Goal: Communication & Community: Answer question/provide support

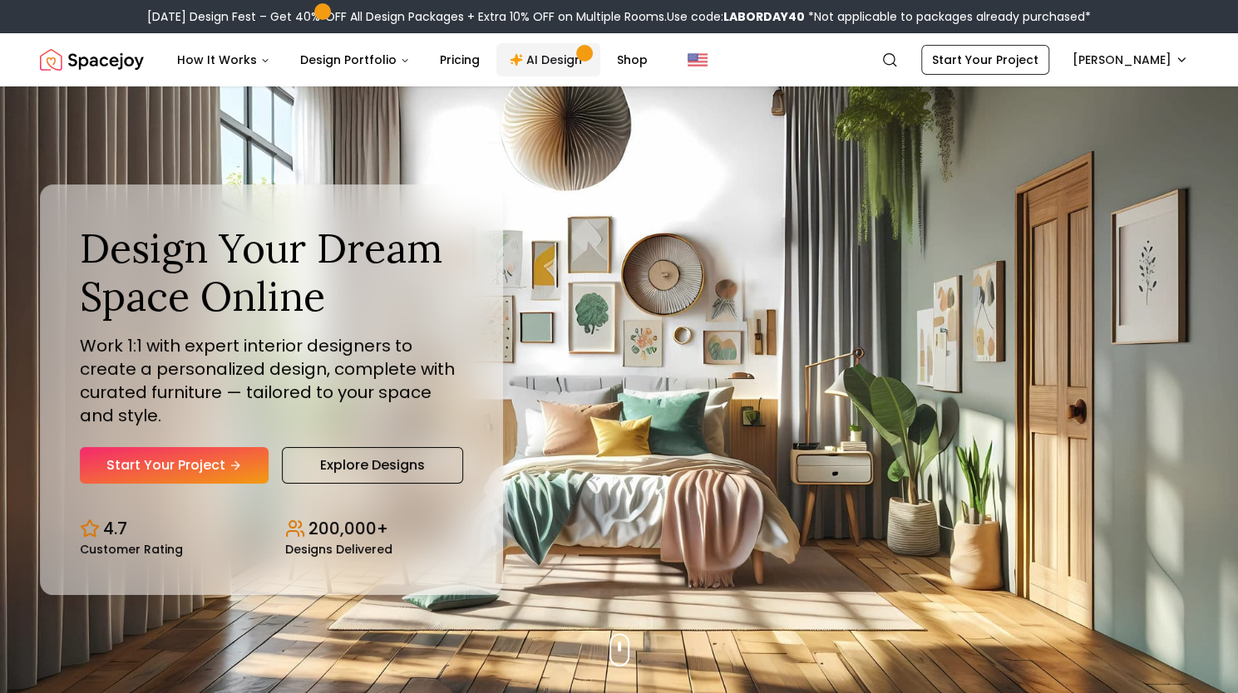
click at [547, 62] on link "AI Design" at bounding box center [548, 59] width 104 height 33
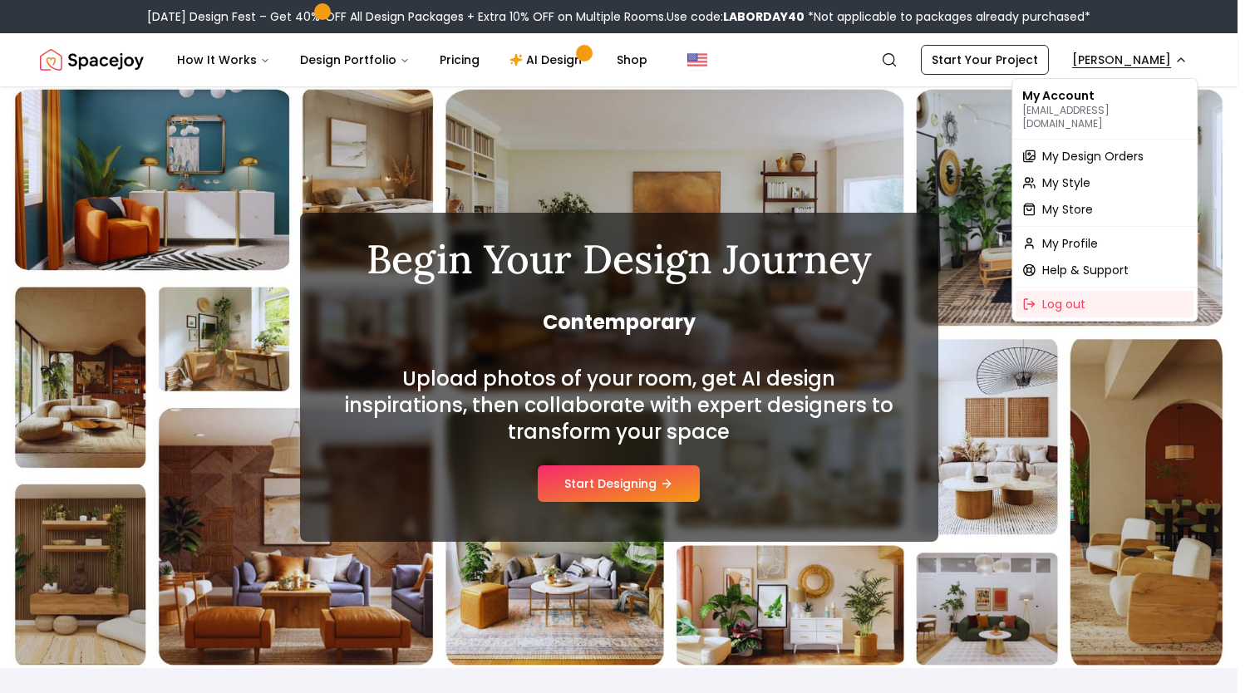
click at [1069, 150] on span "My Design Orders" at bounding box center [1092, 156] width 101 height 17
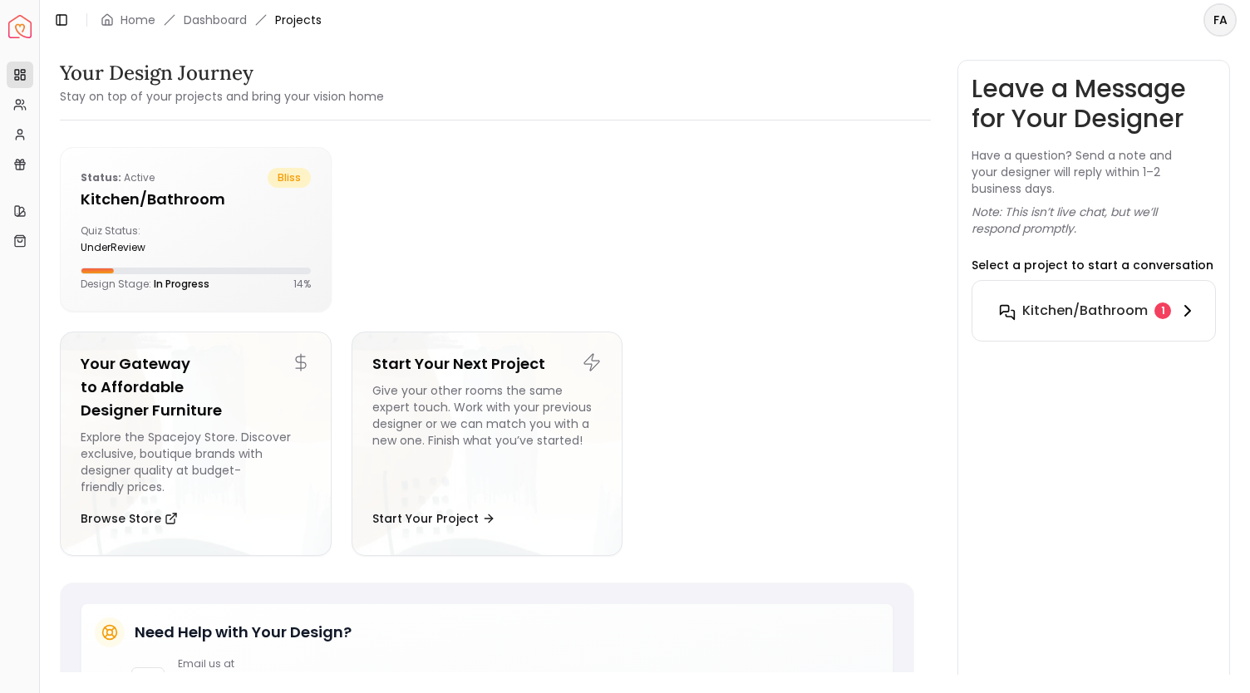
click at [1086, 310] on h6 "Kitchen/Bathroom" at bounding box center [1085, 311] width 126 height 20
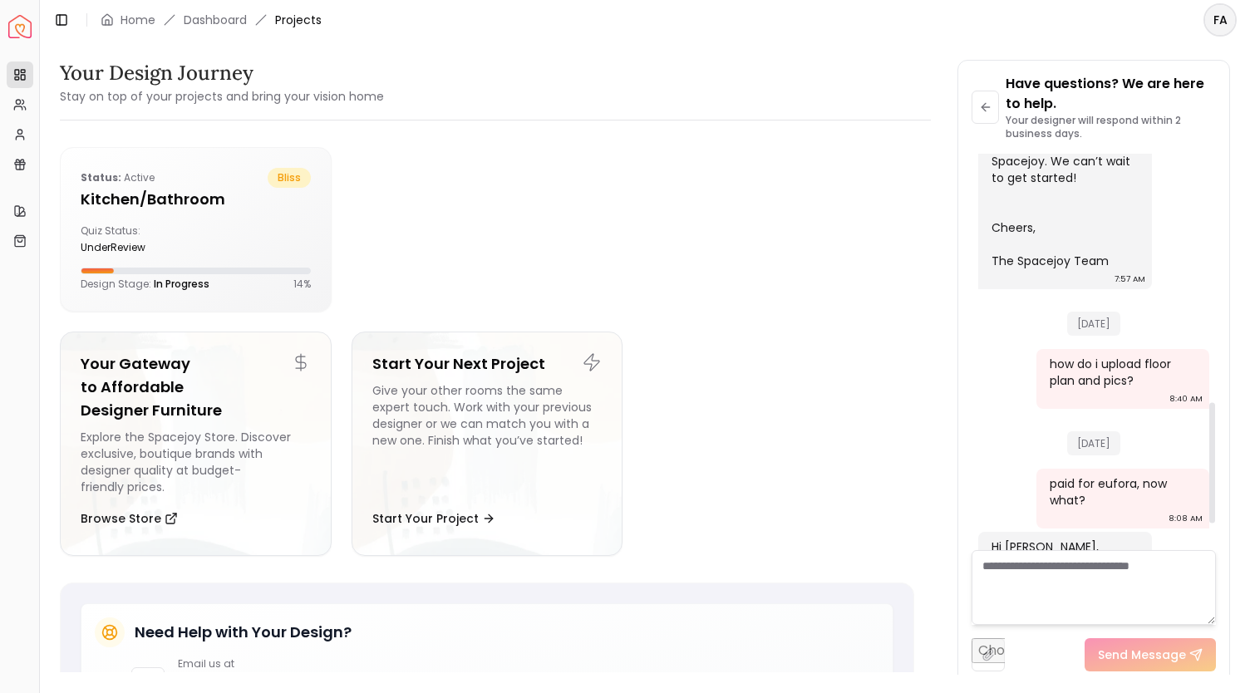
scroll to position [903, 0]
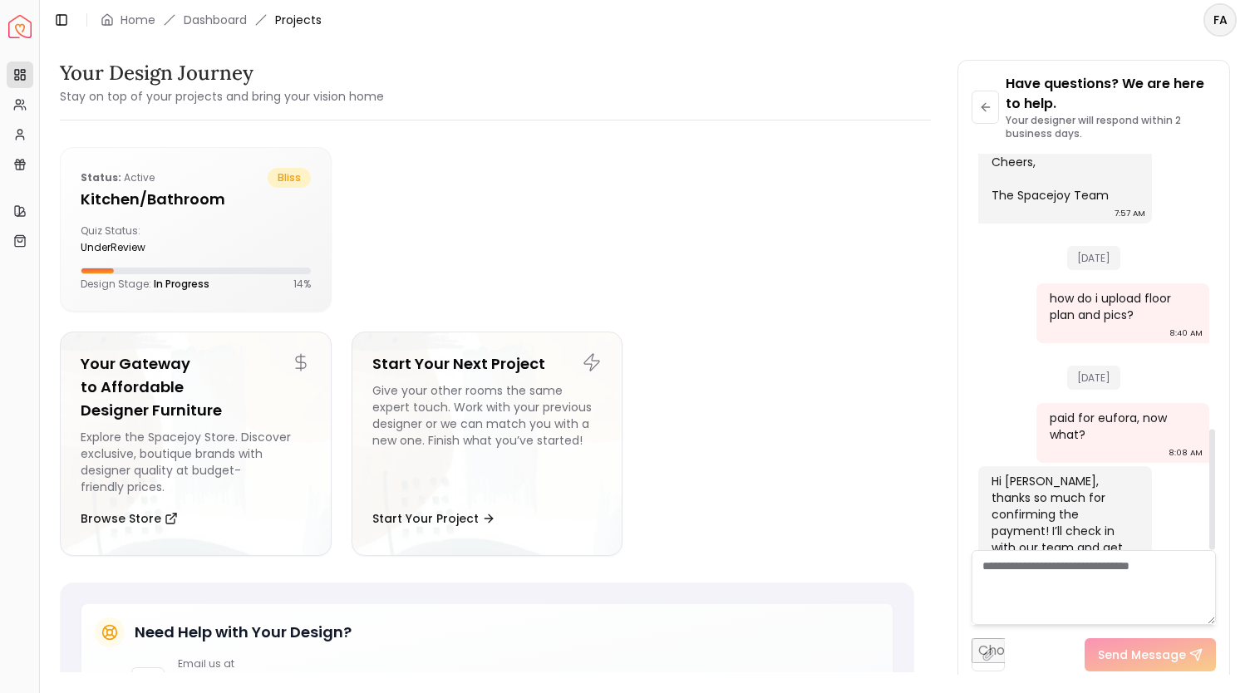
drag, startPoint x: 1214, startPoint y: 493, endPoint x: 1229, endPoint y: 541, distance: 50.7
click at [1215, 541] on div at bounding box center [1212, 490] width 6 height 121
click at [156, 193] on h5 "Kitchen/Bathroom" at bounding box center [196, 199] width 230 height 23
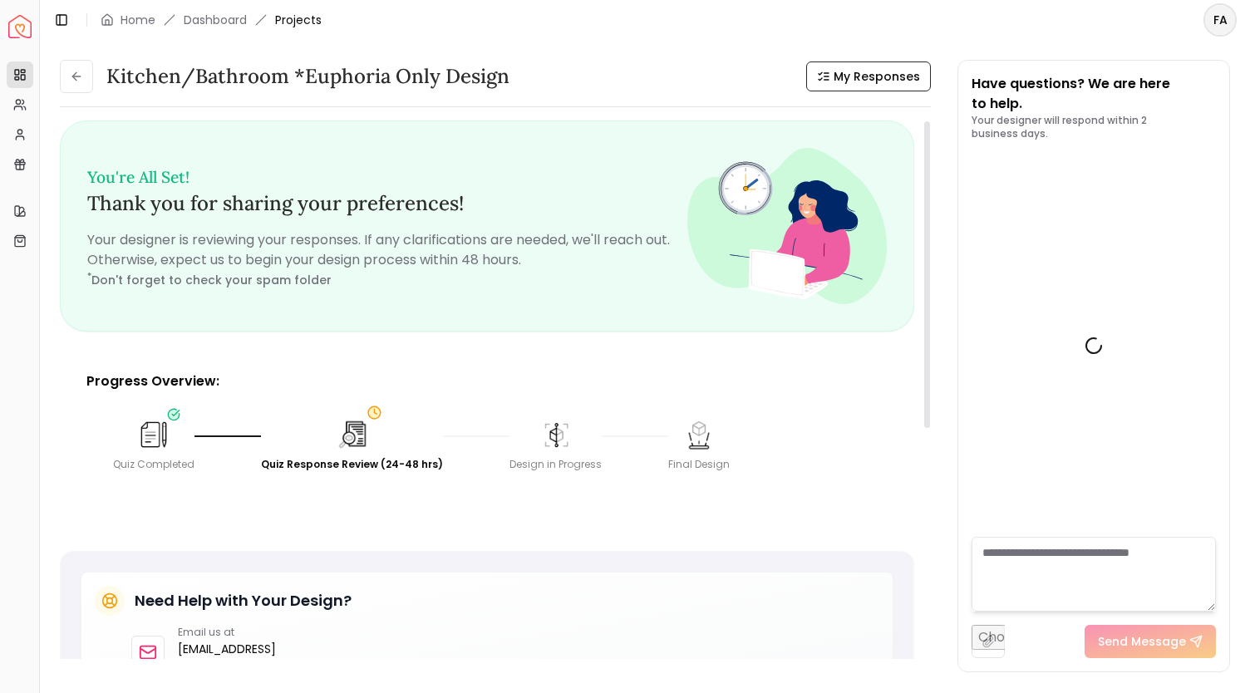
scroll to position [916, 0]
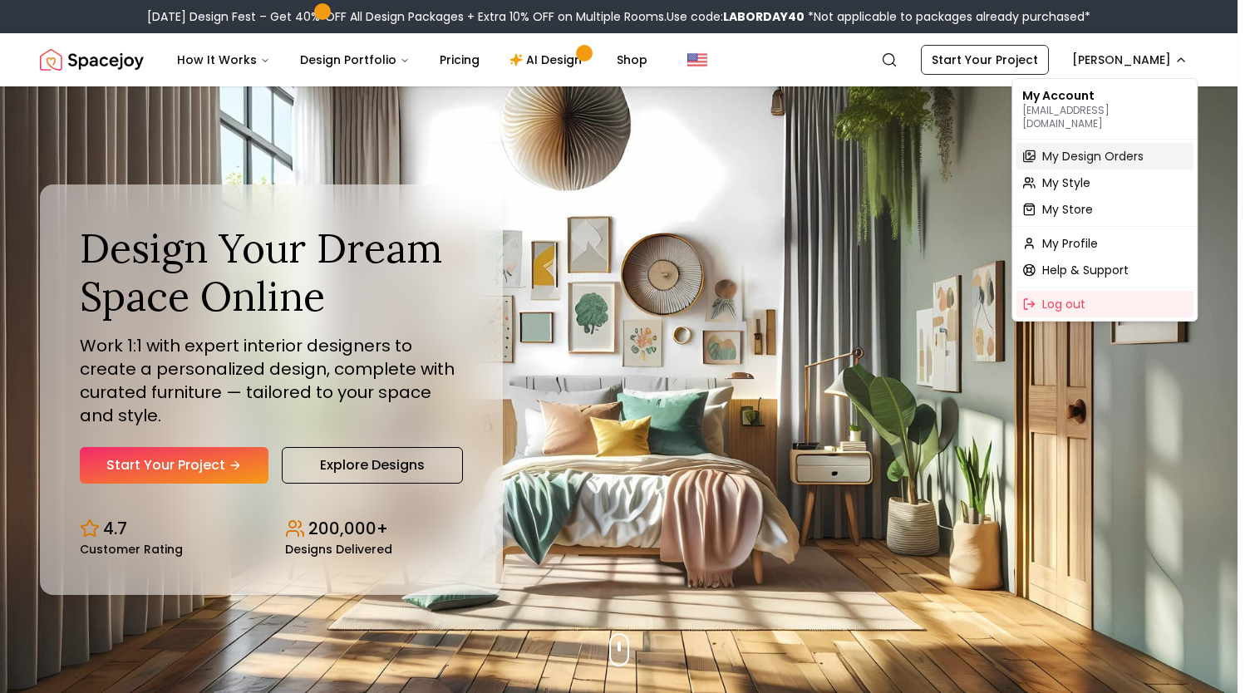
click at [1091, 148] on span "My Design Orders" at bounding box center [1092, 156] width 101 height 17
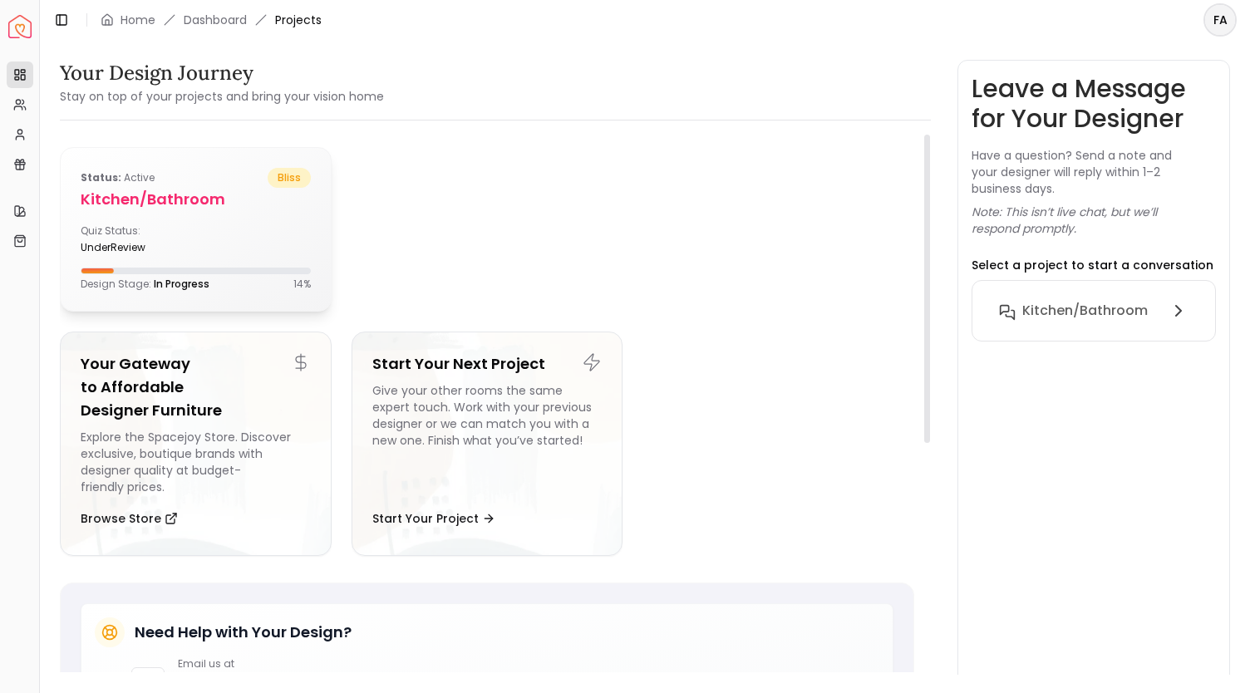
click at [156, 199] on h5 "Kitchen/Bathroom" at bounding box center [196, 199] width 230 height 23
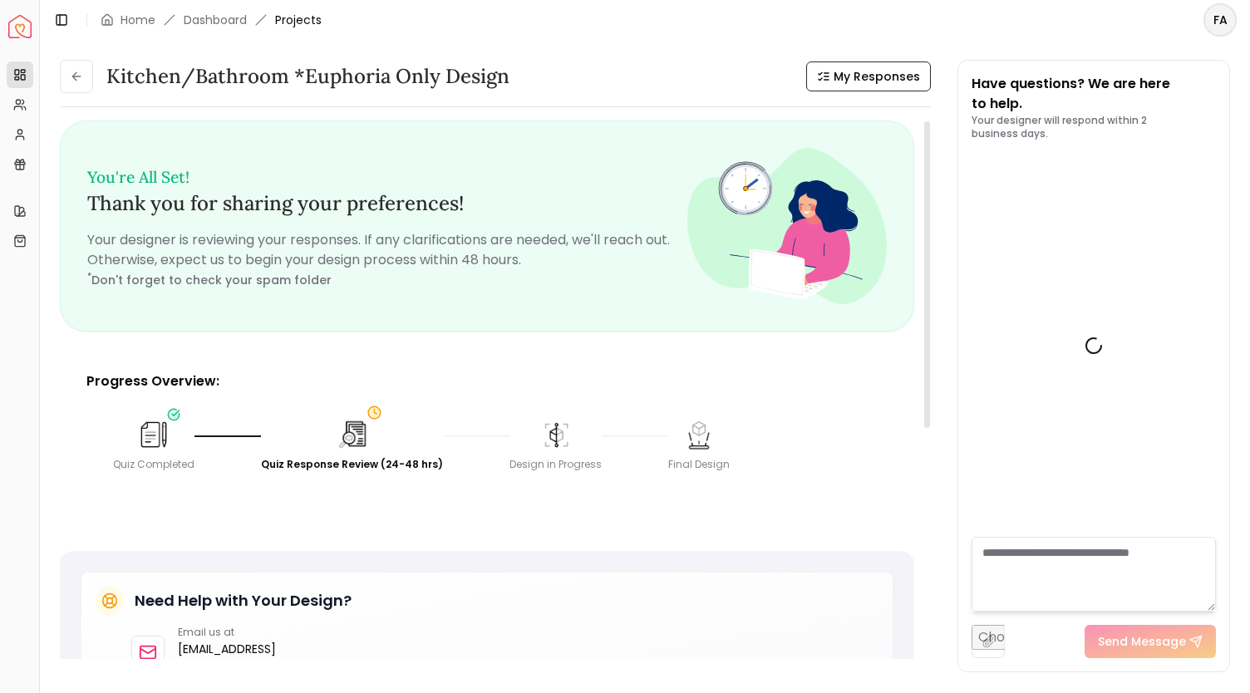
scroll to position [916, 0]
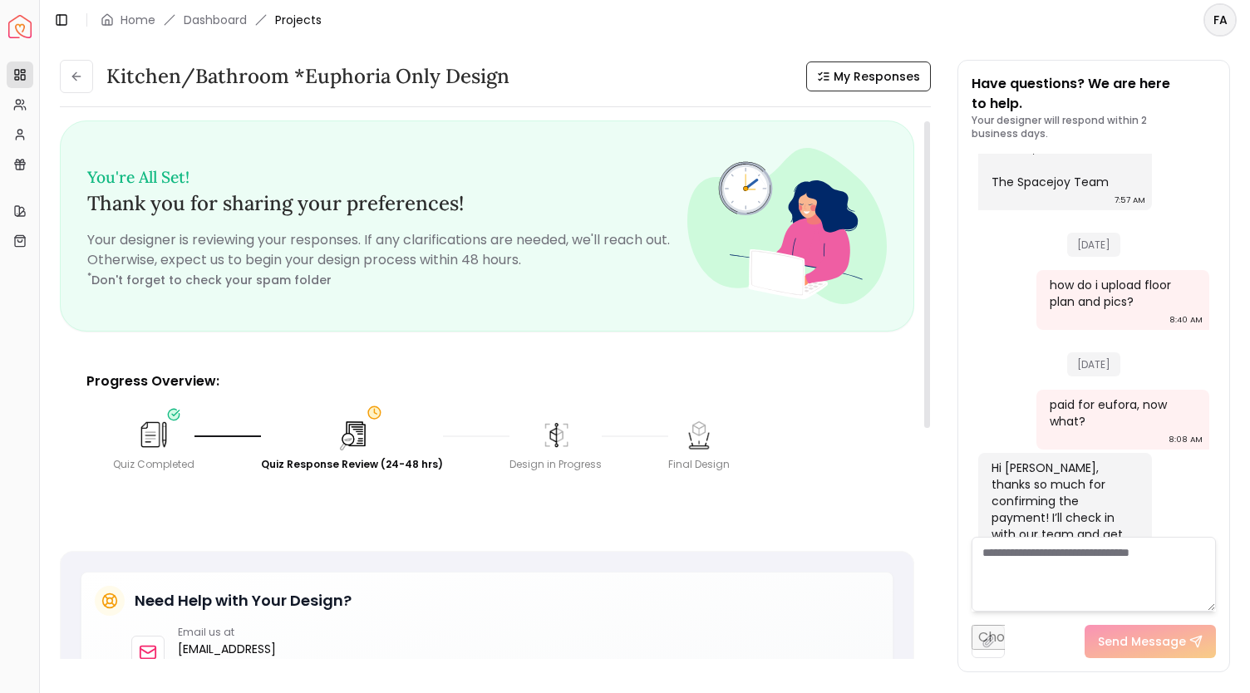
click at [352, 437] on img at bounding box center [352, 434] width 37 height 37
click at [352, 437] on img at bounding box center [351, 434] width 33 height 33
drag, startPoint x: 1219, startPoint y: 471, endPoint x: 1235, endPoint y: 532, distance: 62.9
click at [1235, 532] on div "Kitchen/Bathroom *Euphoria Only design My Responses Kitchen/Bathroom *Euphoria …" at bounding box center [645, 357] width 1210 height 635
click at [1222, 504] on div "Have questions? We are here to help. Your designer will respond within 2 busine…" at bounding box center [1093, 366] width 271 height 611
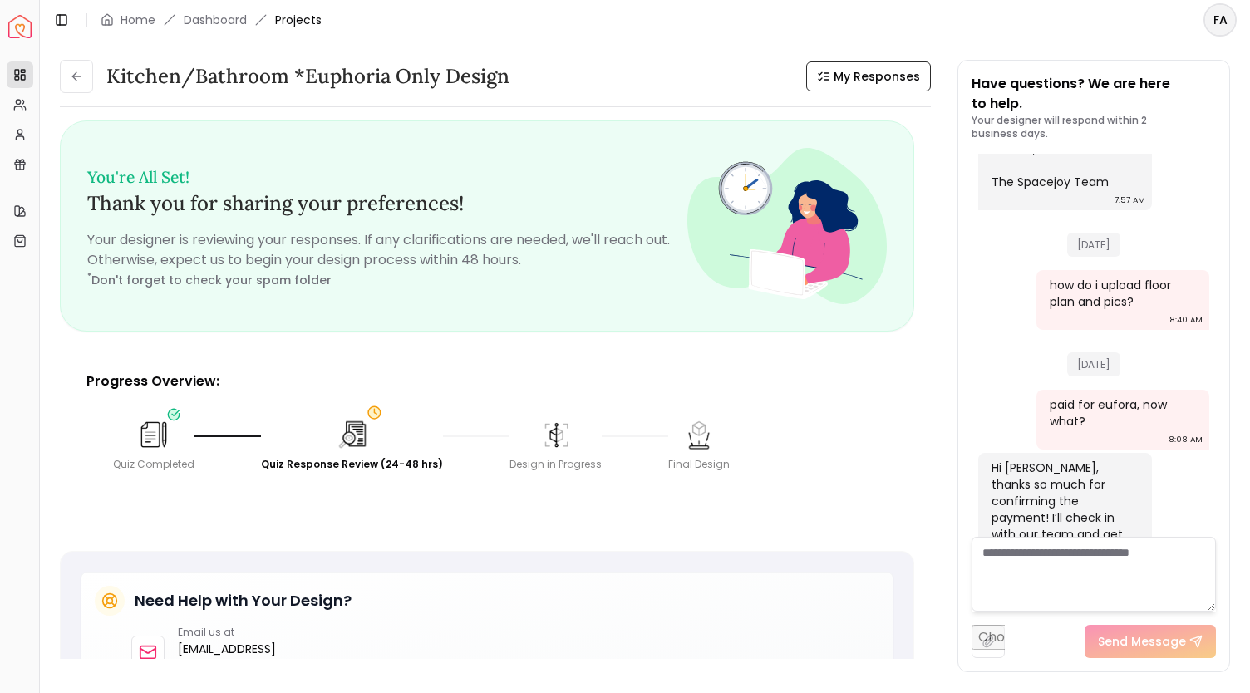
click at [1222, 463] on div "Have questions? We are here to help. Your designer will respond within 2 busine…" at bounding box center [1093, 366] width 271 height 611
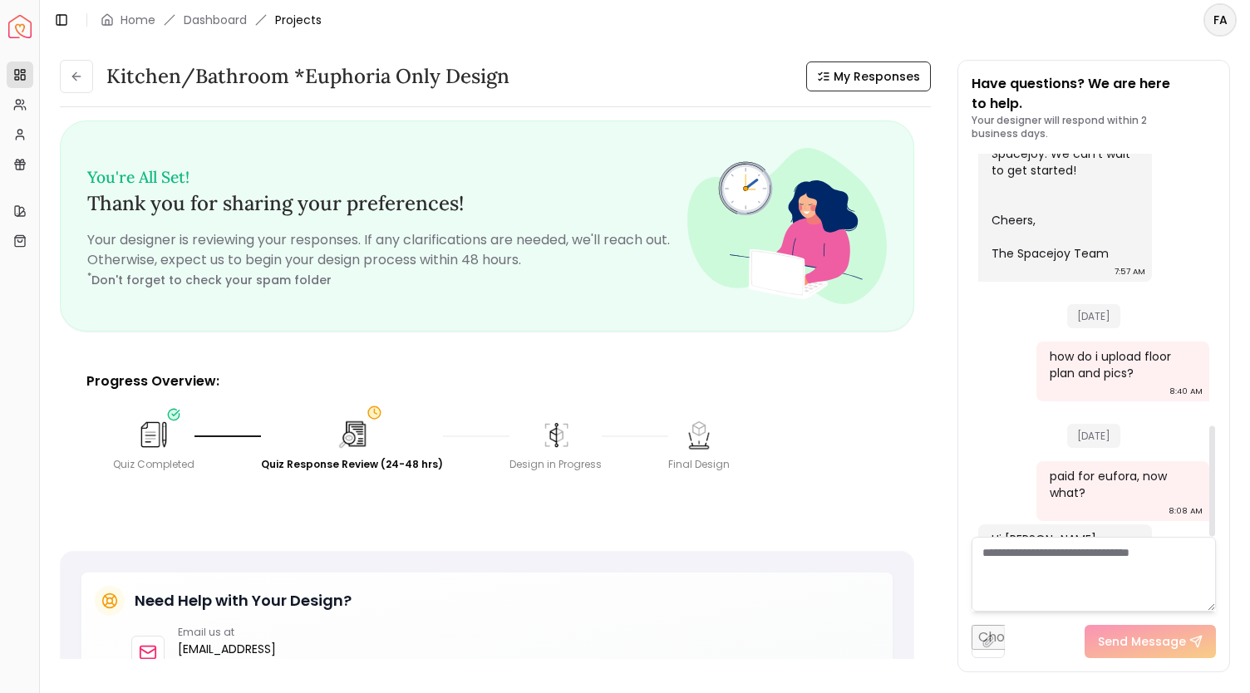
scroll to position [939, 0]
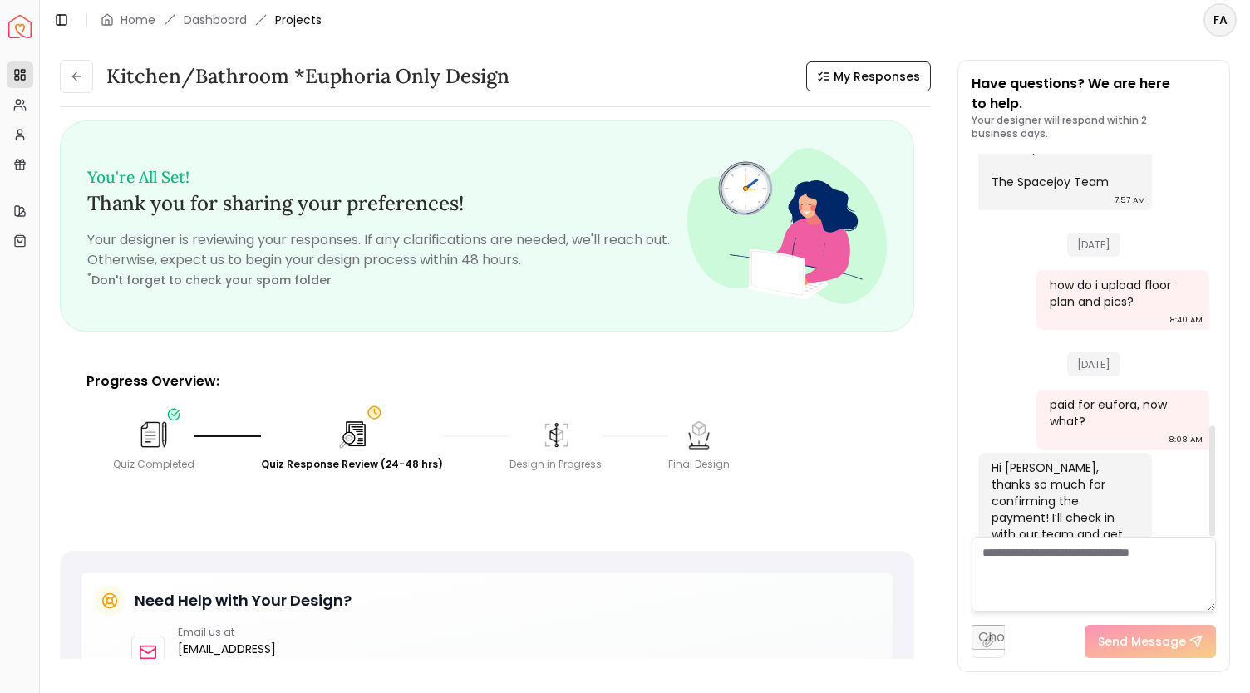
drag, startPoint x: 1209, startPoint y: 466, endPoint x: 1180, endPoint y: 547, distance: 85.4
click at [1208, 537] on div at bounding box center [1212, 345] width 8 height 383
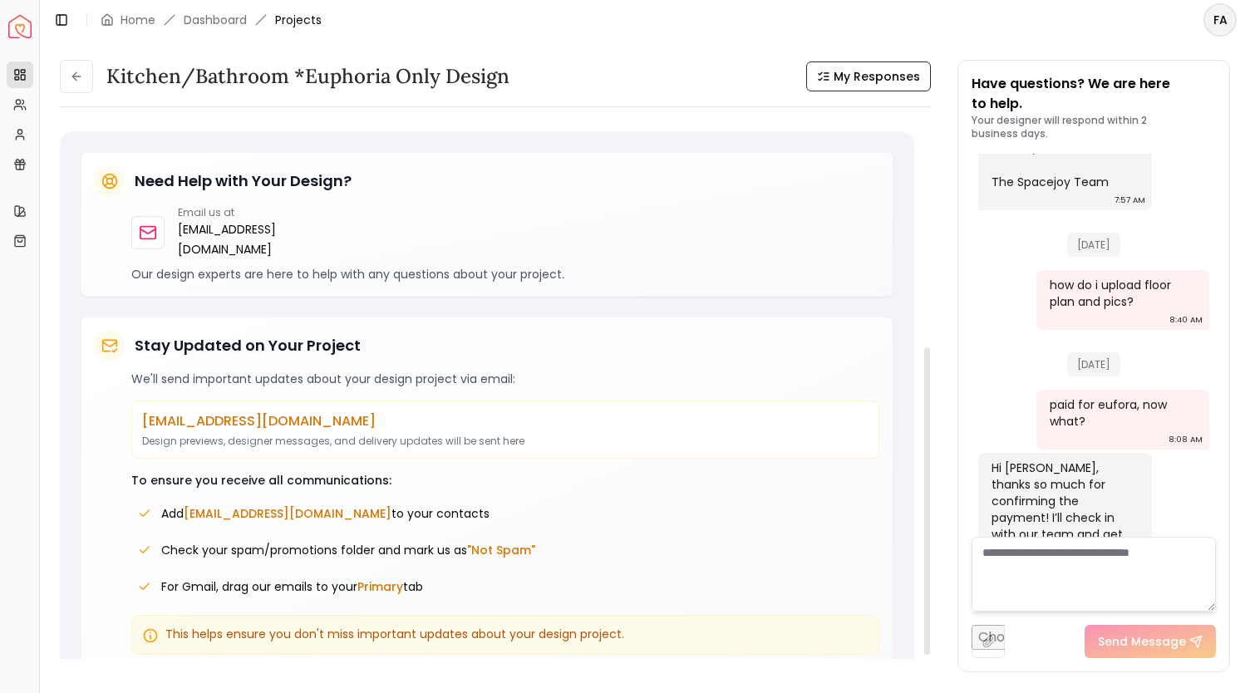
scroll to position [427, 0]
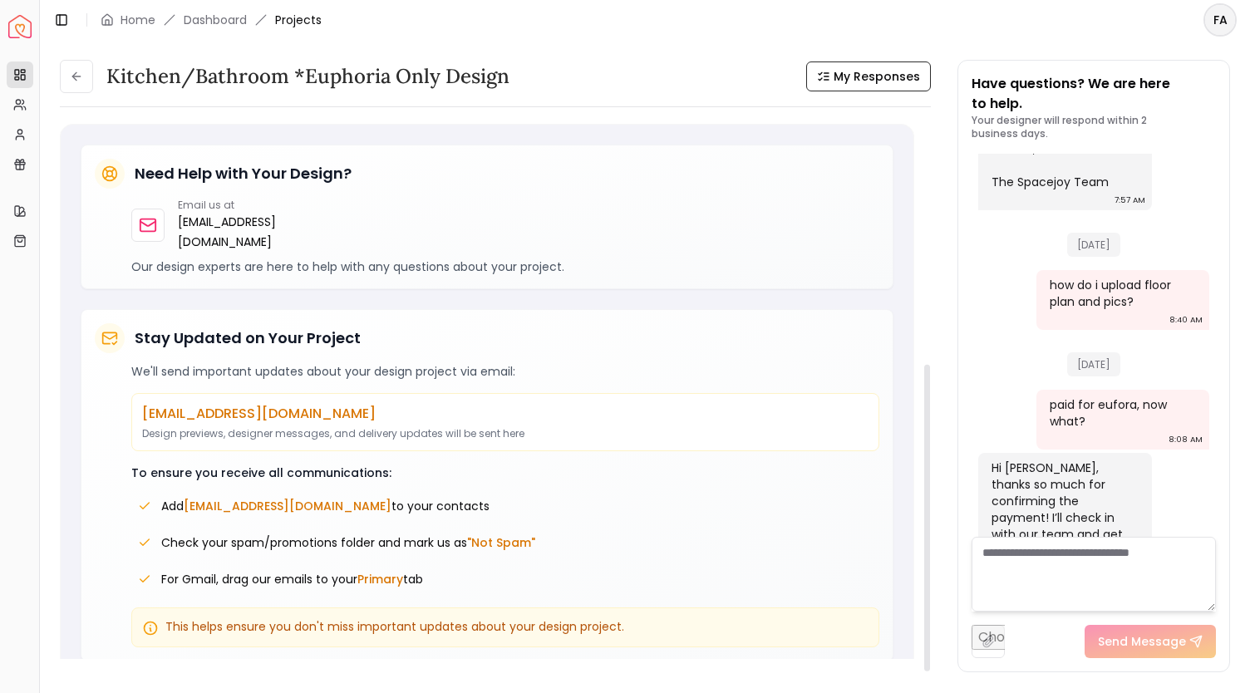
drag, startPoint x: 926, startPoint y: 382, endPoint x: 908, endPoint y: 661, distance: 279.9
click at [924, 661] on div at bounding box center [927, 518] width 6 height 307
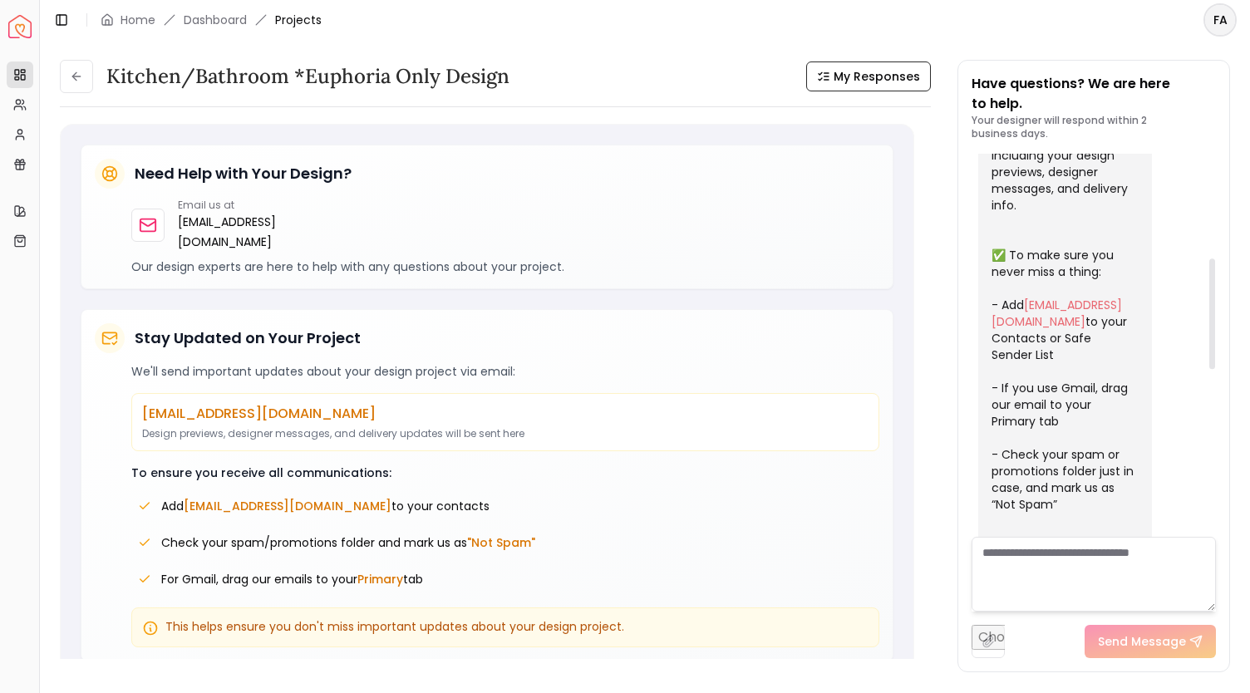
scroll to position [344, 0]
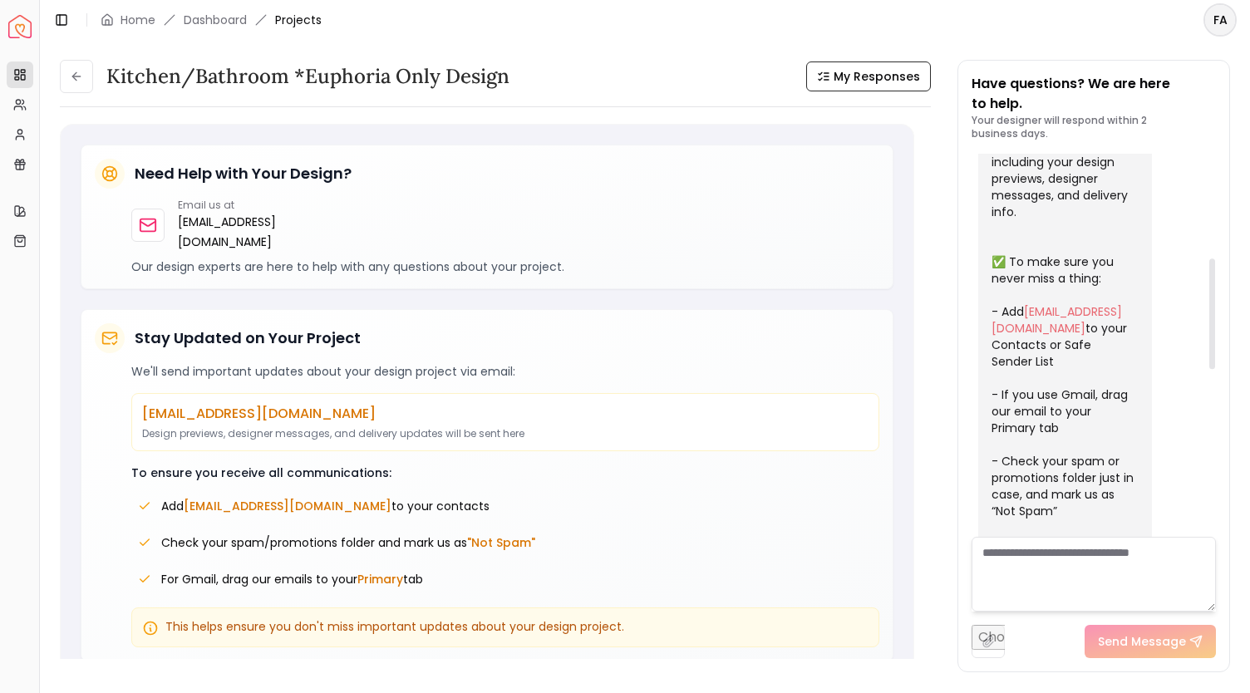
drag, startPoint x: 1214, startPoint y: 508, endPoint x: 1220, endPoint y: 335, distance: 173.0
click at [1215, 335] on div at bounding box center [1212, 314] width 6 height 111
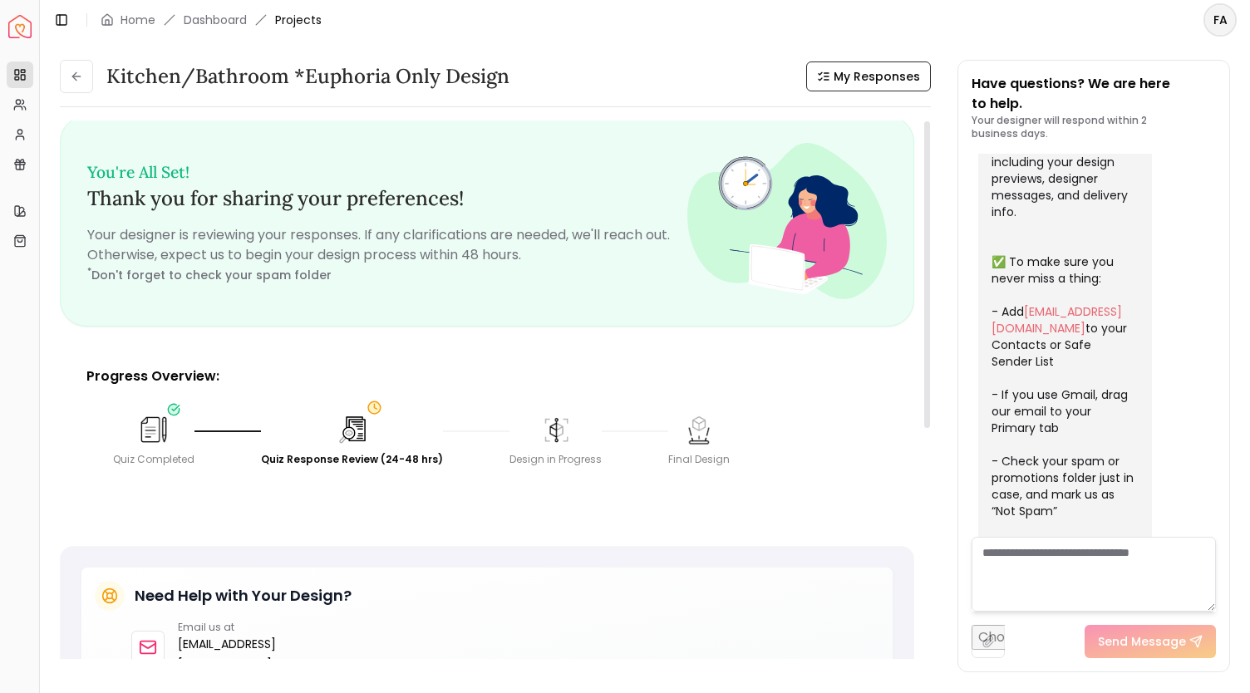
scroll to position [0, 0]
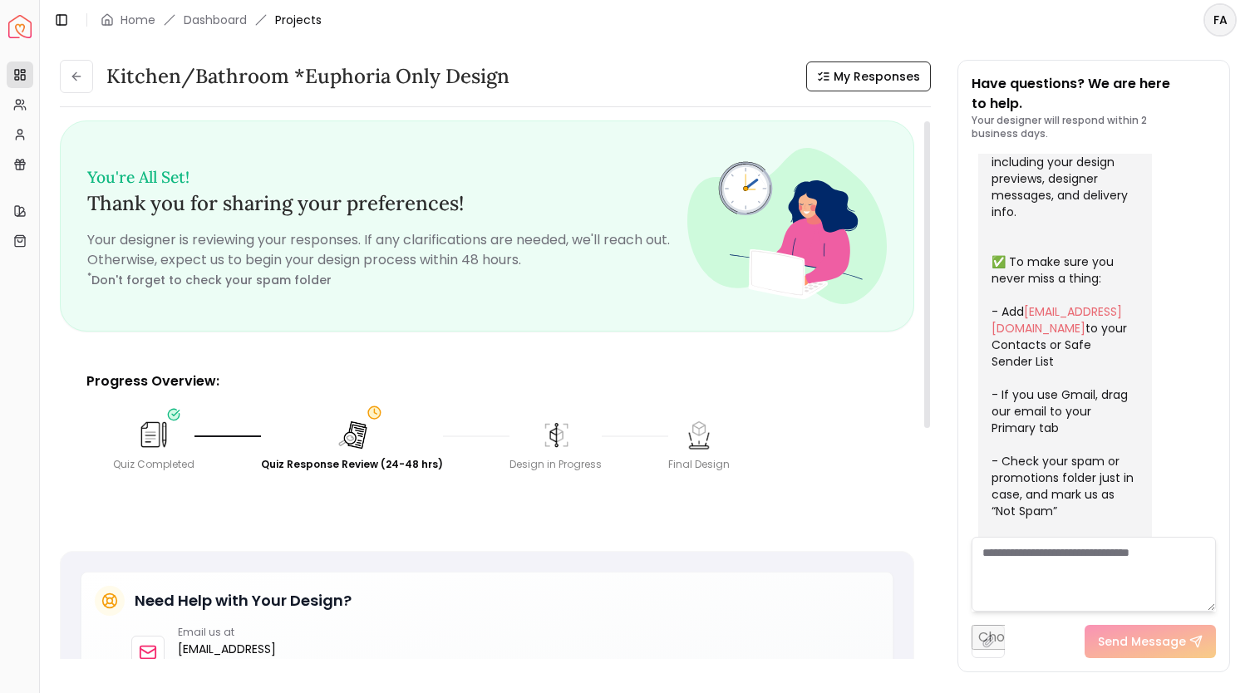
drag, startPoint x: 929, startPoint y: 406, endPoint x: 920, endPoint y: 111, distance: 296.1
click at [924, 121] on div at bounding box center [927, 274] width 6 height 307
click at [303, 22] on span "Projects" at bounding box center [298, 20] width 47 height 17
click at [269, 81] on h3 "Kitchen/Bathroom *Euphoria Only design" at bounding box center [307, 76] width 403 height 27
click at [357, 431] on img at bounding box center [352, 435] width 36 height 36
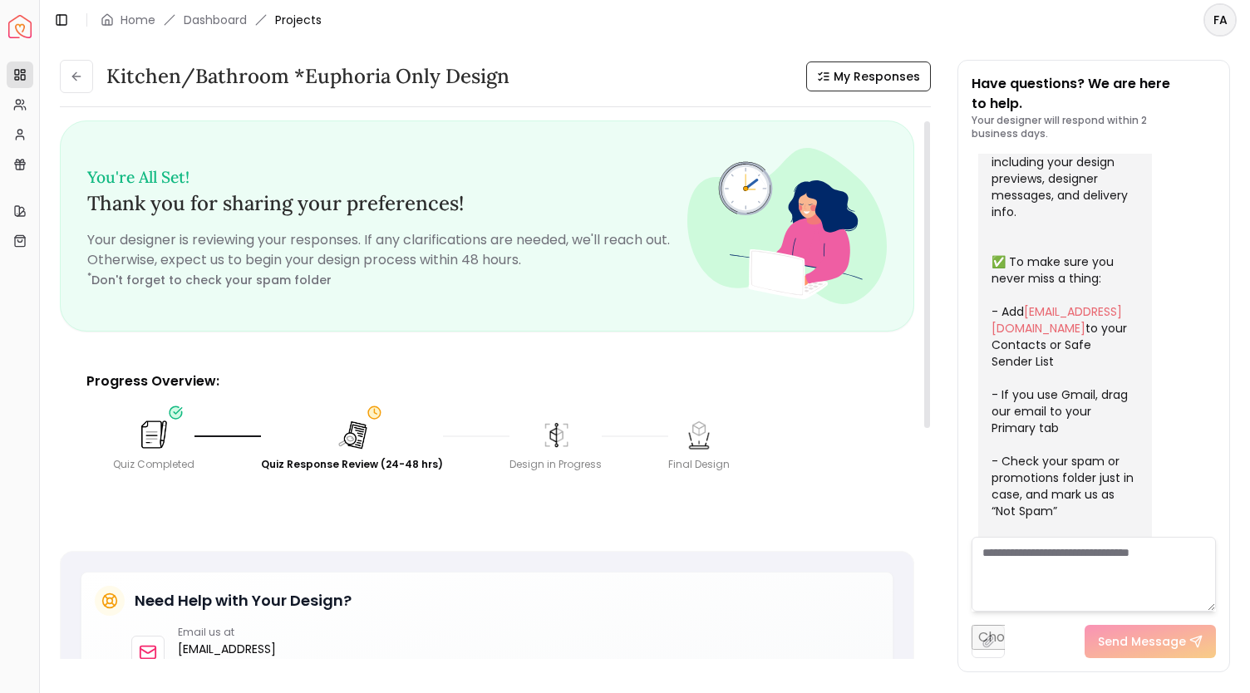
click at [153, 432] on img at bounding box center [153, 434] width 37 height 37
click at [152, 446] on img at bounding box center [153, 434] width 35 height 35
click at [17, 73] on icon at bounding box center [19, 74] width 13 height 13
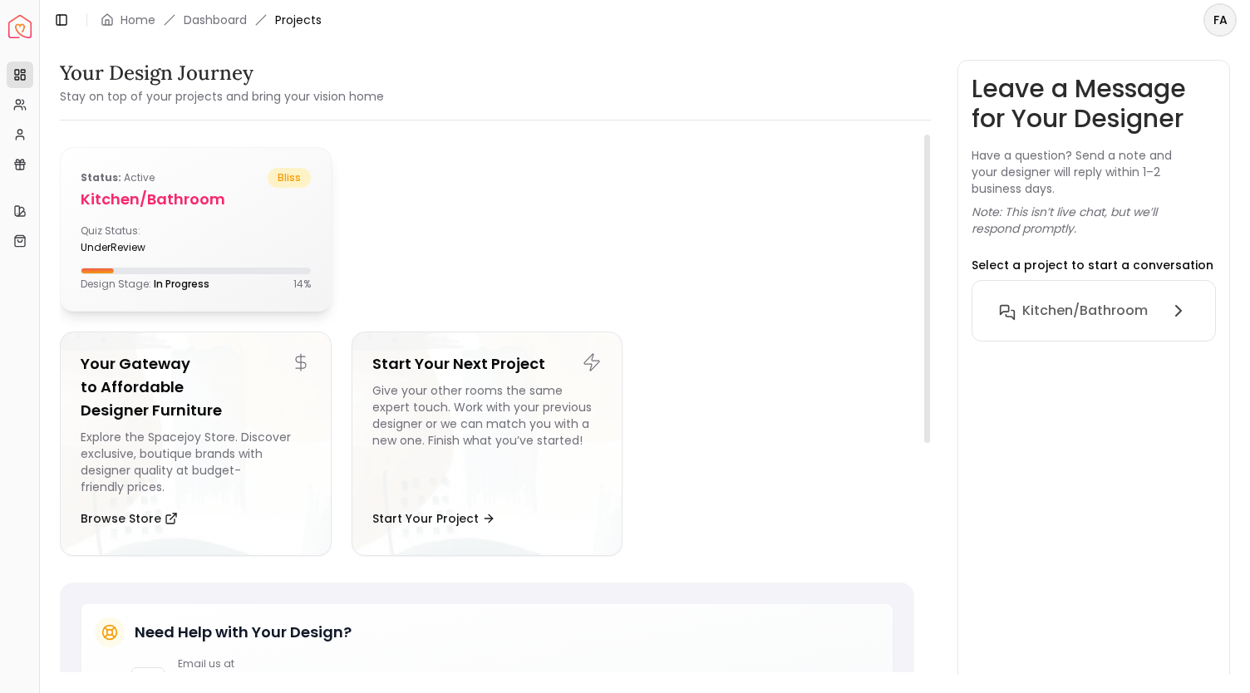
click at [186, 195] on h5 "Kitchen/Bathroom" at bounding box center [196, 199] width 230 height 23
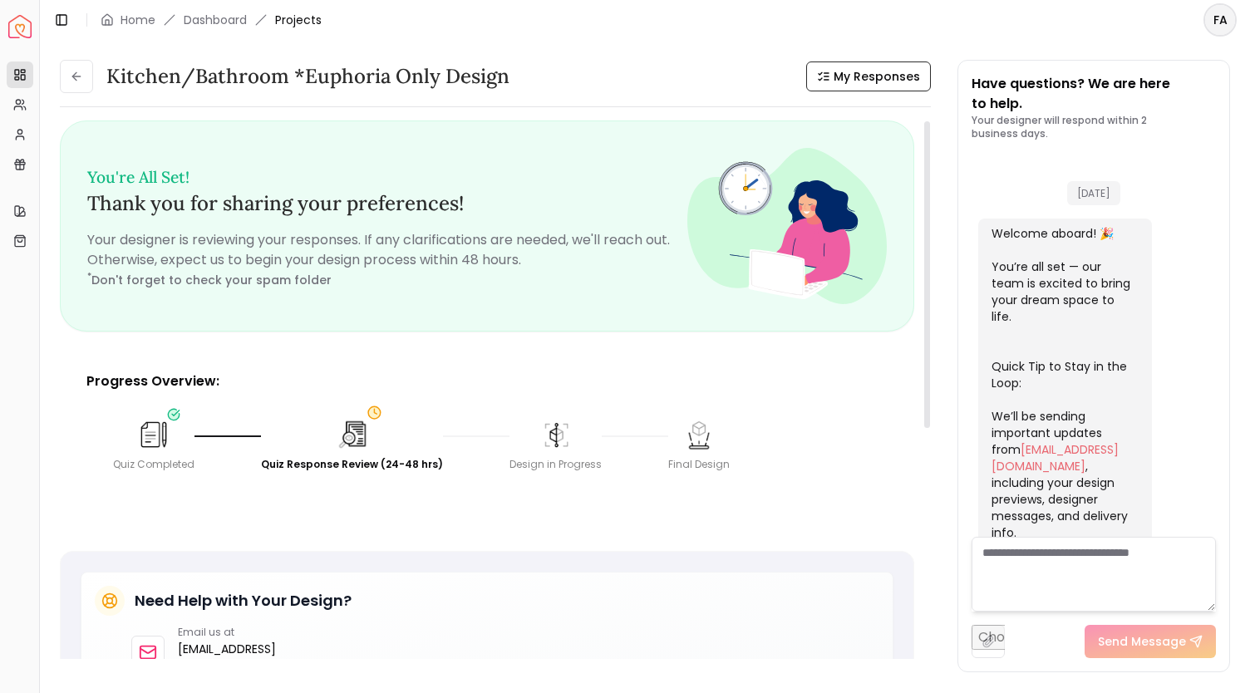
scroll to position [916, 0]
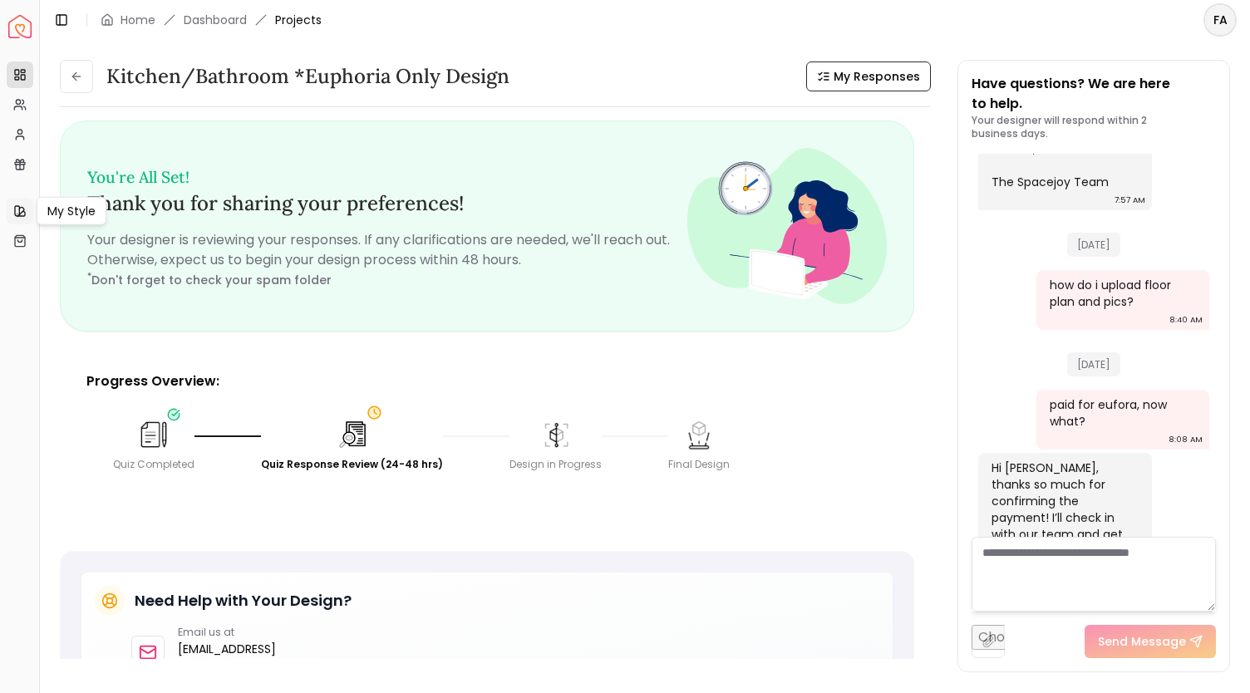
click at [15, 211] on icon at bounding box center [17, 211] width 4 height 10
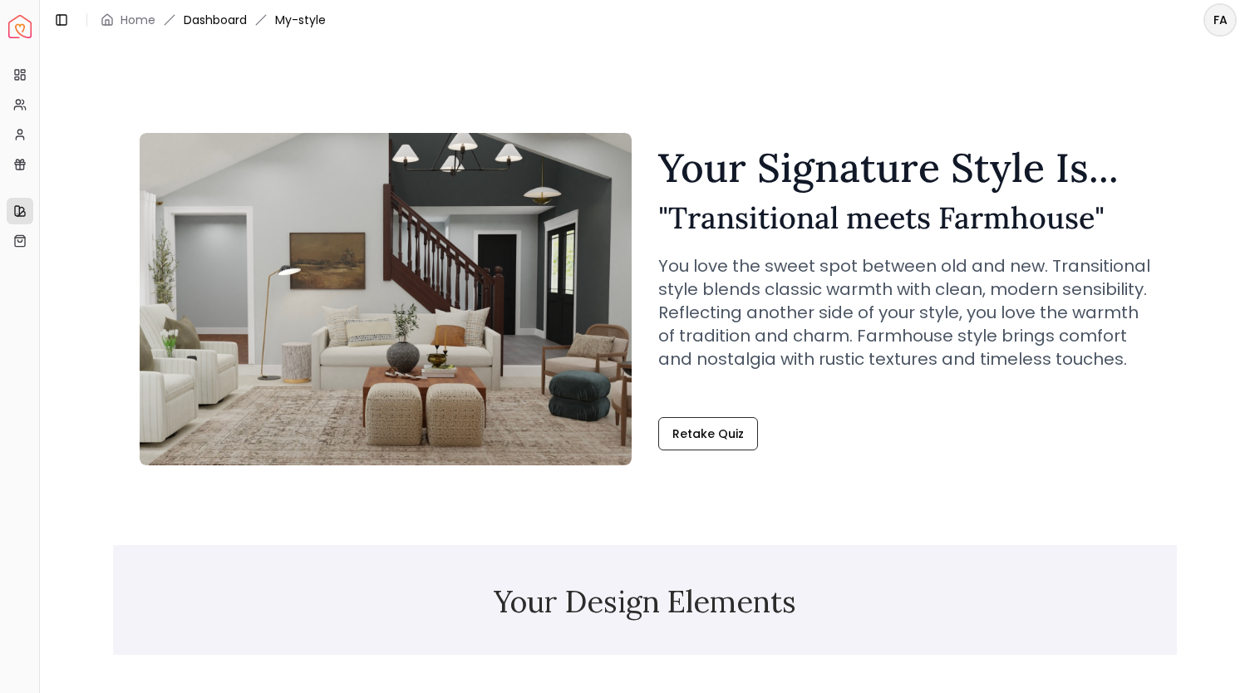
click at [211, 17] on link "Dashboard" at bounding box center [215, 20] width 63 height 17
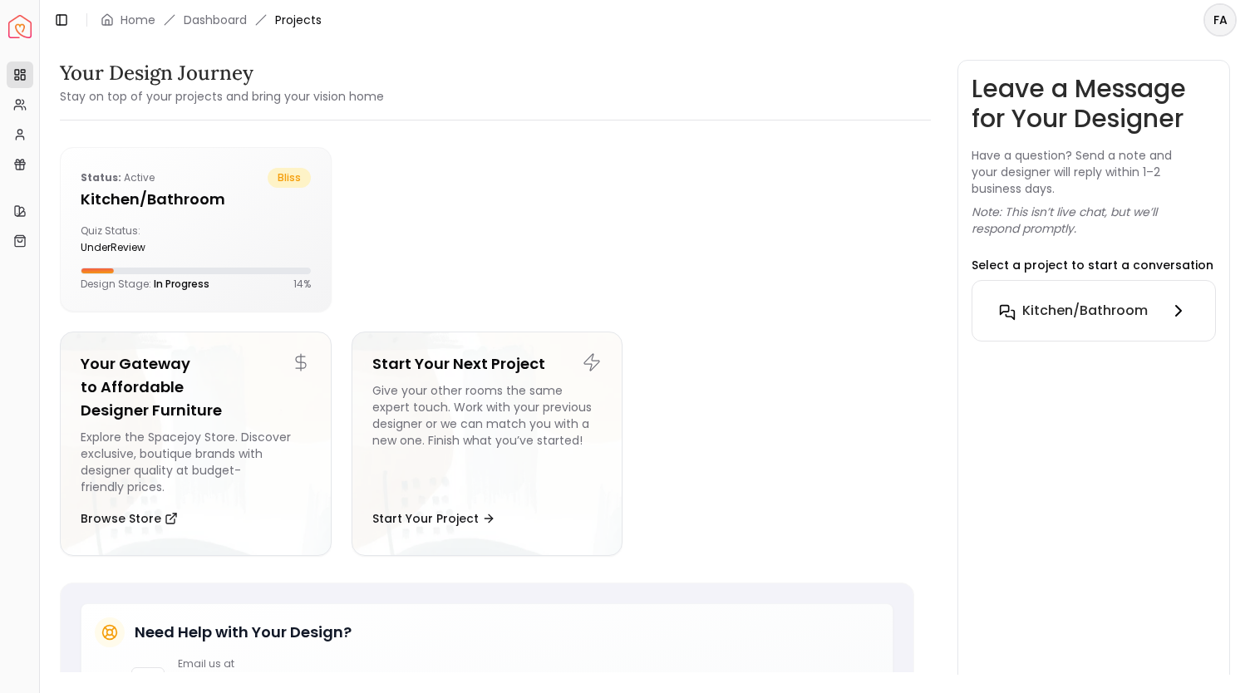
click at [1180, 310] on icon at bounding box center [1178, 311] width 5 height 10
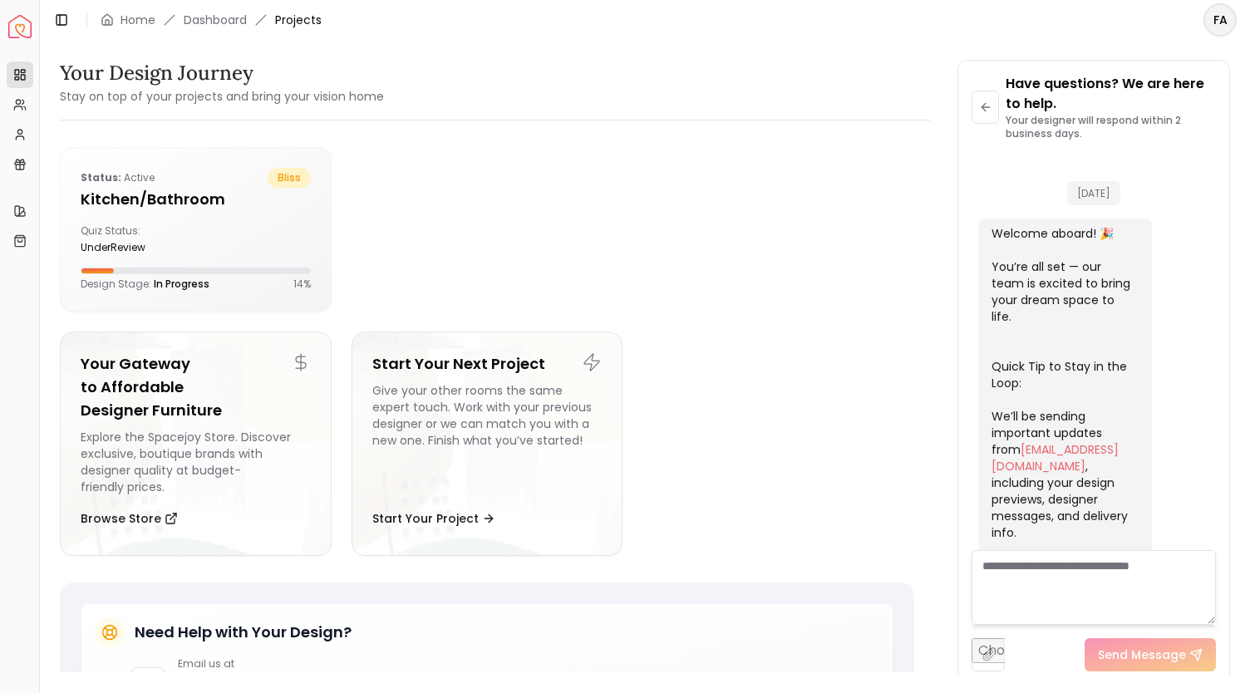
scroll to position [903, 0]
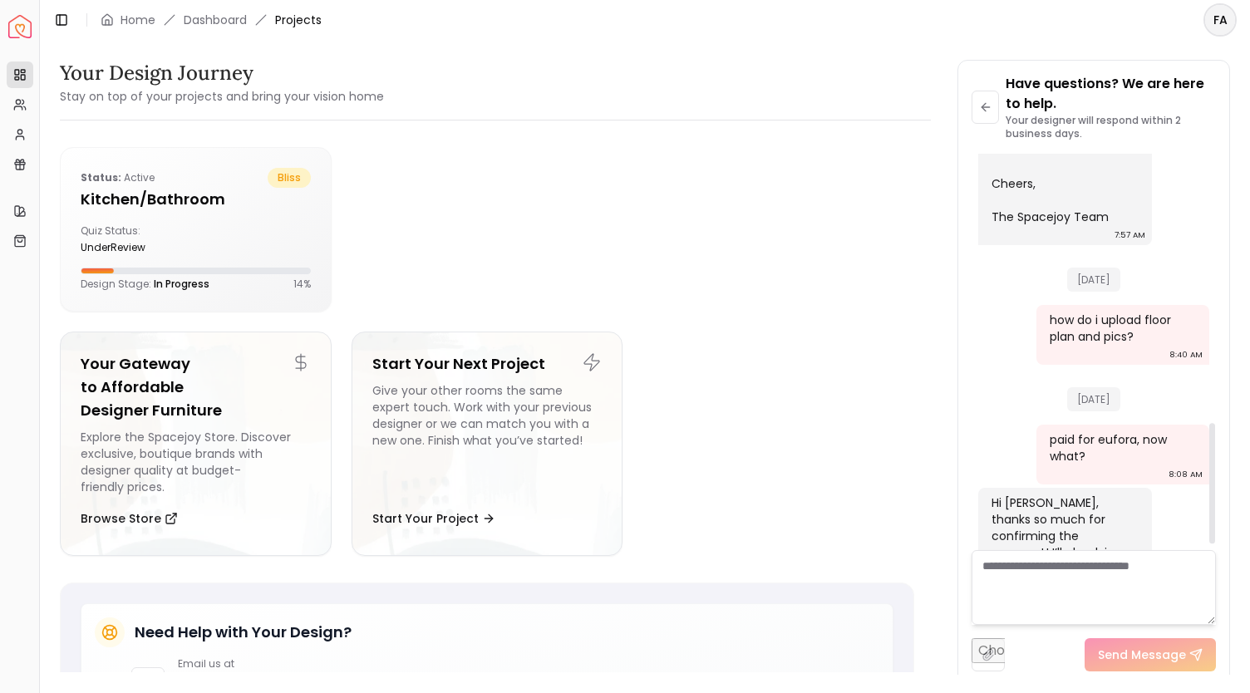
click at [1215, 456] on div at bounding box center [1212, 483] width 6 height 121
click at [984, 655] on input "file" at bounding box center [988, 654] width 33 height 33
click at [924, 361] on div at bounding box center [927, 289] width 6 height 308
click at [932, 362] on div "Your Design Journey Stay on top of your projects and bring your vision home Sta…" at bounding box center [645, 357] width 1170 height 595
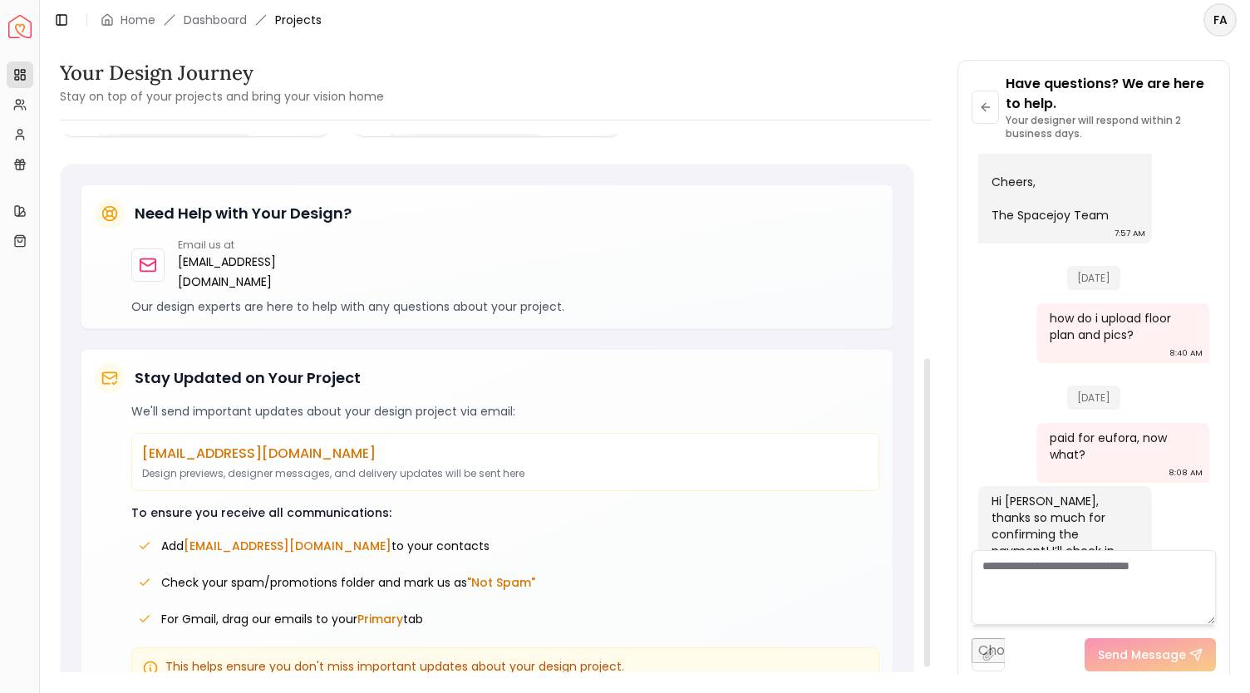
scroll to position [421, 0]
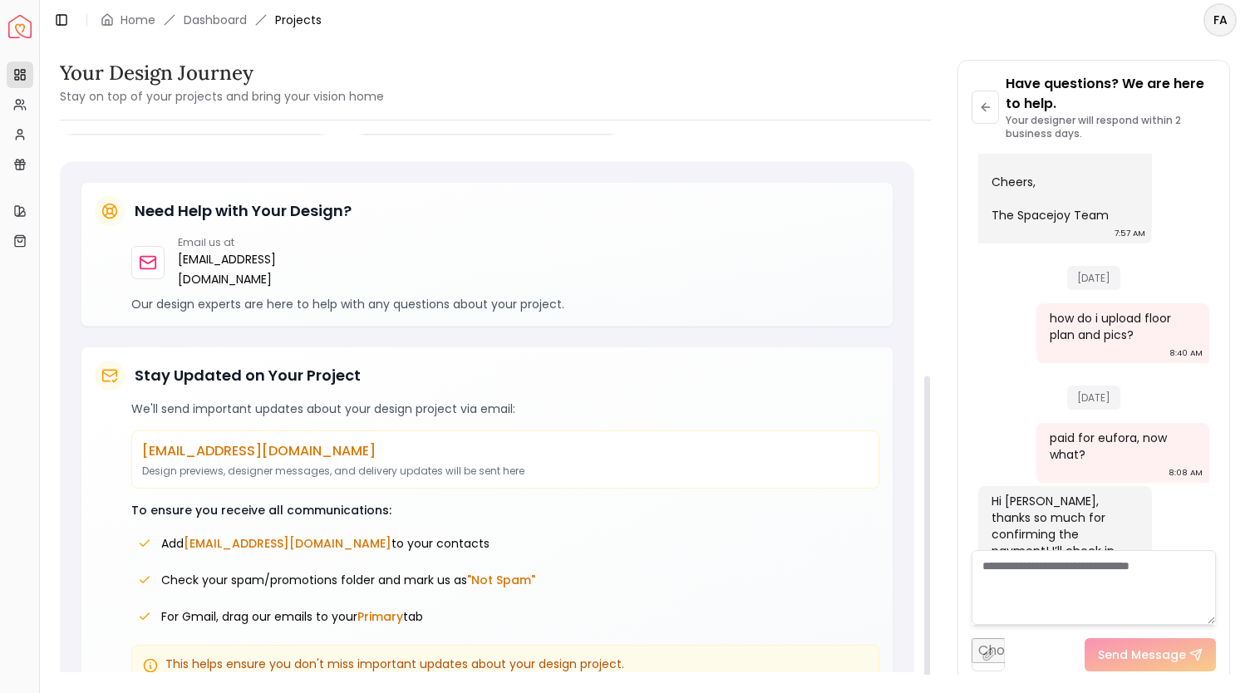
drag, startPoint x: 926, startPoint y: 399, endPoint x: 927, endPoint y: 695, distance: 295.9
click at [927, 685] on div at bounding box center [927, 531] width 6 height 308
click at [215, 21] on link "Dashboard" at bounding box center [215, 20] width 63 height 17
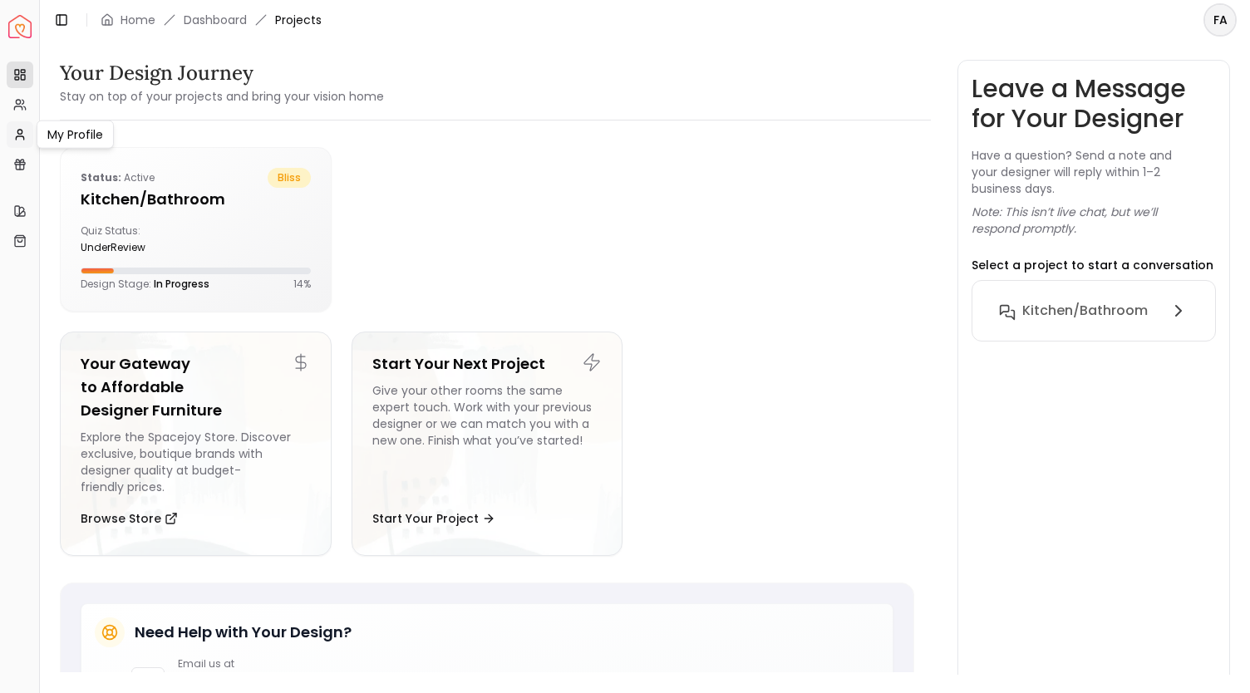
click at [16, 135] on icon at bounding box center [19, 134] width 13 height 13
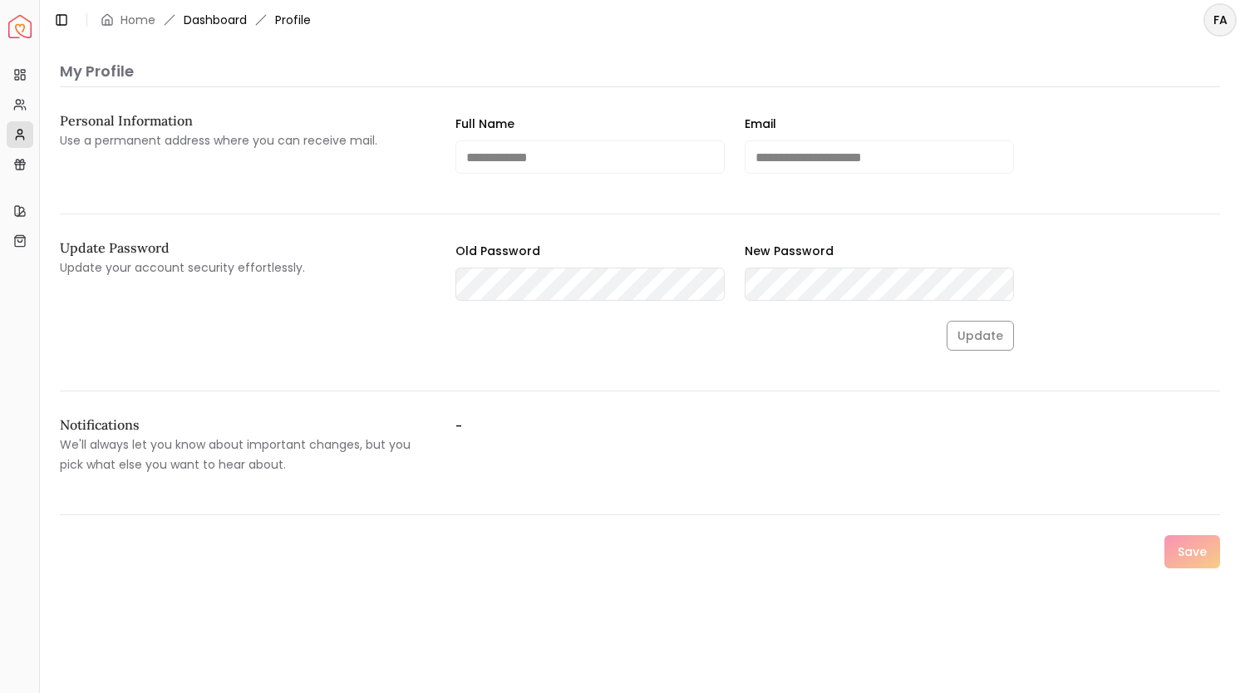
click at [216, 19] on link "Dashboard" at bounding box center [215, 20] width 63 height 17
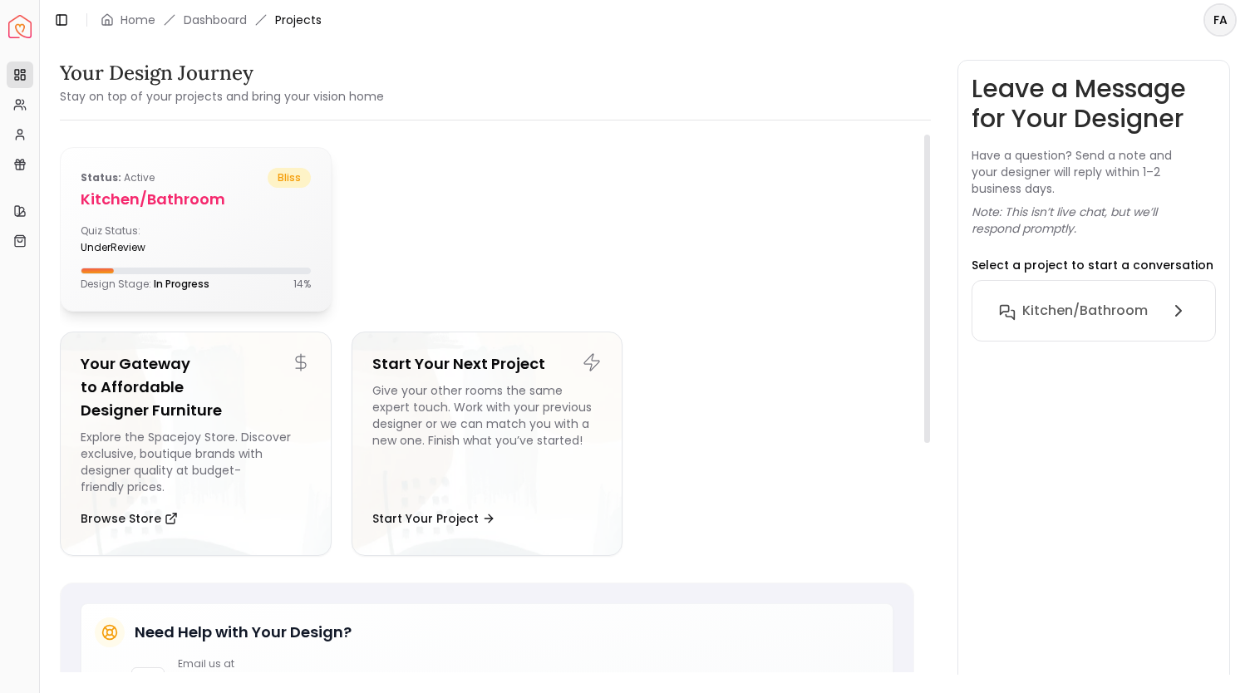
click at [136, 201] on h5 "Kitchen/Bathroom" at bounding box center [196, 199] width 230 height 23
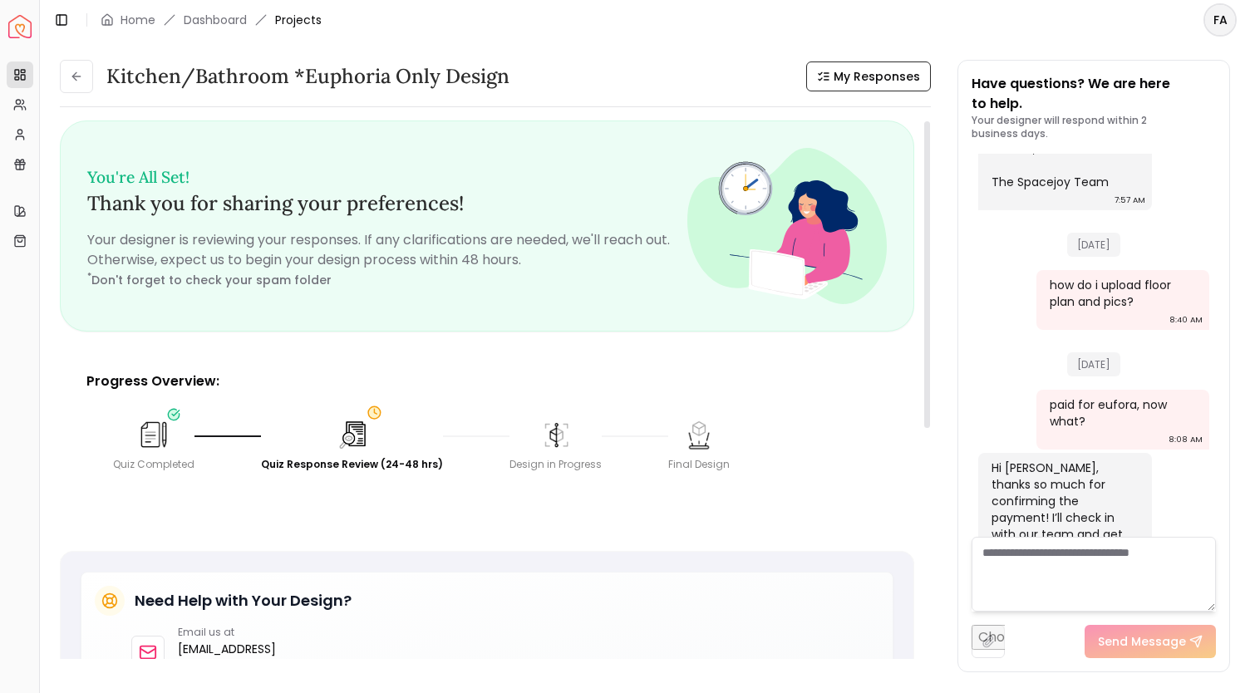
drag, startPoint x: 927, startPoint y: 261, endPoint x: 966, endPoint y: 248, distance: 41.3
click at [930, 248] on div at bounding box center [927, 274] width 6 height 307
click at [866, 81] on span "My Responses" at bounding box center [877, 76] width 86 height 17
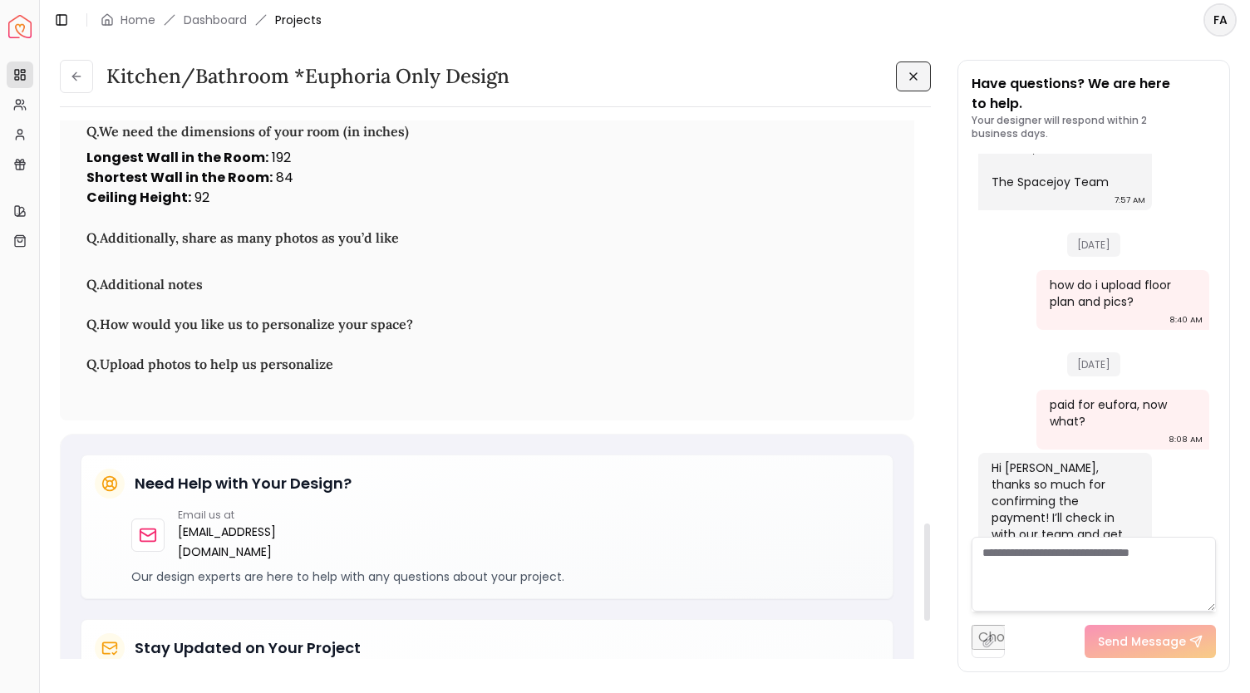
scroll to position [2236, 0]
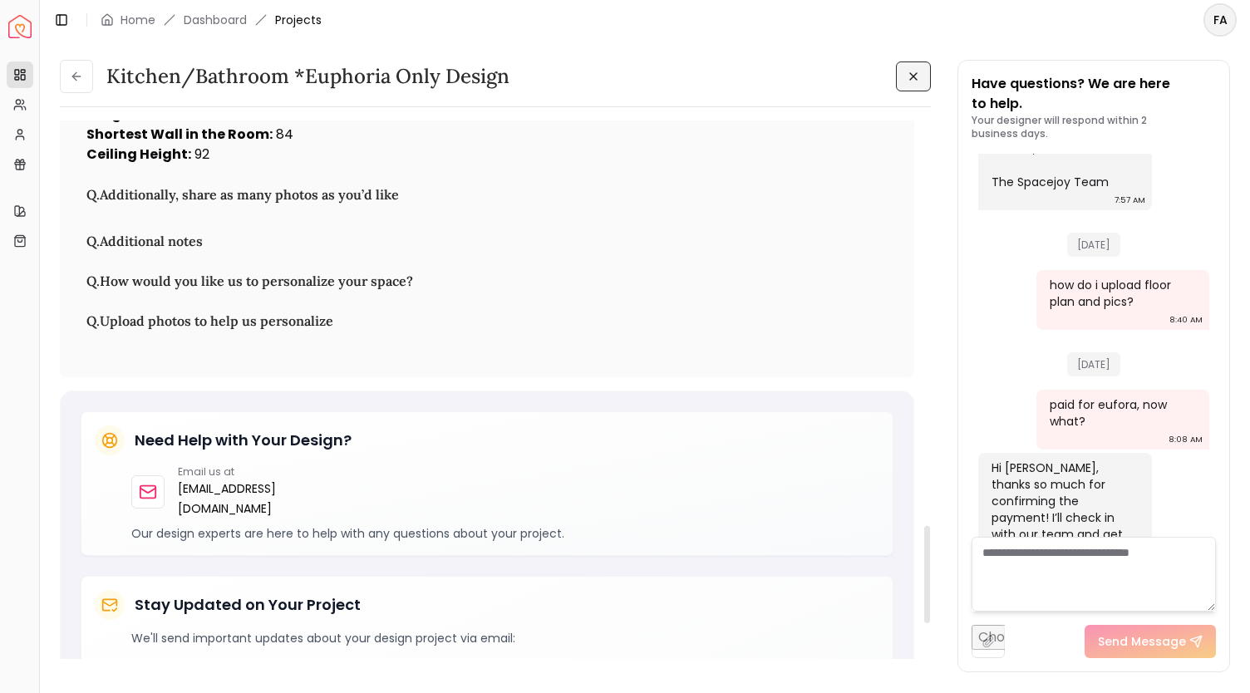
drag, startPoint x: 926, startPoint y: 189, endPoint x: 935, endPoint y: 593, distance: 404.1
click at [930, 593] on div at bounding box center [927, 574] width 6 height 97
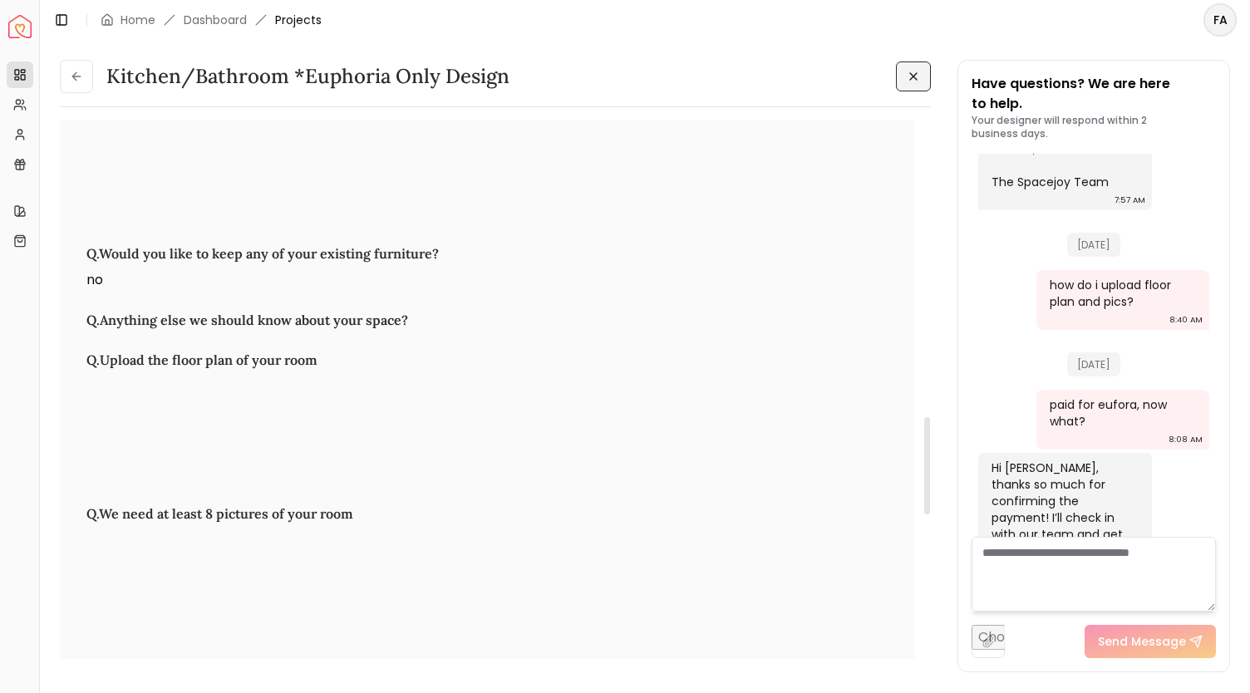
scroll to position [1672, 0]
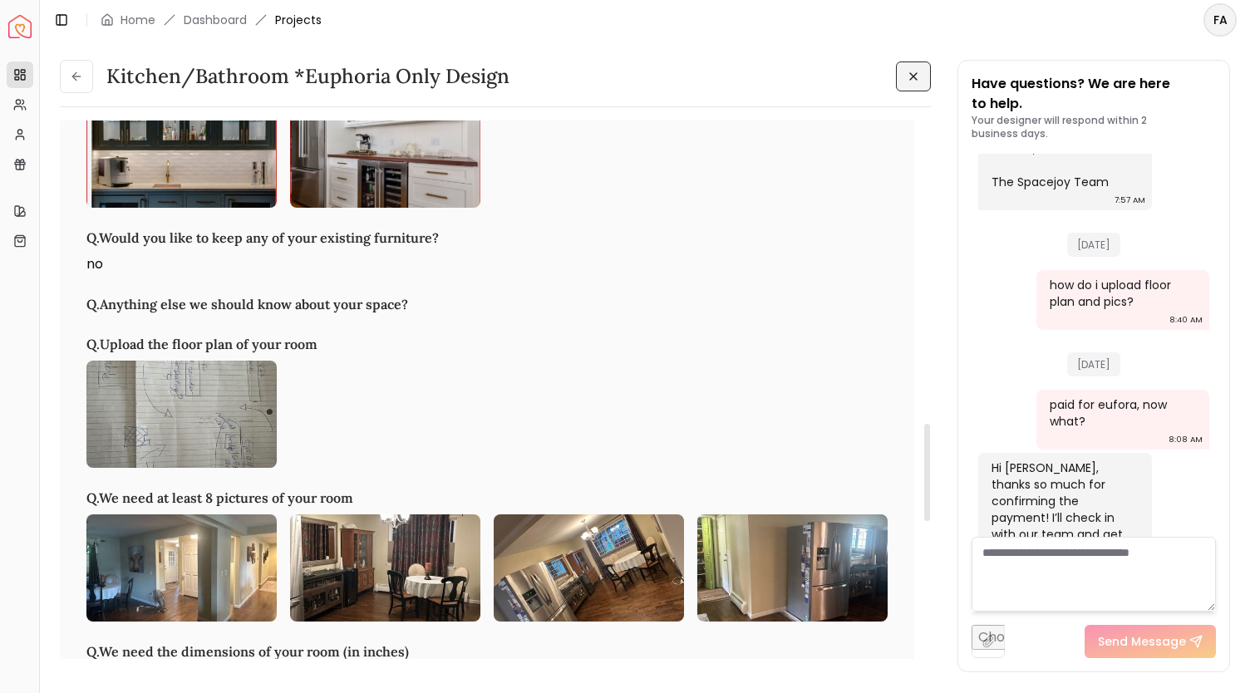
drag, startPoint x: 929, startPoint y: 556, endPoint x: 951, endPoint y: 455, distance: 103.7
click at [930, 455] on div at bounding box center [927, 472] width 6 height 97
click at [155, 417] on img at bounding box center [181, 414] width 190 height 107
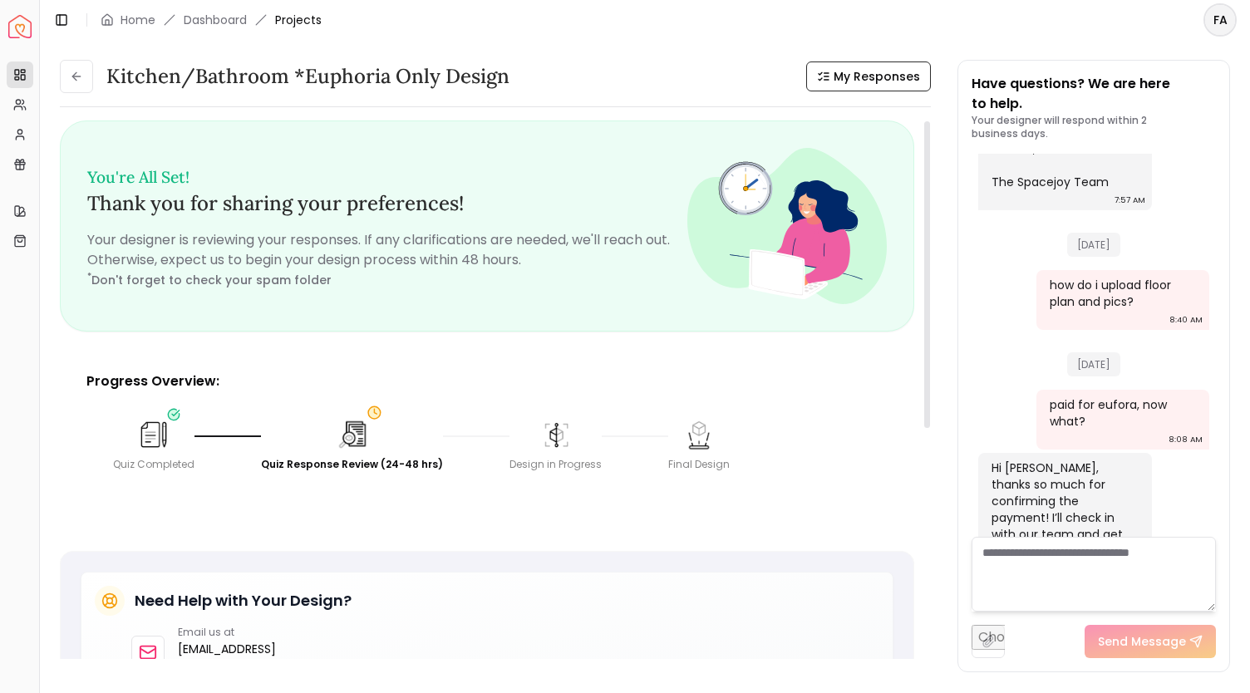
drag, startPoint x: 926, startPoint y: 364, endPoint x: 925, endPoint y: 258, distance: 106.4
click at [925, 258] on div at bounding box center [927, 274] width 6 height 307
click at [871, 71] on span "My Responses" at bounding box center [877, 76] width 86 height 17
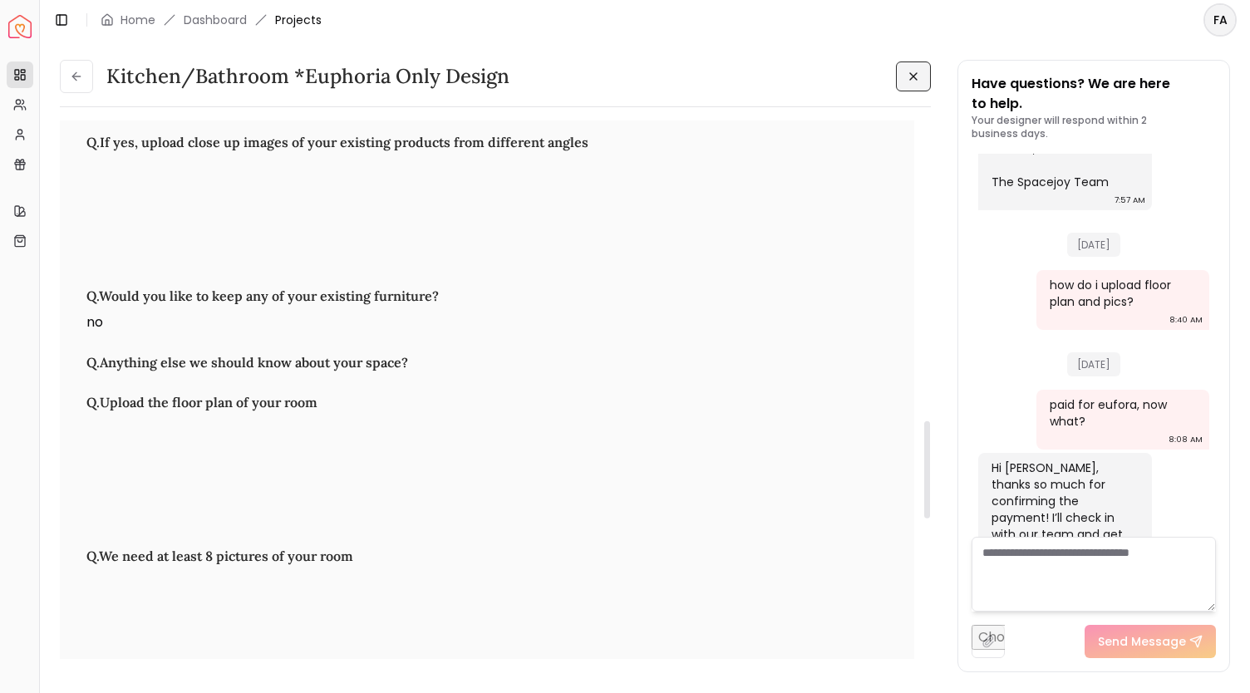
scroll to position [1761, 0]
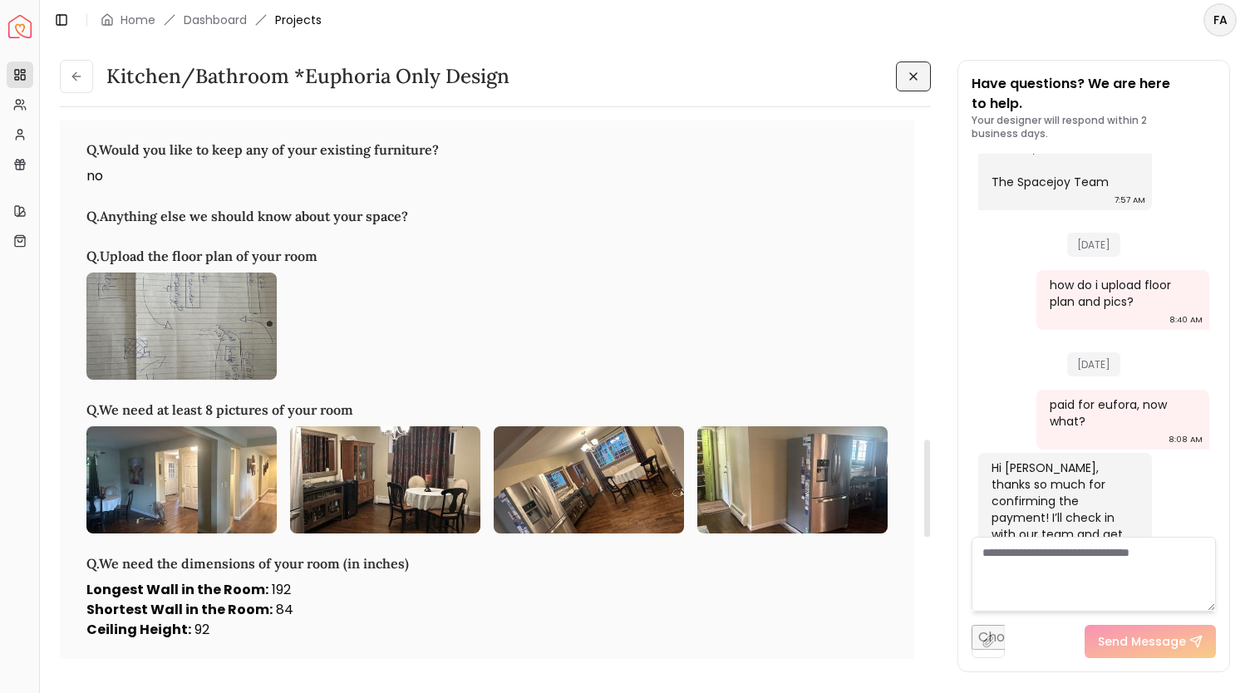
drag, startPoint x: 924, startPoint y: 179, endPoint x: 934, endPoint y: 497, distance: 318.5
click at [930, 497] on div at bounding box center [927, 488] width 6 height 97
click at [150, 332] on img at bounding box center [181, 326] width 190 height 107
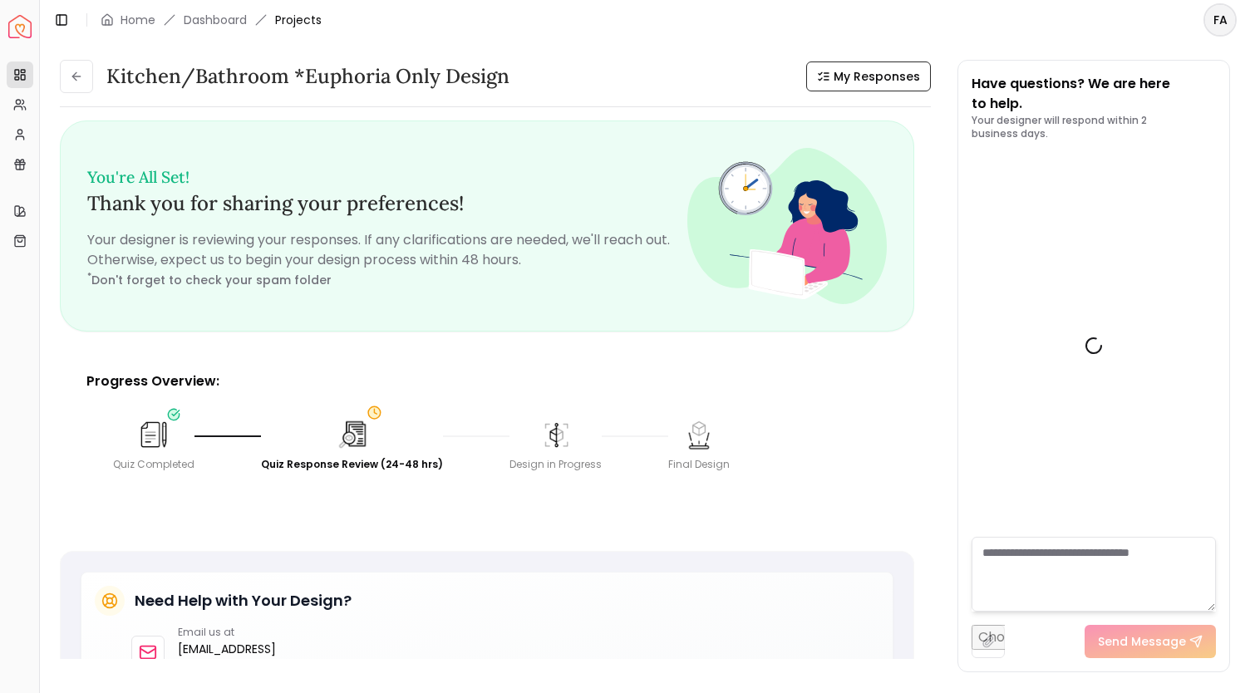
scroll to position [916, 0]
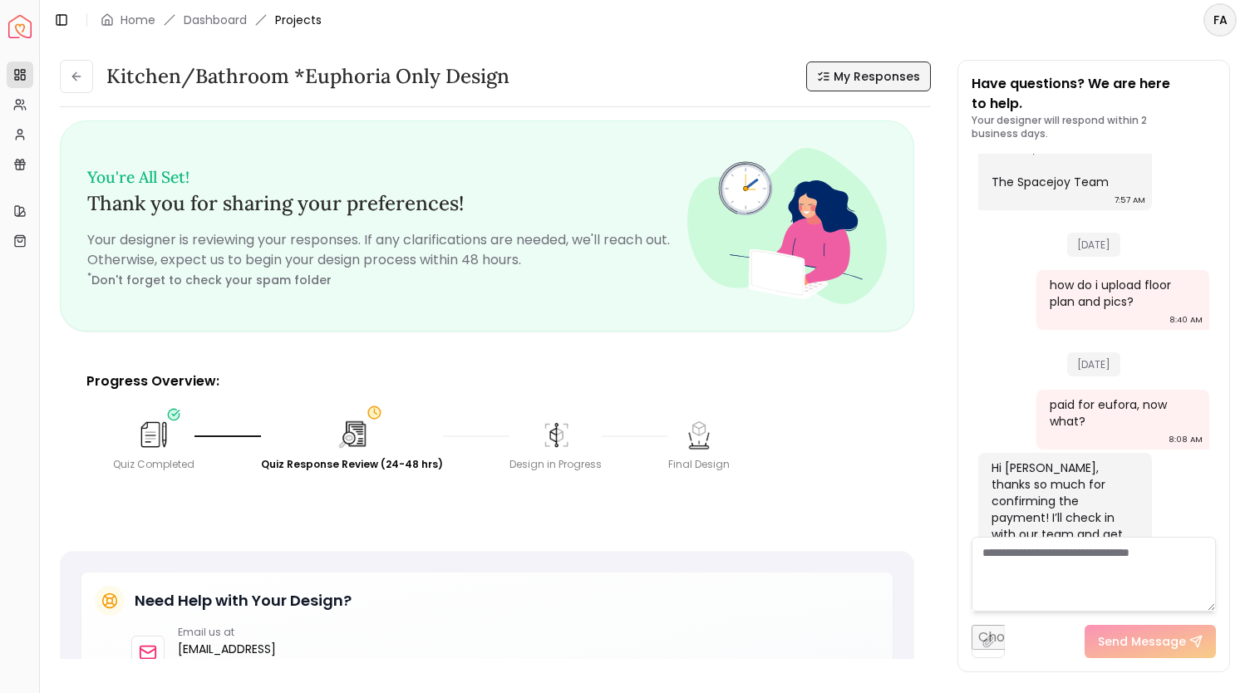
click at [859, 78] on span "My Responses" at bounding box center [877, 76] width 86 height 17
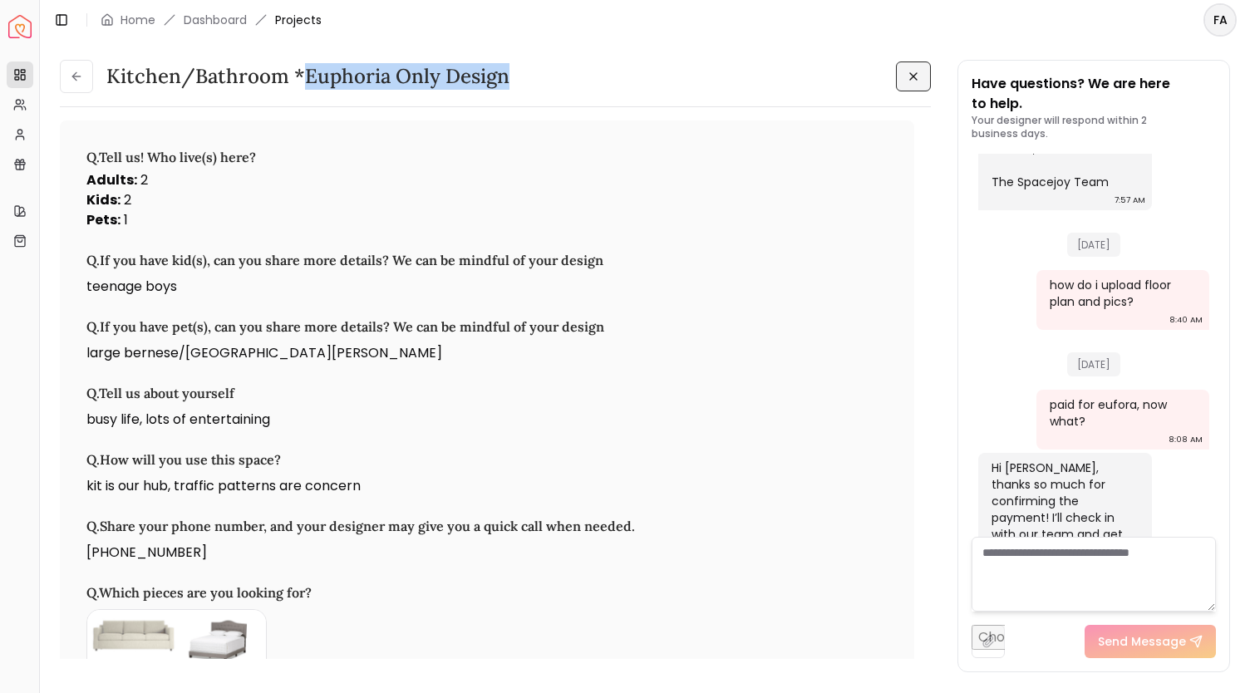
drag, startPoint x: 306, startPoint y: 78, endPoint x: 532, endPoint y: 90, distance: 226.4
click at [532, 90] on div "Kitchen/Bathroom *Euphoria Only design" at bounding box center [495, 76] width 871 height 33
click at [211, 22] on link "Dashboard" at bounding box center [215, 20] width 63 height 17
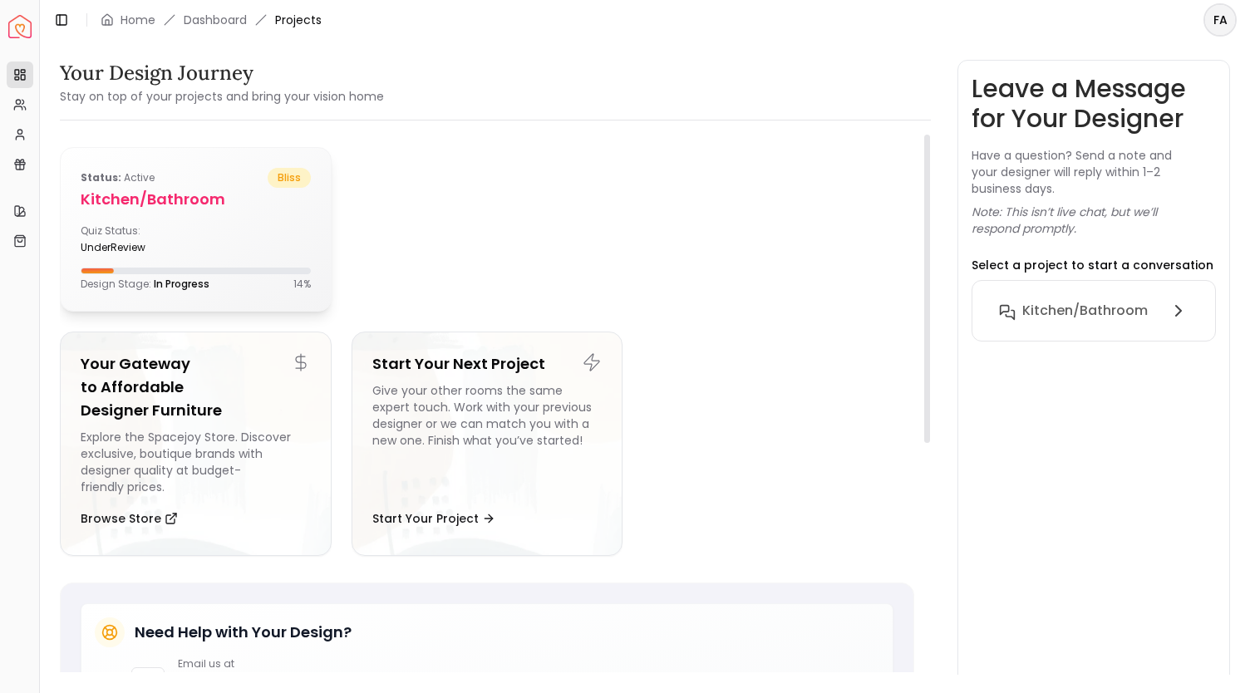
click at [283, 178] on span "bliss" at bounding box center [289, 178] width 43 height 20
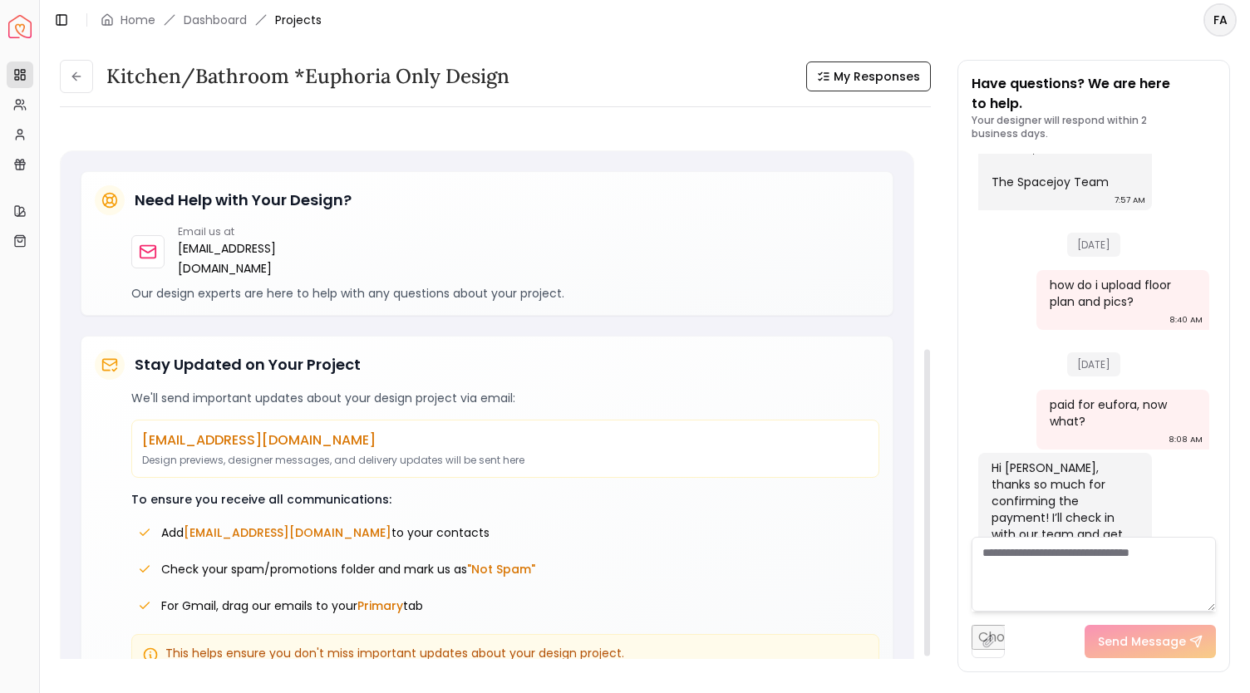
scroll to position [427, 0]
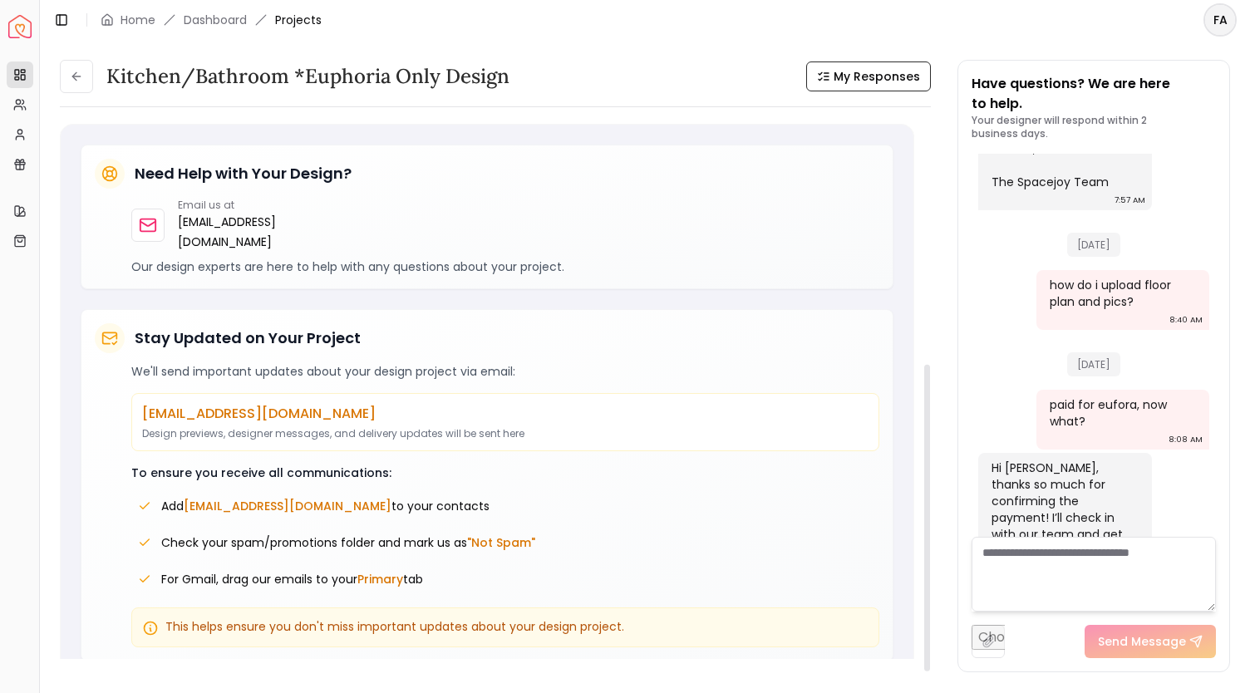
drag, startPoint x: 928, startPoint y: 312, endPoint x: 929, endPoint y: 603, distance: 290.9
click at [929, 603] on div at bounding box center [927, 518] width 6 height 307
click at [883, 82] on span "My Responses" at bounding box center [877, 76] width 86 height 17
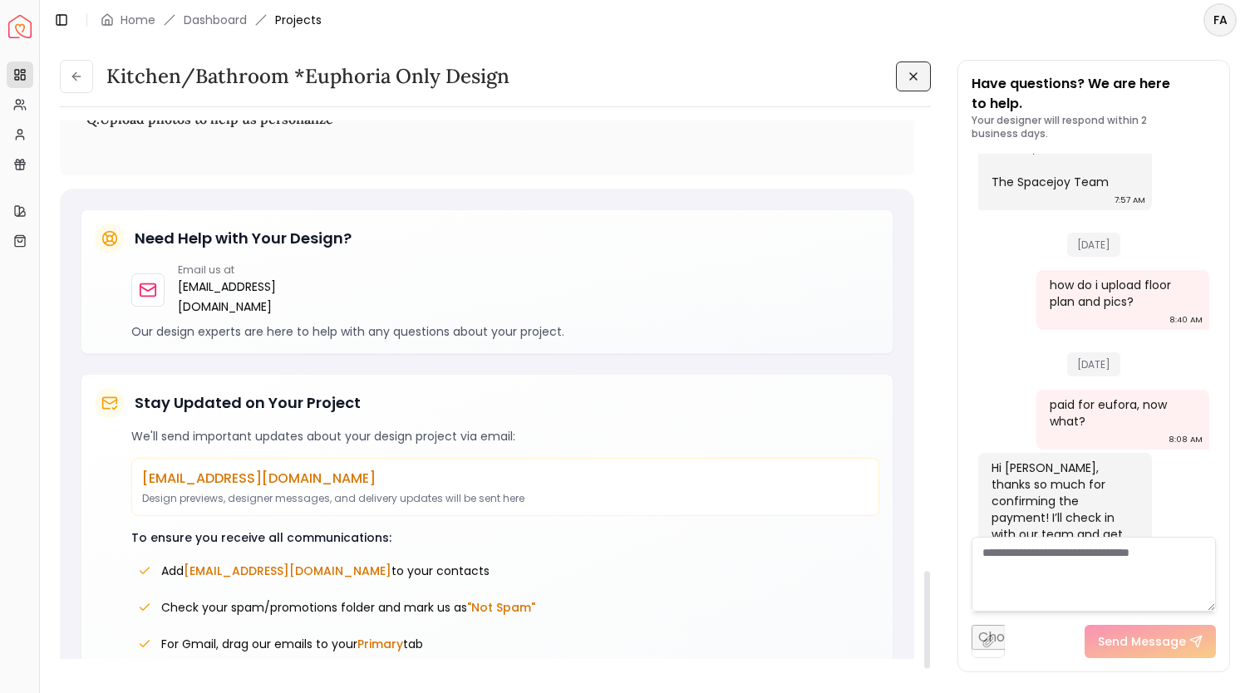
scroll to position [2503, 0]
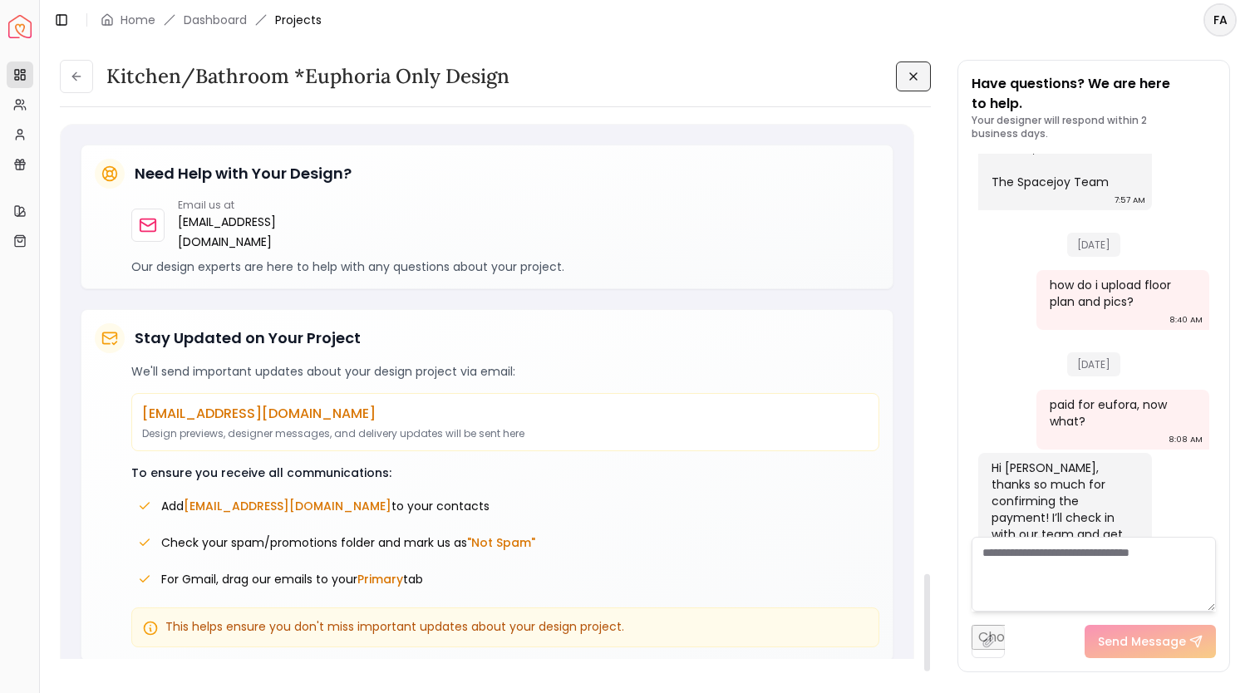
drag, startPoint x: 929, startPoint y: 608, endPoint x: 951, endPoint y: 612, distance: 22.0
click at [930, 612] on div at bounding box center [927, 622] width 6 height 97
click at [982, 638] on input "file" at bounding box center [988, 641] width 33 height 33
drag, startPoint x: 929, startPoint y: 618, endPoint x: 938, endPoint y: 662, distance: 45.6
click at [930, 662] on div at bounding box center [927, 622] width 6 height 97
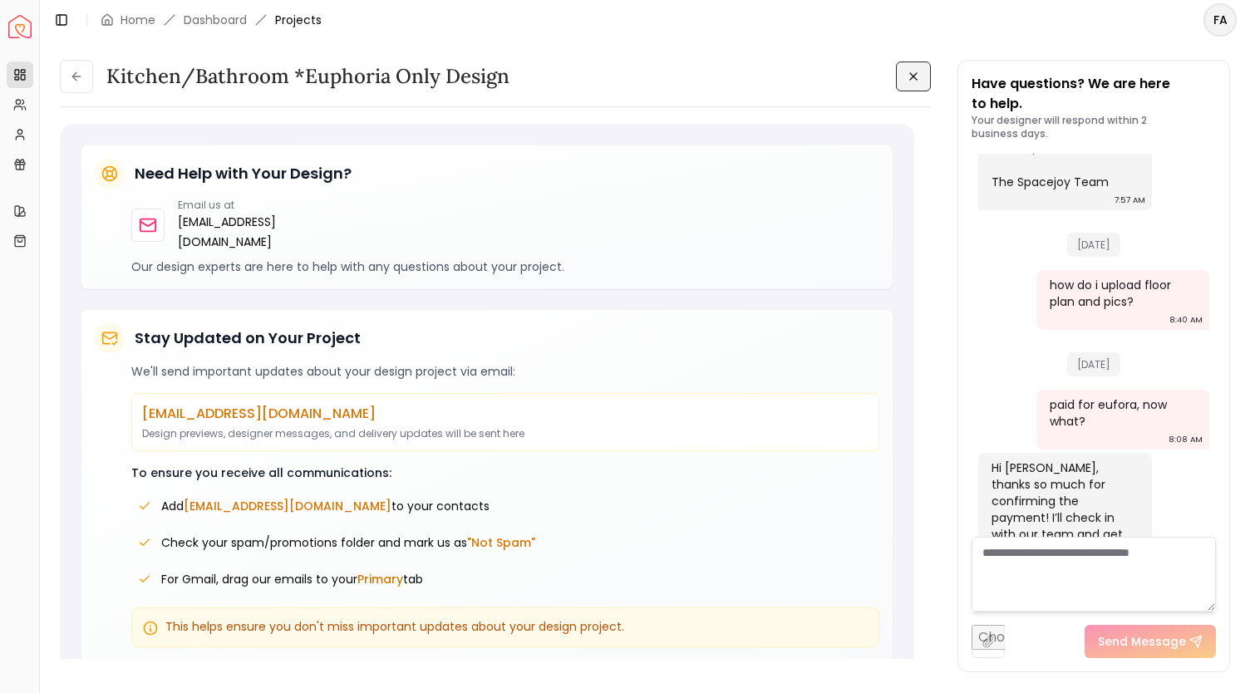
click at [984, 644] on input "file" at bounding box center [988, 641] width 33 height 33
click at [986, 647] on input "file" at bounding box center [988, 641] width 33 height 33
type input "**********"
drag, startPoint x: 924, startPoint y: 591, endPoint x: 959, endPoint y: 648, distance: 66.4
click at [930, 648] on div at bounding box center [927, 622] width 6 height 97
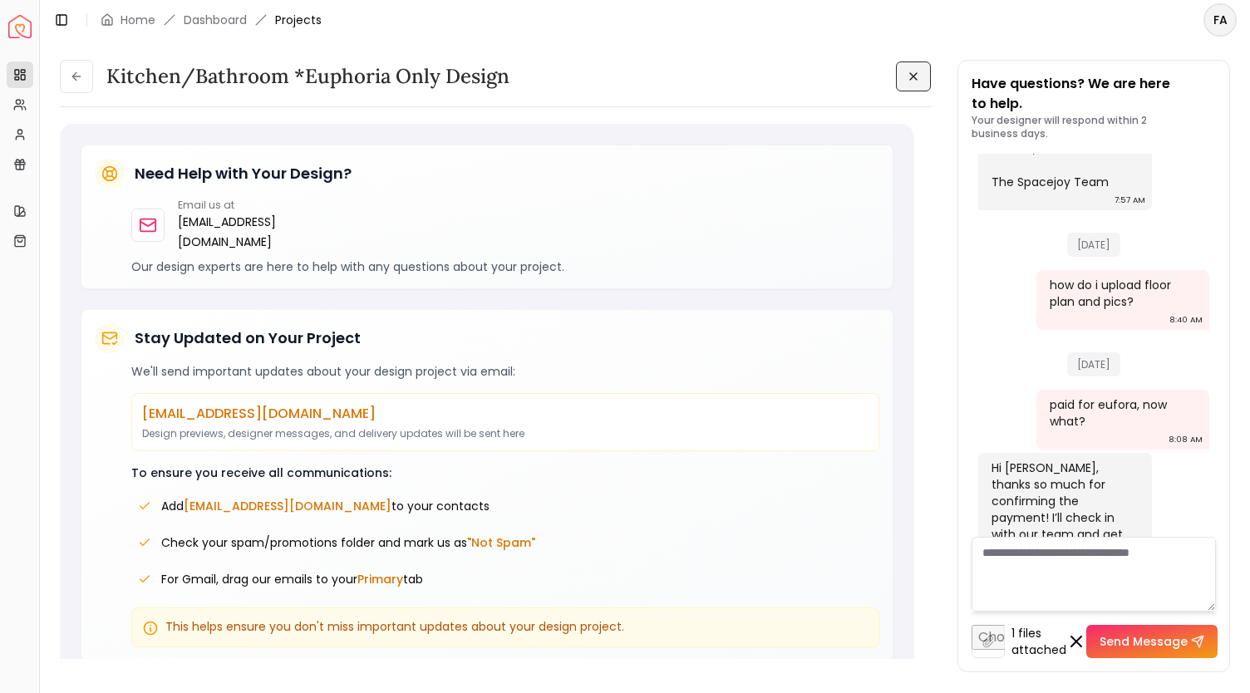
click at [1132, 643] on button "Send Message" at bounding box center [1151, 641] width 131 height 33
click at [987, 639] on input "file" at bounding box center [988, 641] width 33 height 33
type input "**********"
click at [1149, 640] on button "Send Message" at bounding box center [1151, 641] width 131 height 33
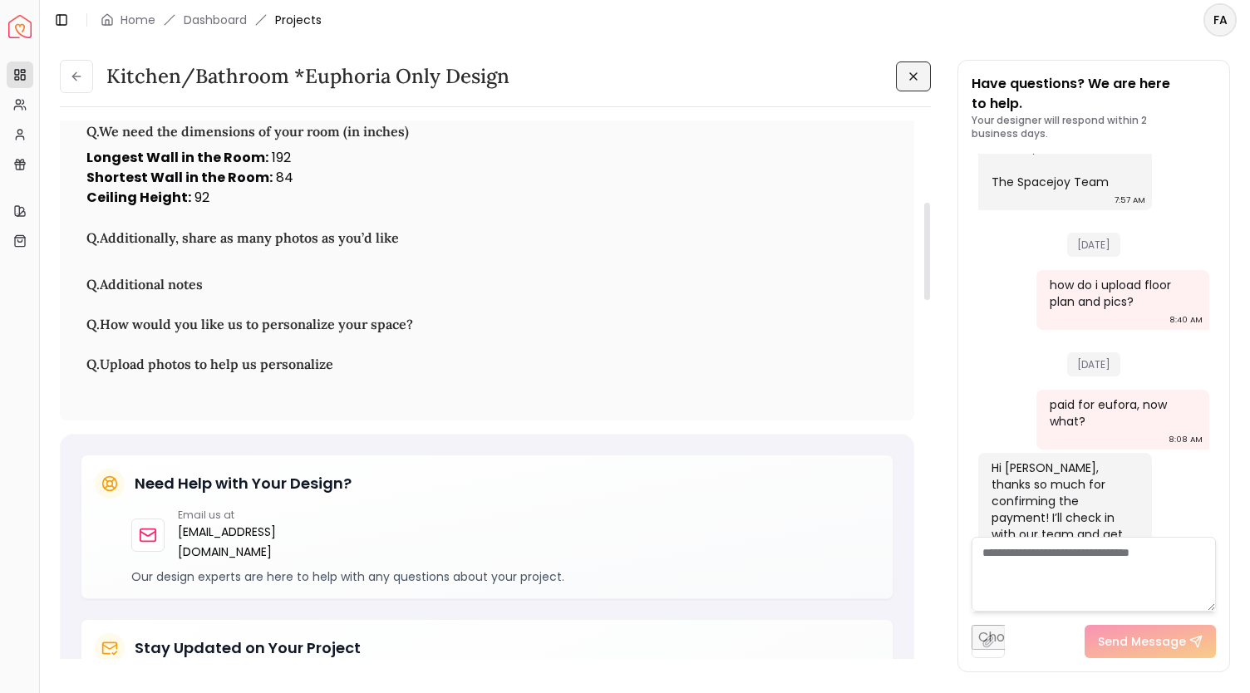
scroll to position [0, 0]
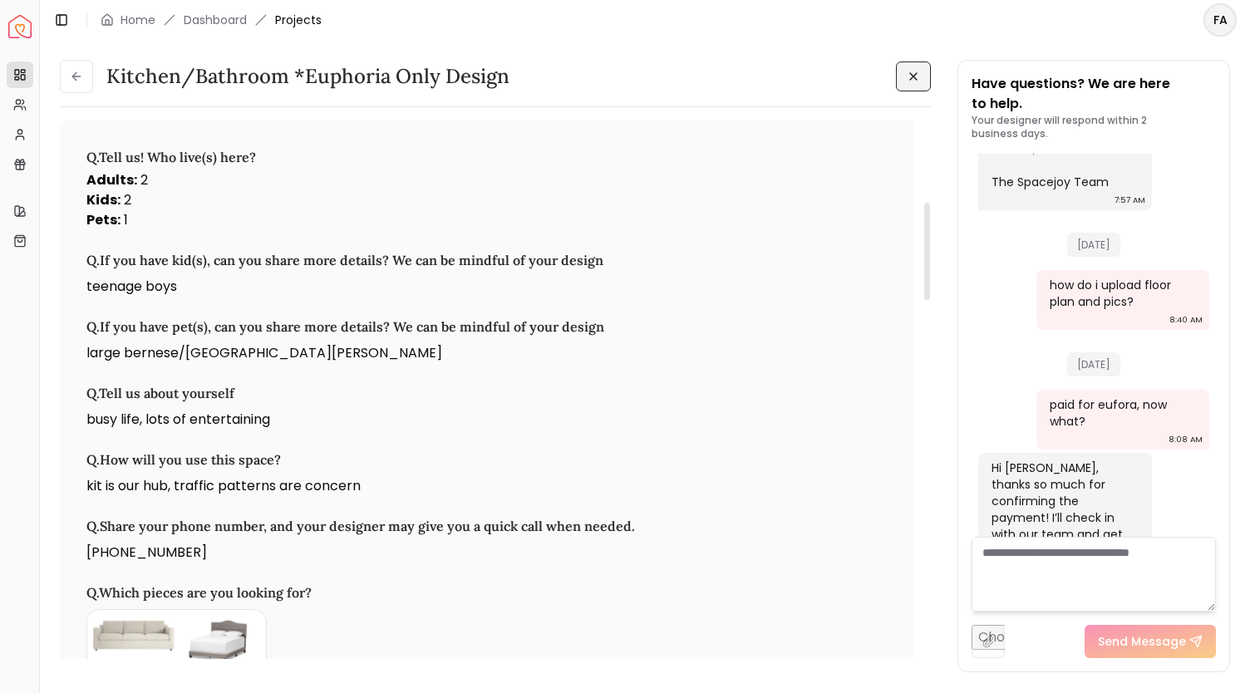
drag, startPoint x: 928, startPoint y: 621, endPoint x: 958, endPoint y: 15, distance: 606.7
click at [930, 203] on div at bounding box center [927, 251] width 6 height 97
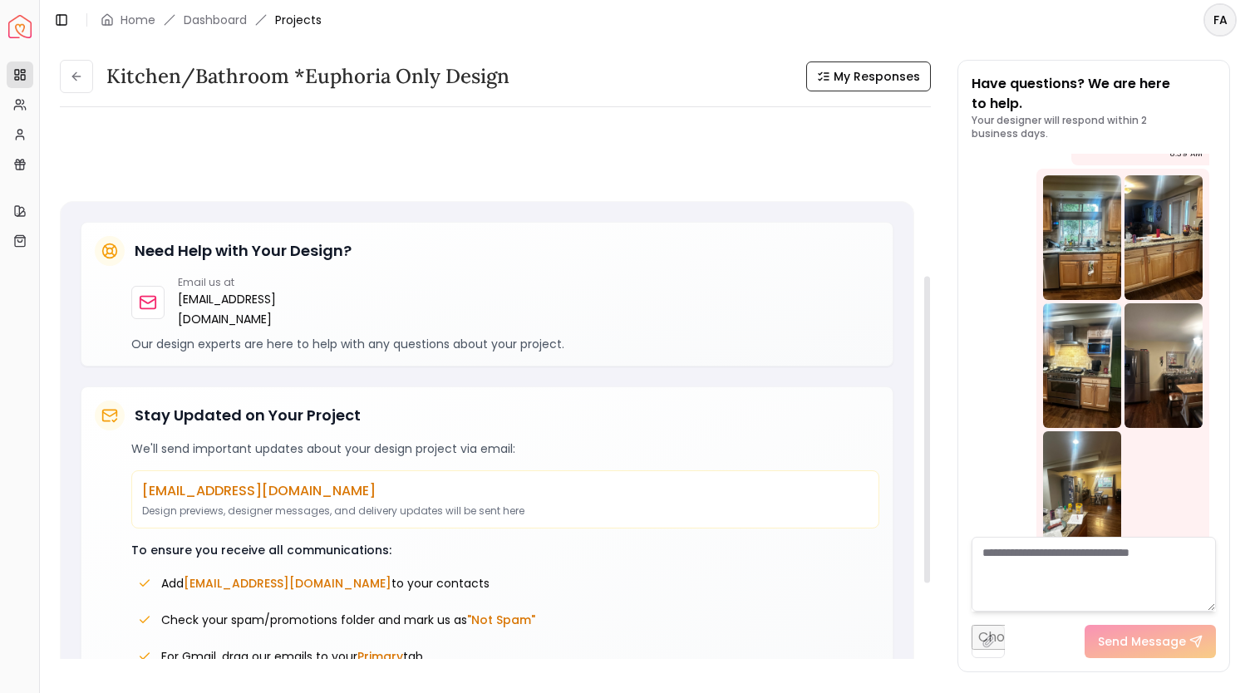
scroll to position [427, 0]
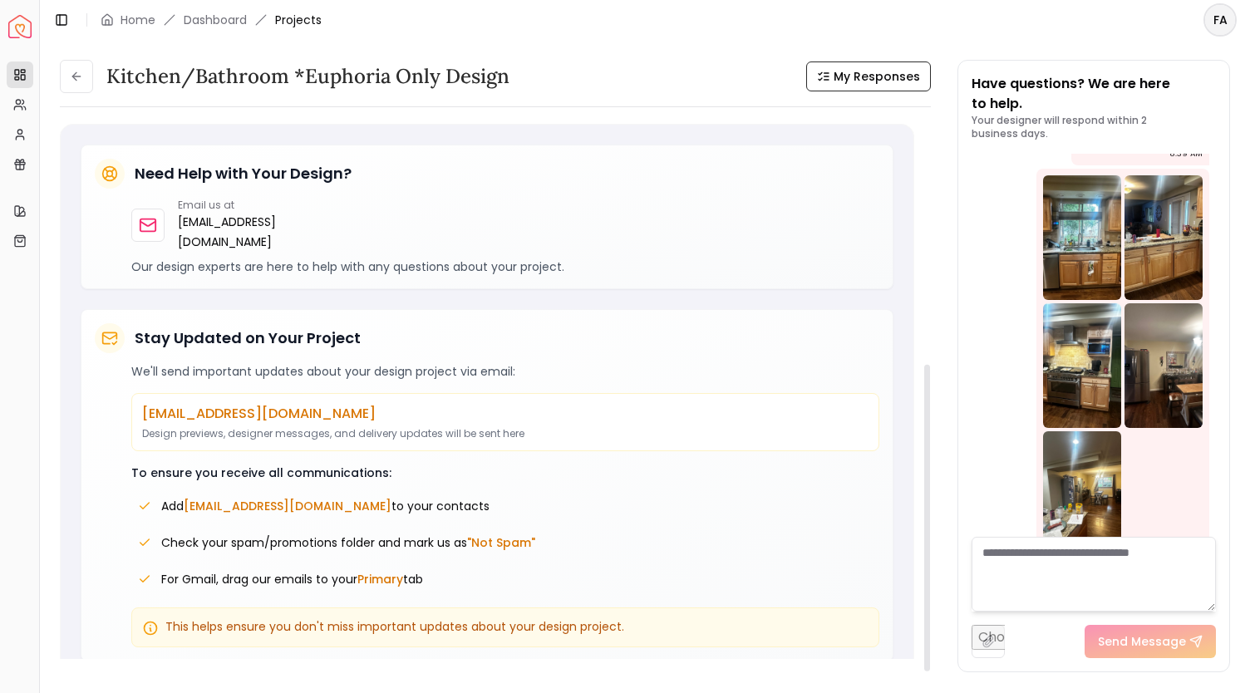
drag, startPoint x: 929, startPoint y: 170, endPoint x: 939, endPoint y: 437, distance: 267.0
click at [930, 437] on div at bounding box center [927, 518] width 6 height 307
click at [868, 68] on span "My Responses" at bounding box center [877, 76] width 86 height 17
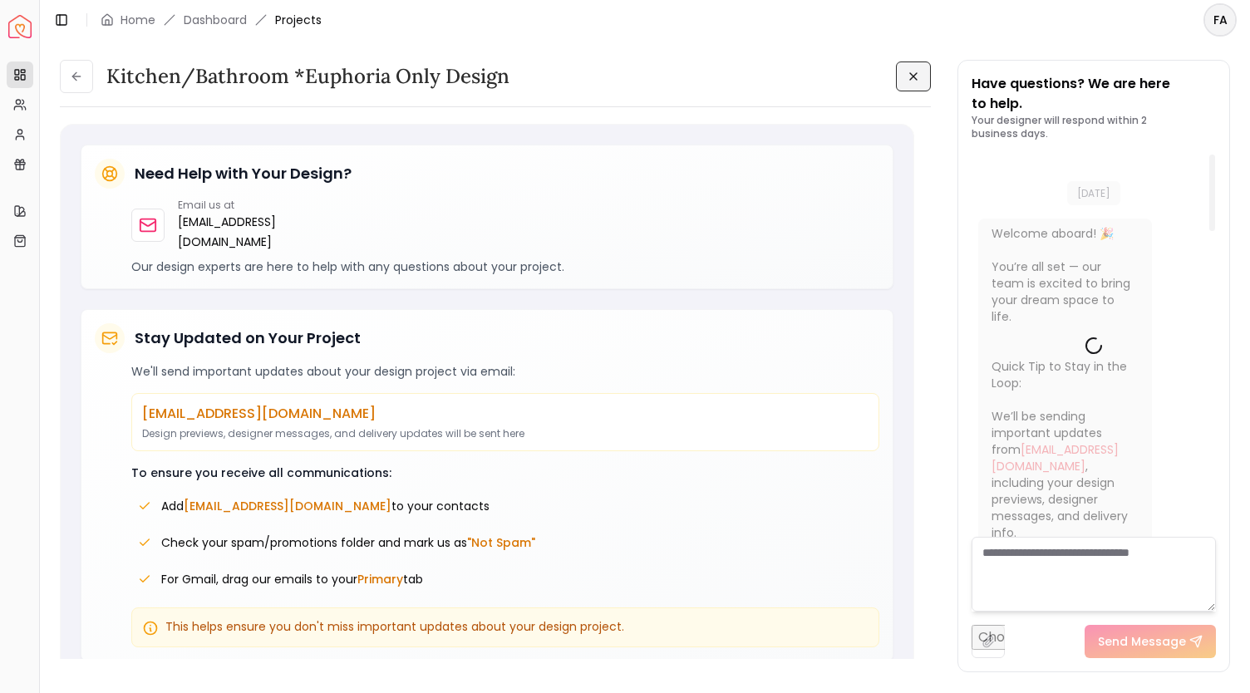
drag, startPoint x: 1214, startPoint y: 490, endPoint x: 1244, endPoint y: 93, distance: 398.5
click at [1215, 155] on div at bounding box center [1212, 193] width 6 height 76
click at [224, 17] on link "Dashboard" at bounding box center [215, 20] width 63 height 17
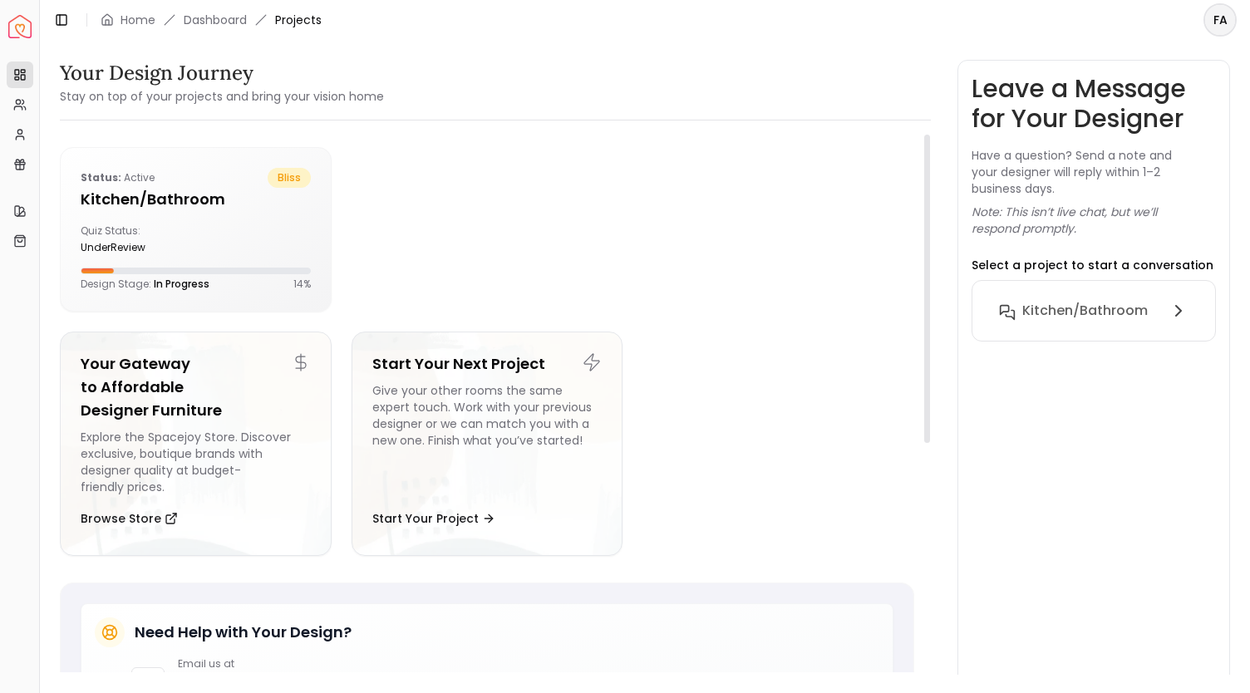
drag, startPoint x: 926, startPoint y: 342, endPoint x: 920, endPoint y: 203, distance: 138.9
click at [924, 203] on div at bounding box center [927, 289] width 6 height 308
click at [220, 21] on link "Dashboard" at bounding box center [215, 20] width 63 height 17
click at [244, 189] on h5 "Kitchen/Bathroom" at bounding box center [196, 199] width 230 height 23
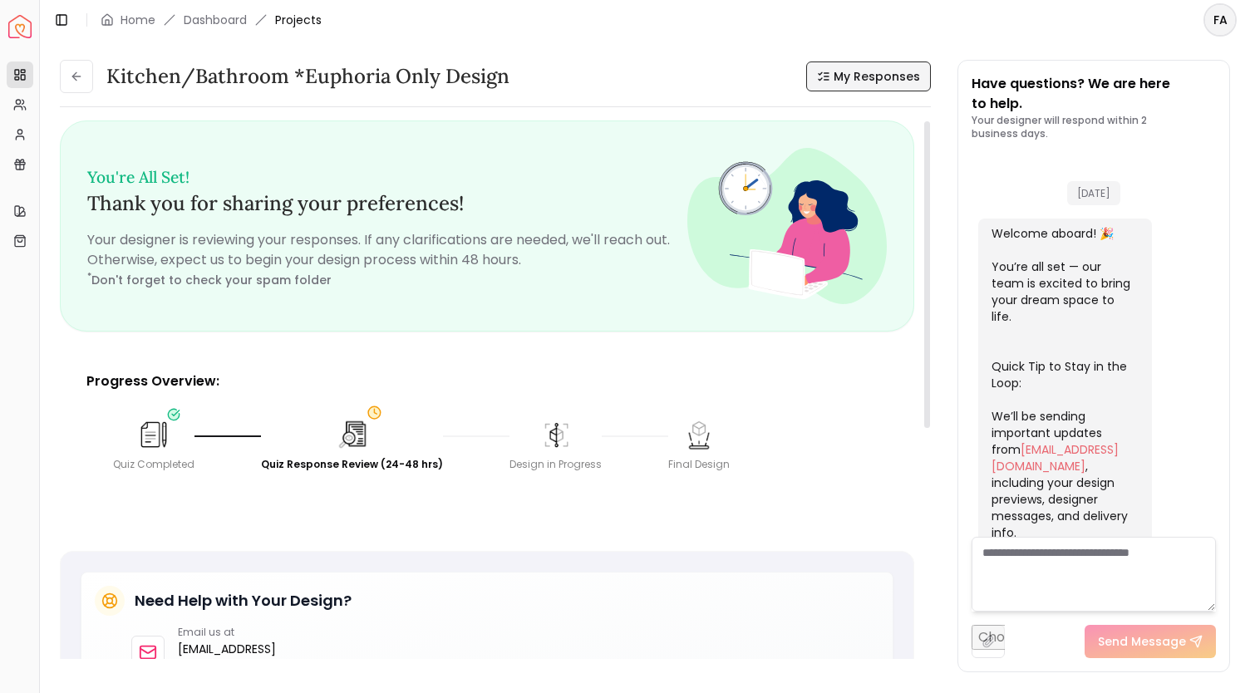
scroll to position [1544, 0]
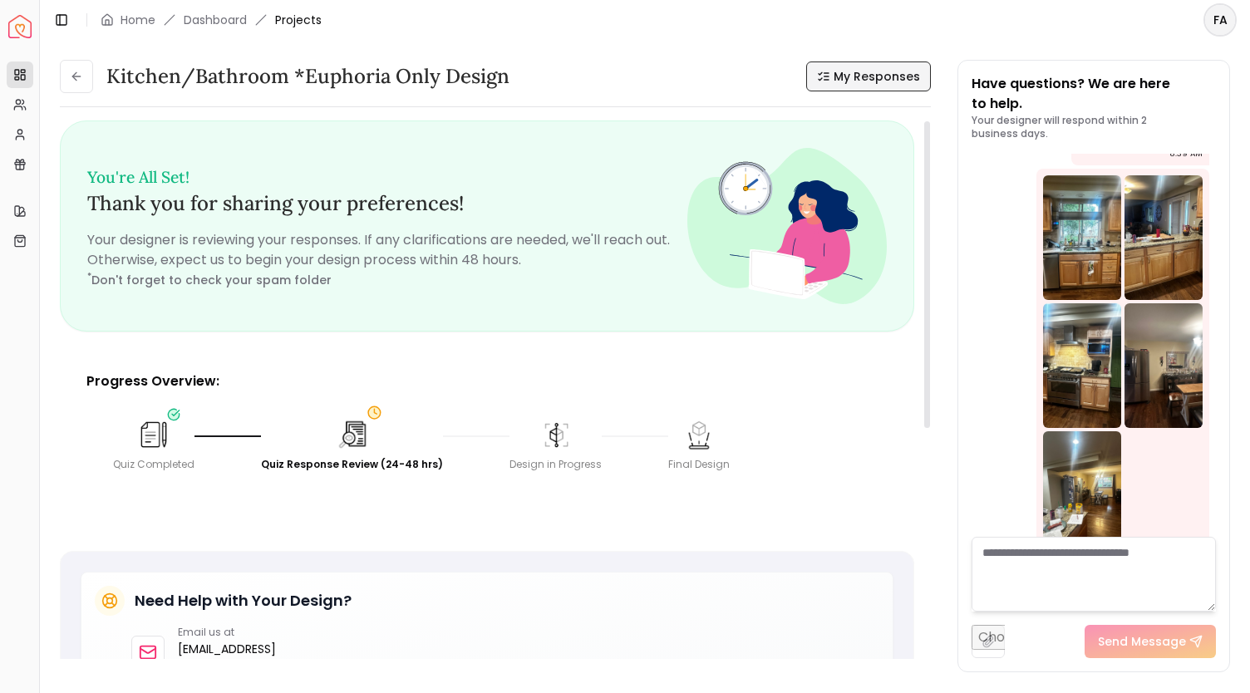
click at [872, 81] on span "My Responses" at bounding box center [877, 76] width 86 height 17
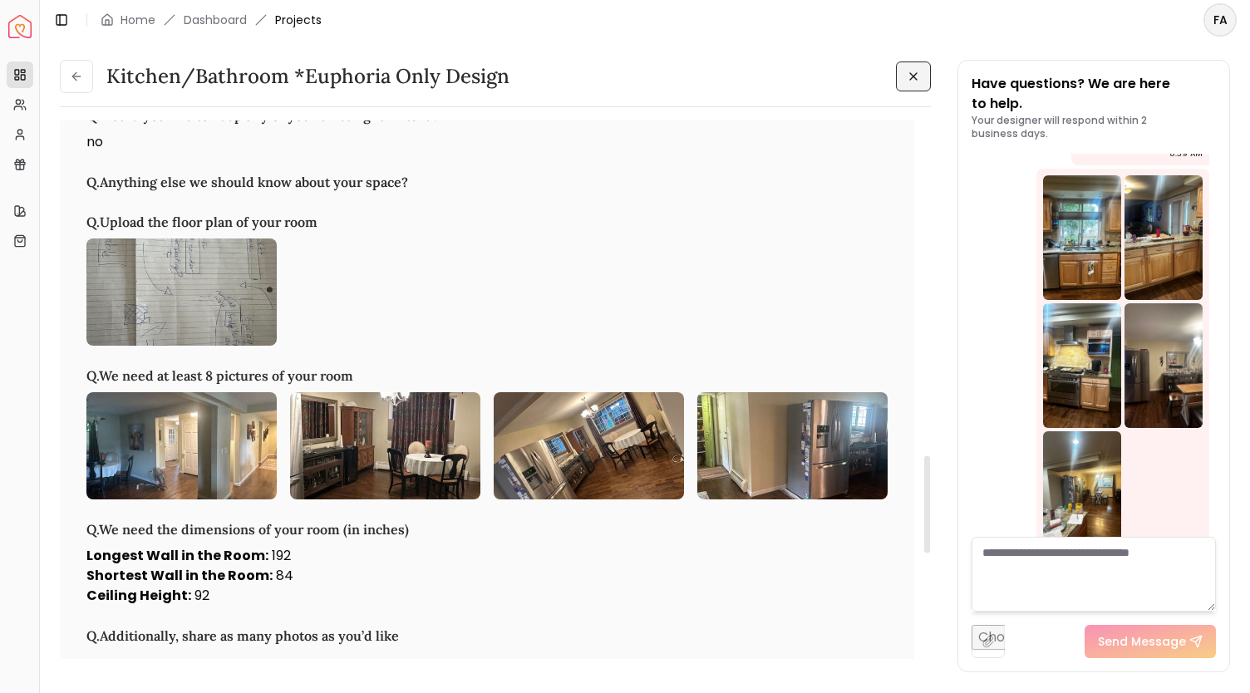
scroll to position [1908, 0]
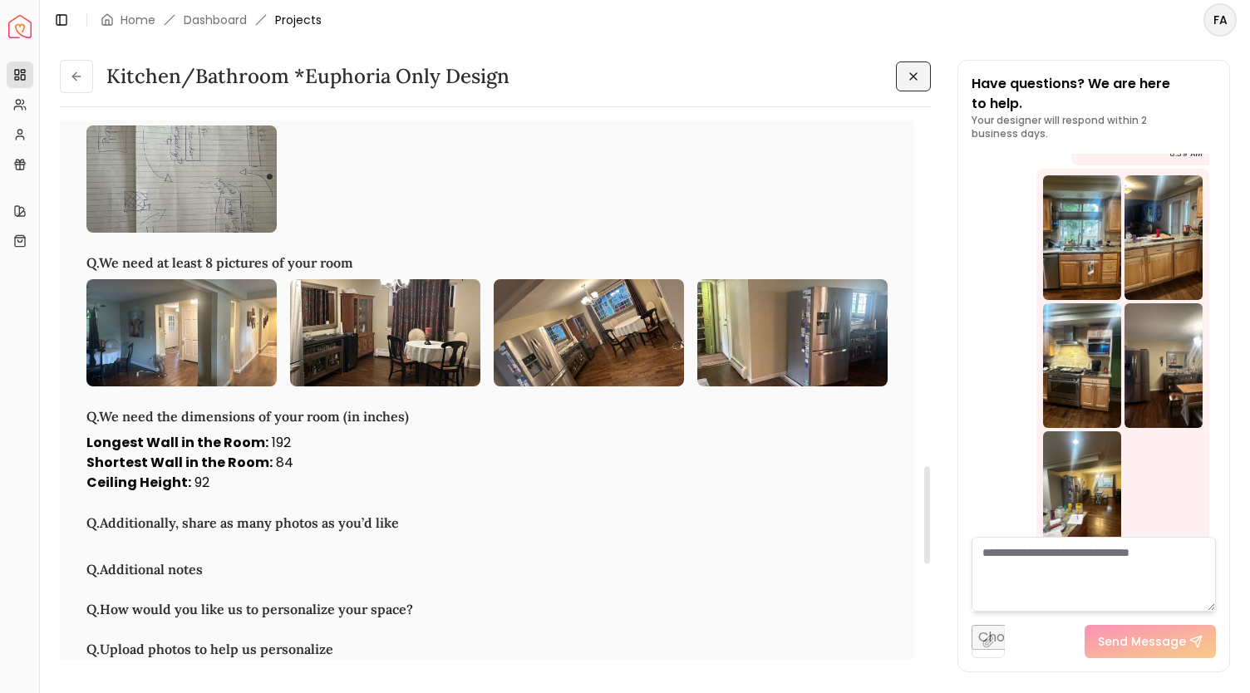
drag, startPoint x: 928, startPoint y: 153, endPoint x: 953, endPoint y: 498, distance: 345.9
click at [930, 498] on div at bounding box center [927, 514] width 6 height 97
click at [204, 195] on img at bounding box center [181, 179] width 190 height 107
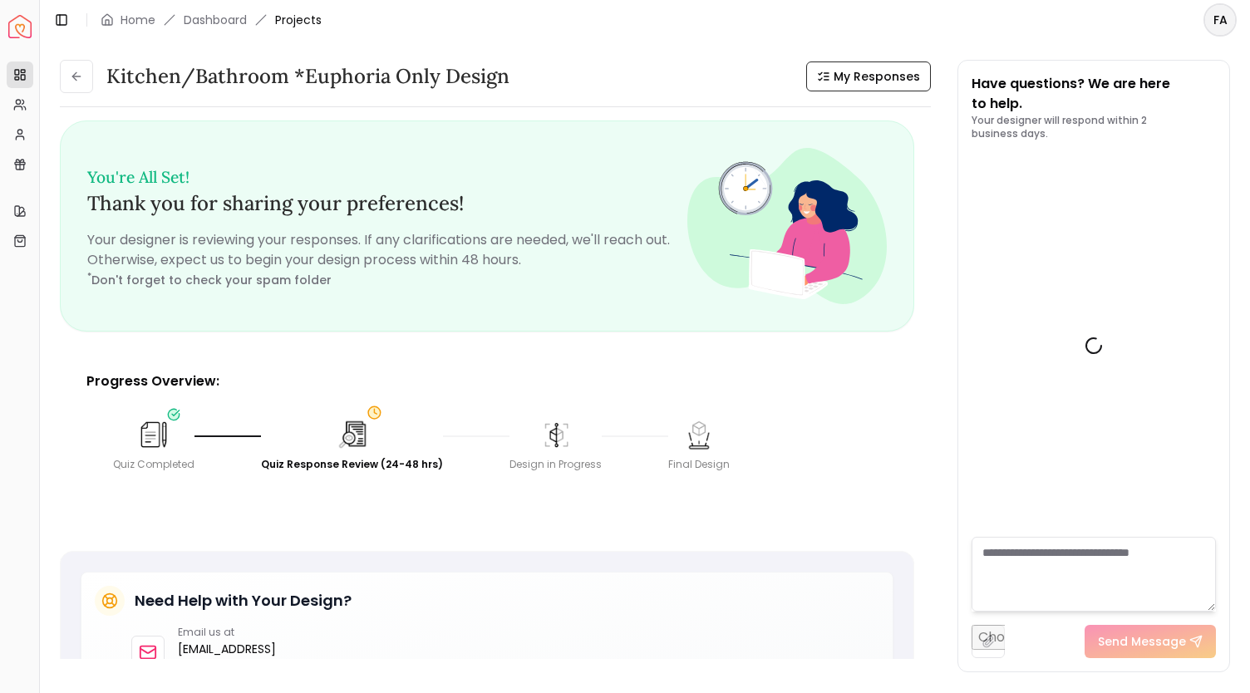
scroll to position [1544, 0]
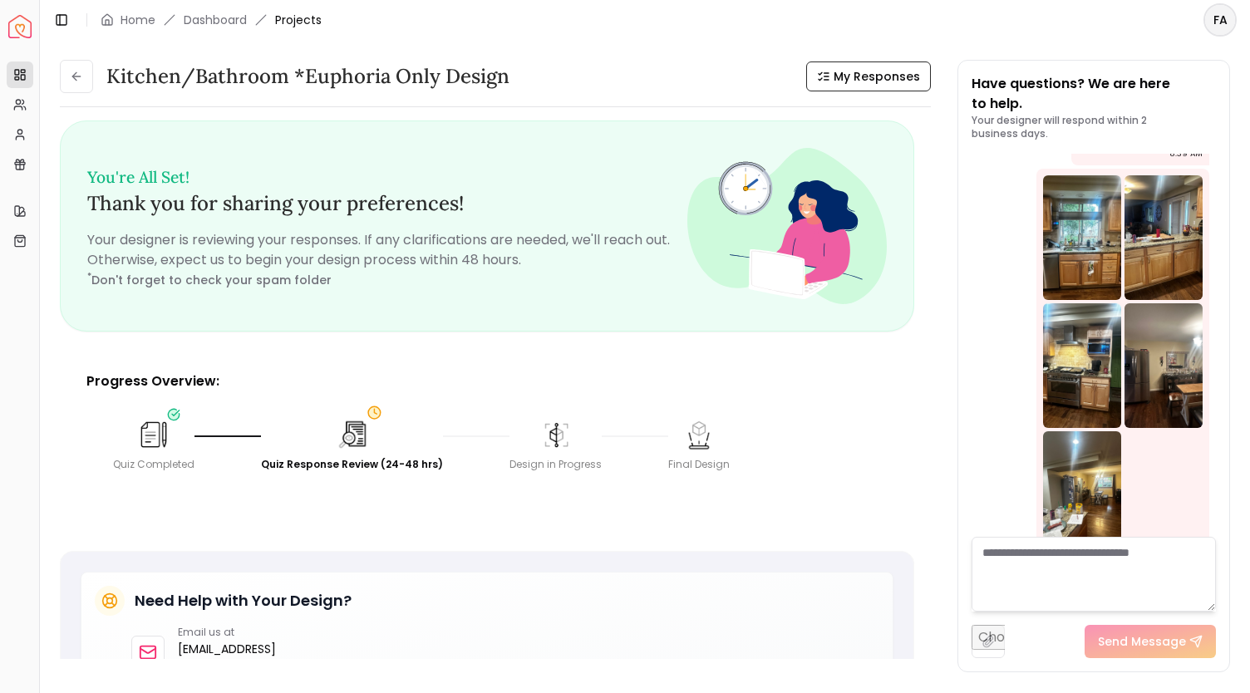
drag, startPoint x: 932, startPoint y: 372, endPoint x: 939, endPoint y: 458, distance: 85.9
click at [939, 458] on div "Kitchen/Bathroom *Euphoria Only design My Responses Kitchen/Bathroom *Euphoria …" at bounding box center [645, 357] width 1170 height 595
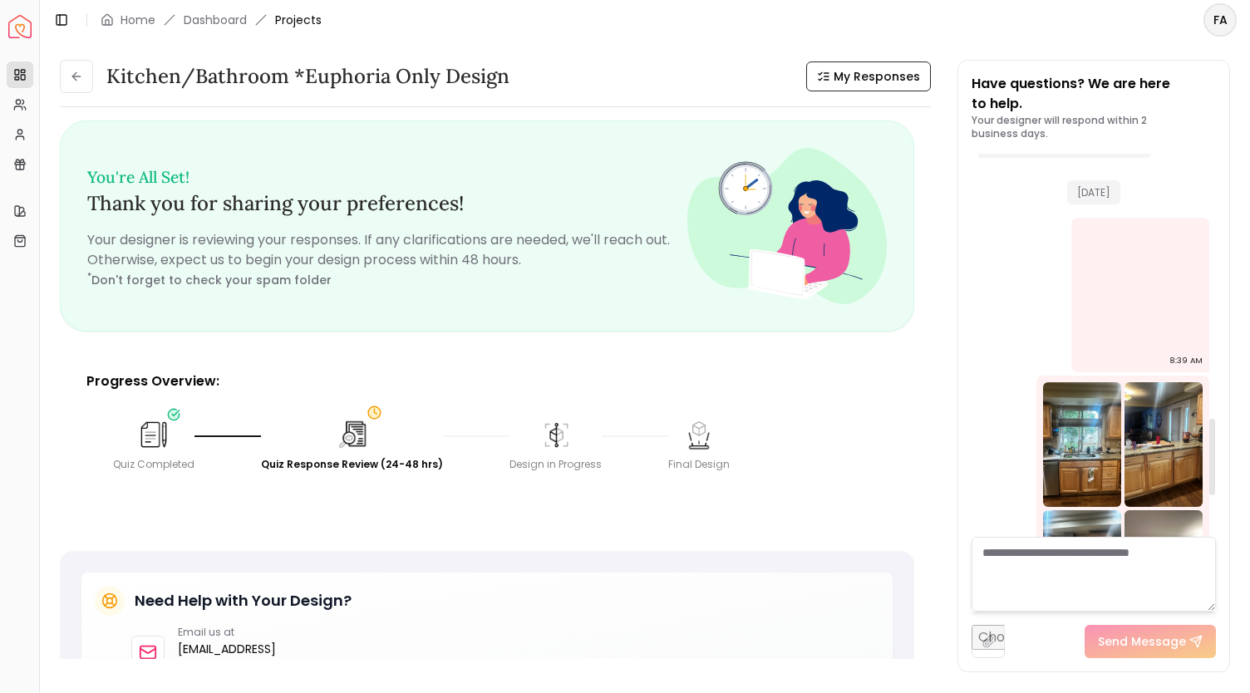
scroll to position [1332, 0]
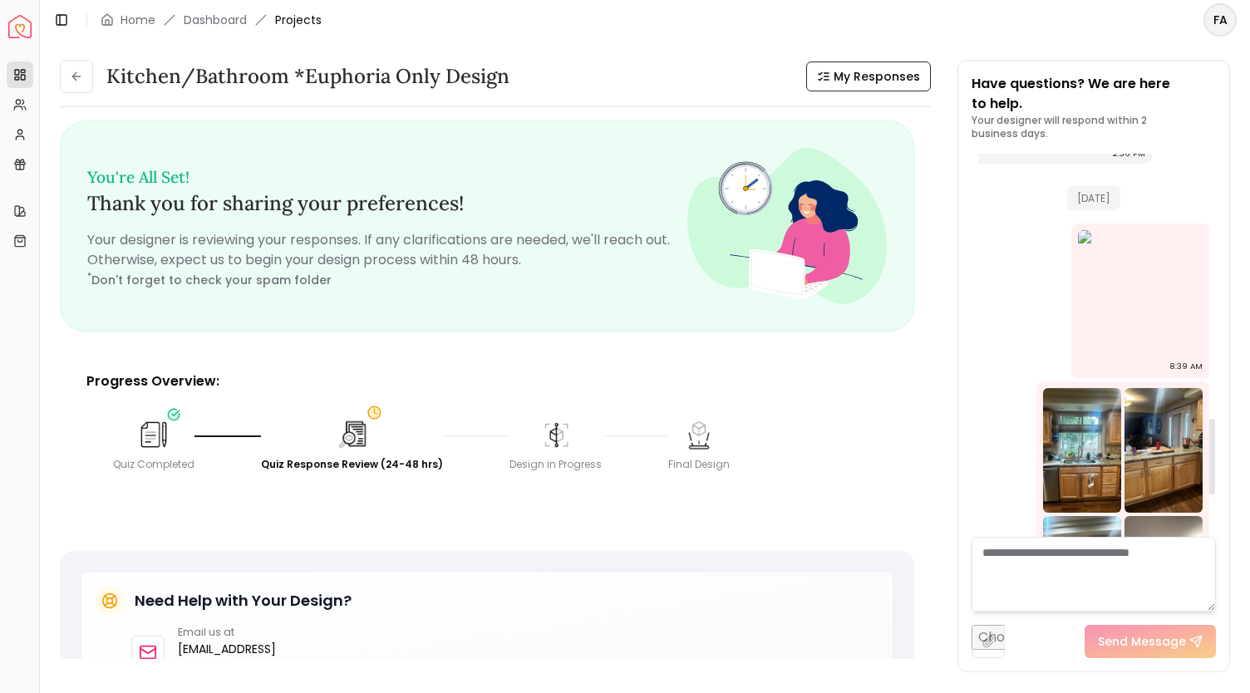
drag, startPoint x: 1214, startPoint y: 478, endPoint x: 1219, endPoint y: 436, distance: 42.0
click at [1215, 436] on div at bounding box center [1212, 457] width 6 height 76
click at [1114, 230] on img at bounding box center [1140, 292] width 125 height 125
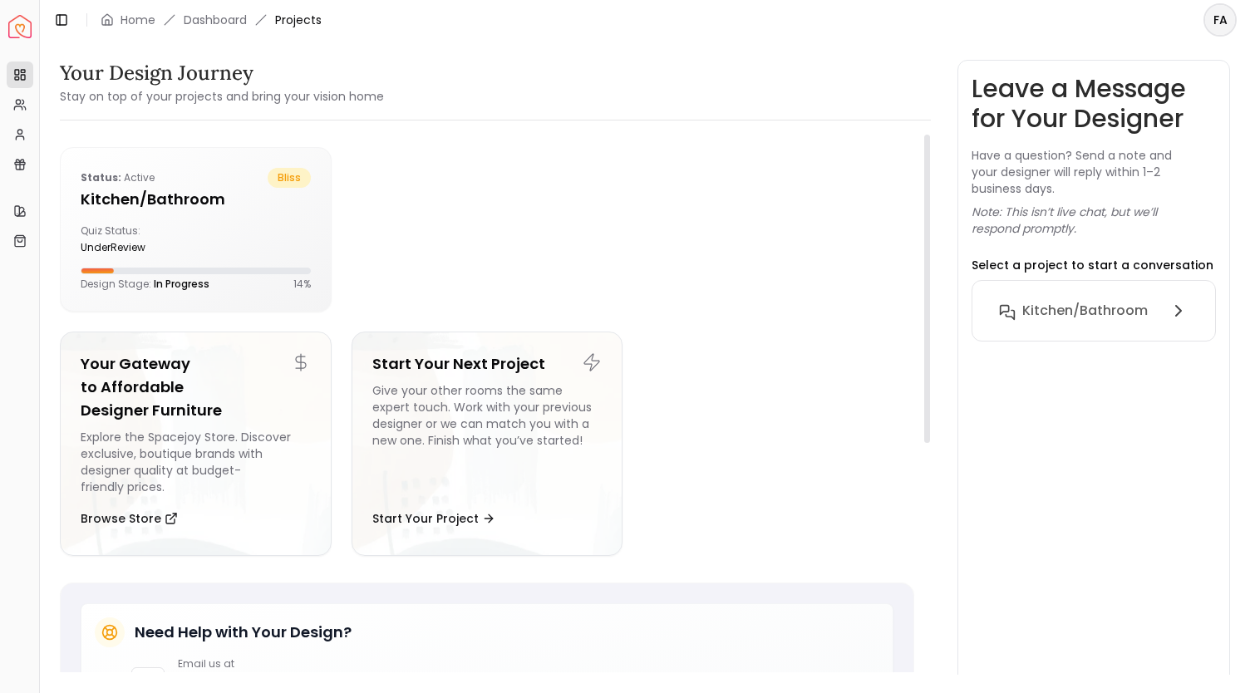
drag, startPoint x: 928, startPoint y: 350, endPoint x: 923, endPoint y: 182, distance: 168.0
click at [924, 182] on div at bounding box center [927, 289] width 6 height 308
click at [187, 204] on h5 "Kitchen/Bathroom" at bounding box center [196, 199] width 230 height 23
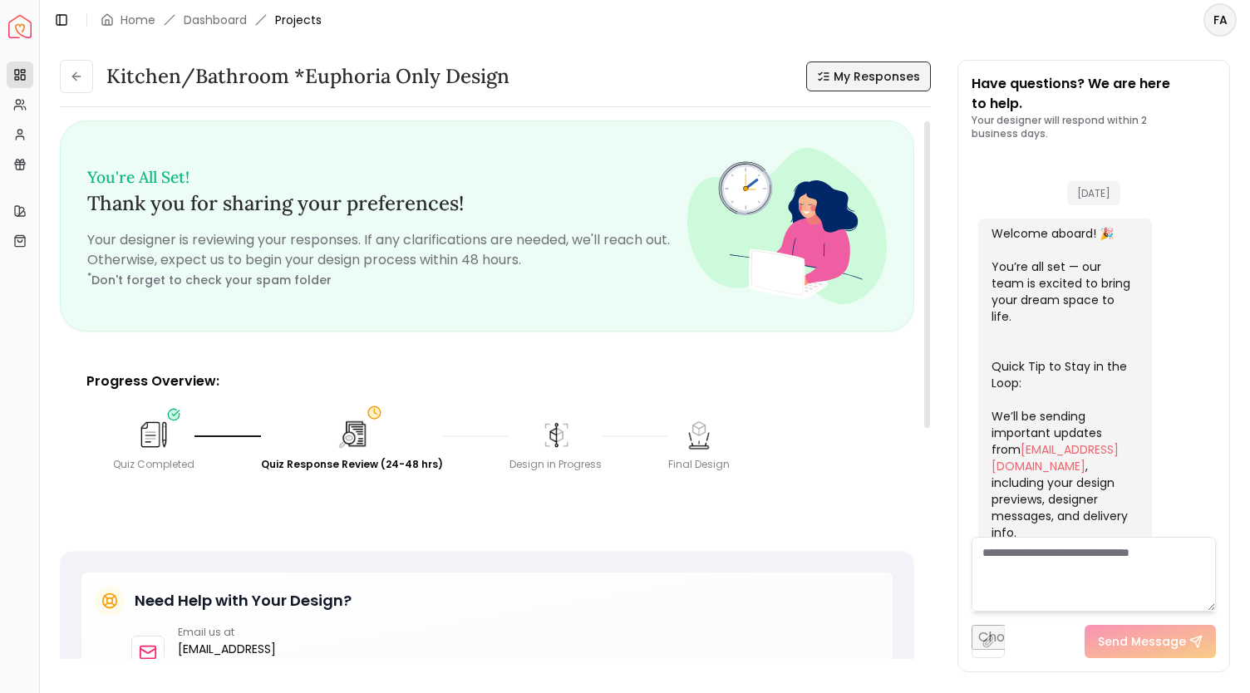
scroll to position [1544, 0]
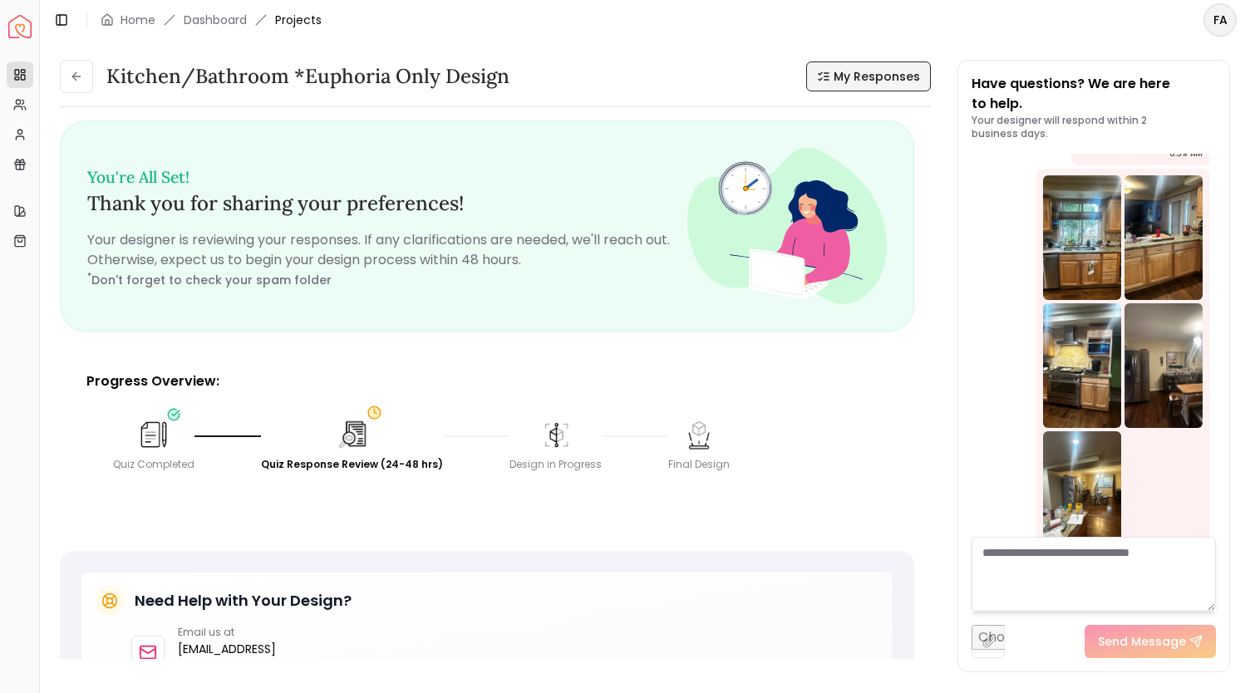
click at [866, 81] on span "My Responses" at bounding box center [877, 76] width 86 height 17
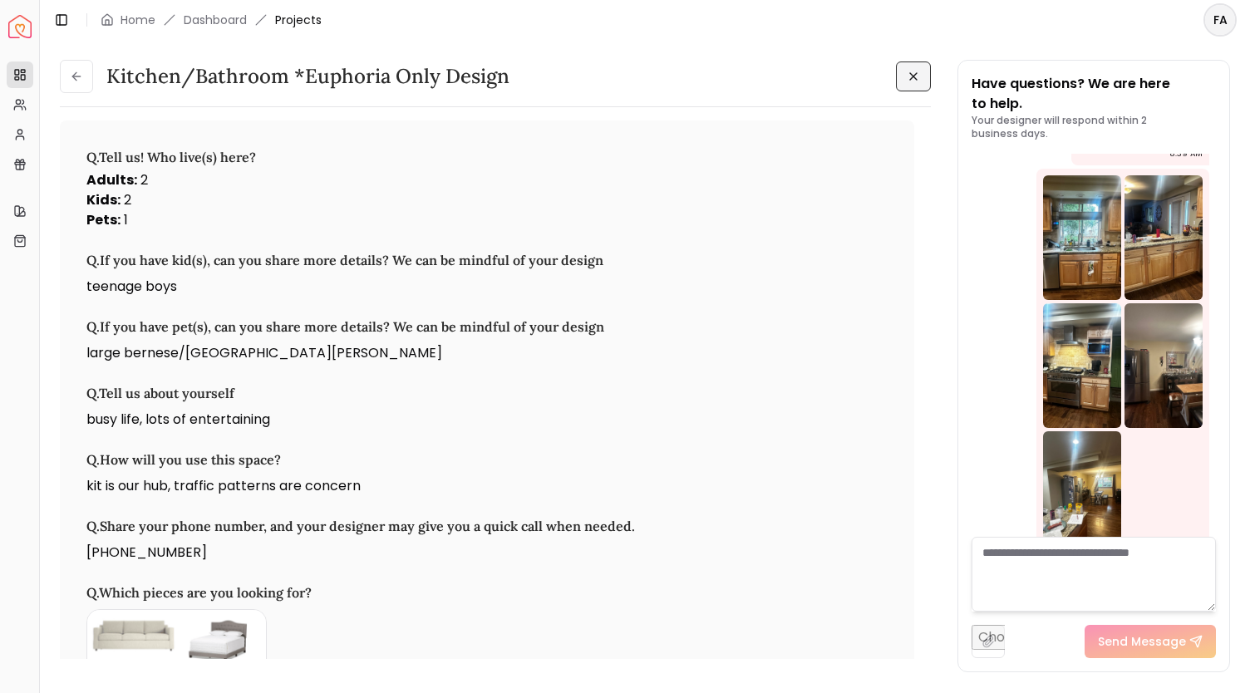
click at [986, 641] on input "file" at bounding box center [988, 641] width 33 height 33
click at [987, 643] on input "file" at bounding box center [988, 641] width 33 height 33
type input "**********"
click at [1120, 638] on button "Send Message" at bounding box center [1151, 641] width 131 height 33
click at [1122, 553] on textarea at bounding box center [1094, 574] width 244 height 75
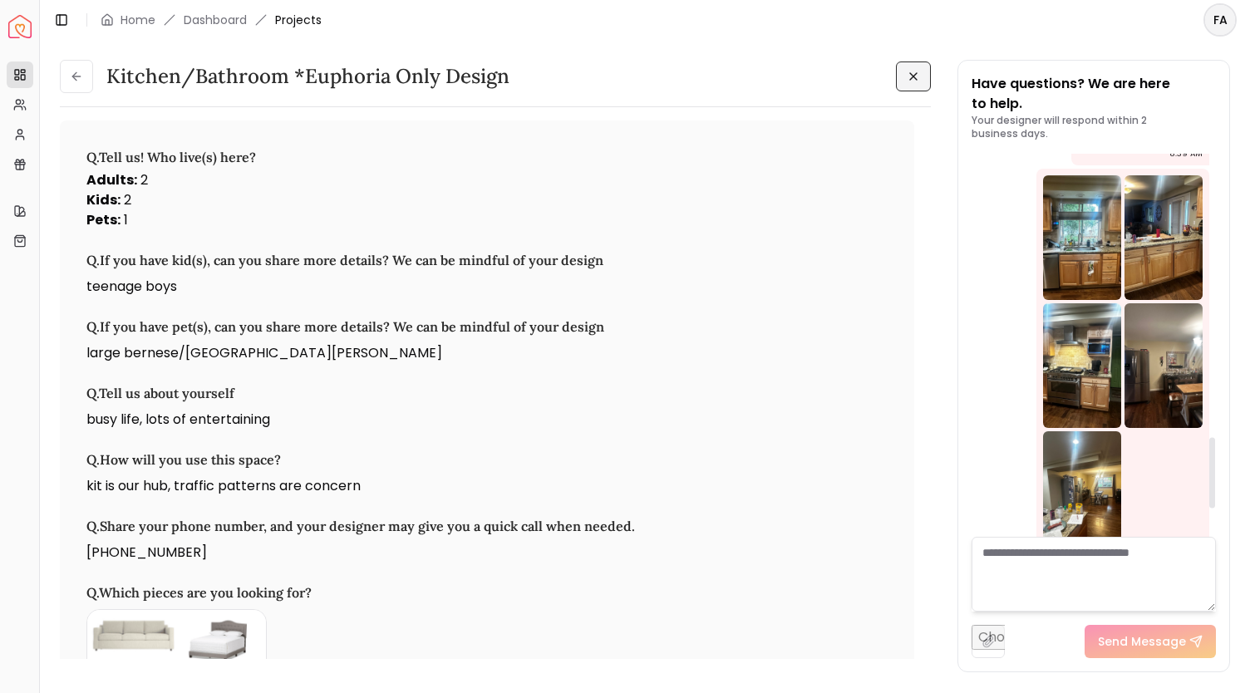
scroll to position [1702, 0]
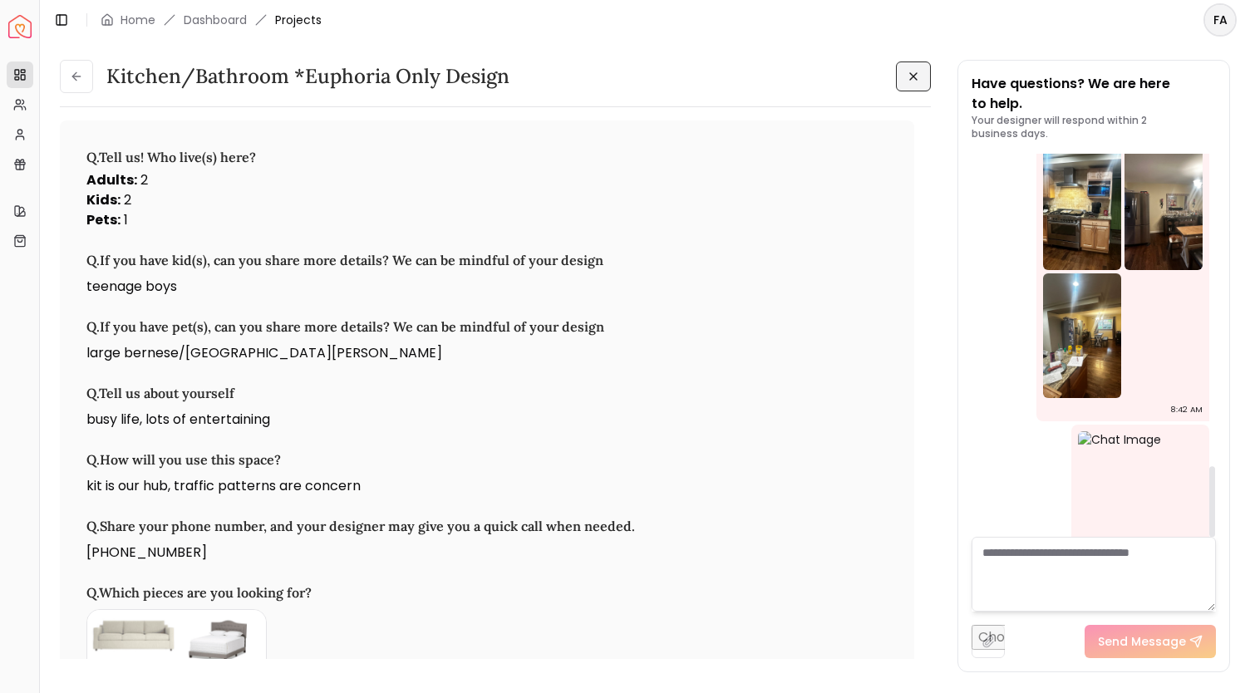
drag, startPoint x: 1214, startPoint y: 474, endPoint x: 1227, endPoint y: 526, distance: 54.0
click at [1215, 526] on div at bounding box center [1212, 501] width 6 height 71
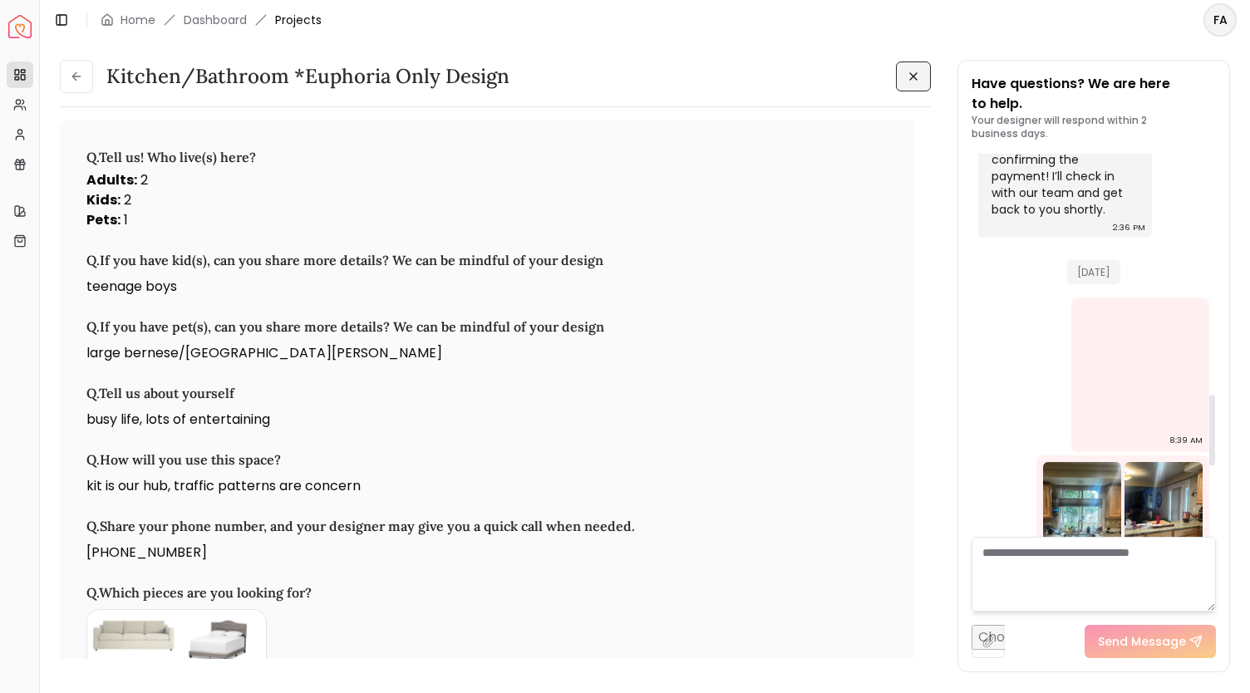
scroll to position [1239, 0]
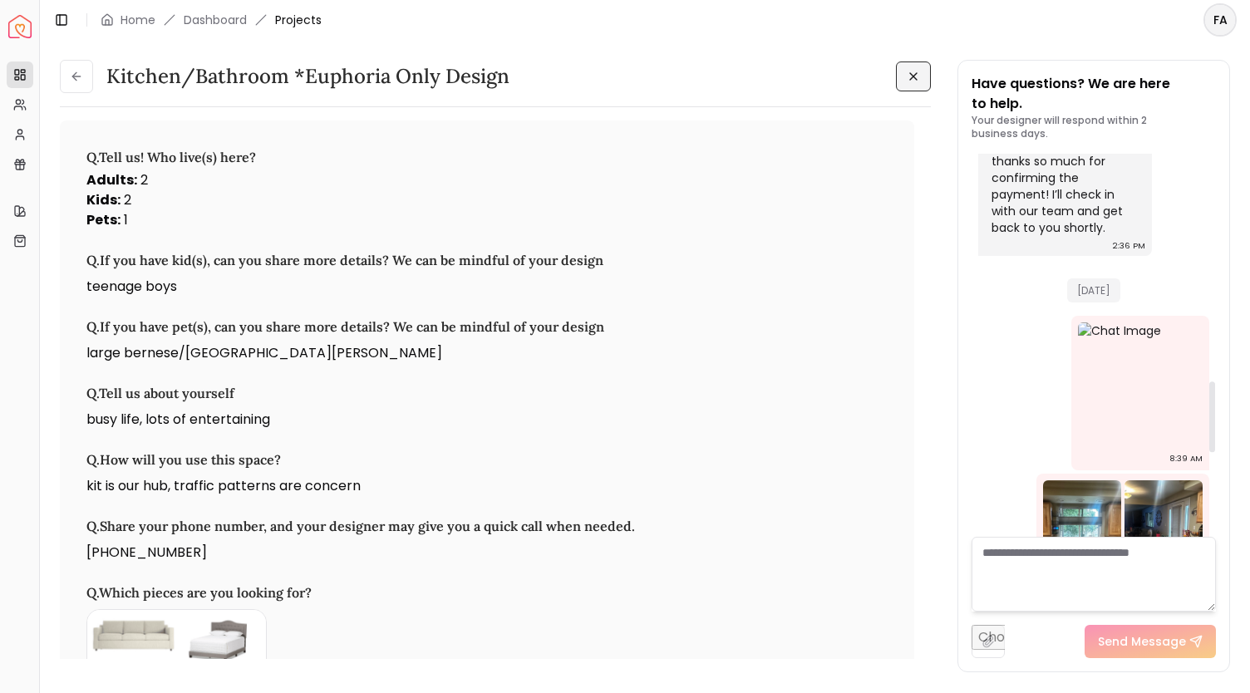
drag, startPoint x: 1214, startPoint y: 490, endPoint x: 1229, endPoint y: 406, distance: 86.1
click at [1215, 406] on div at bounding box center [1212, 417] width 6 height 71
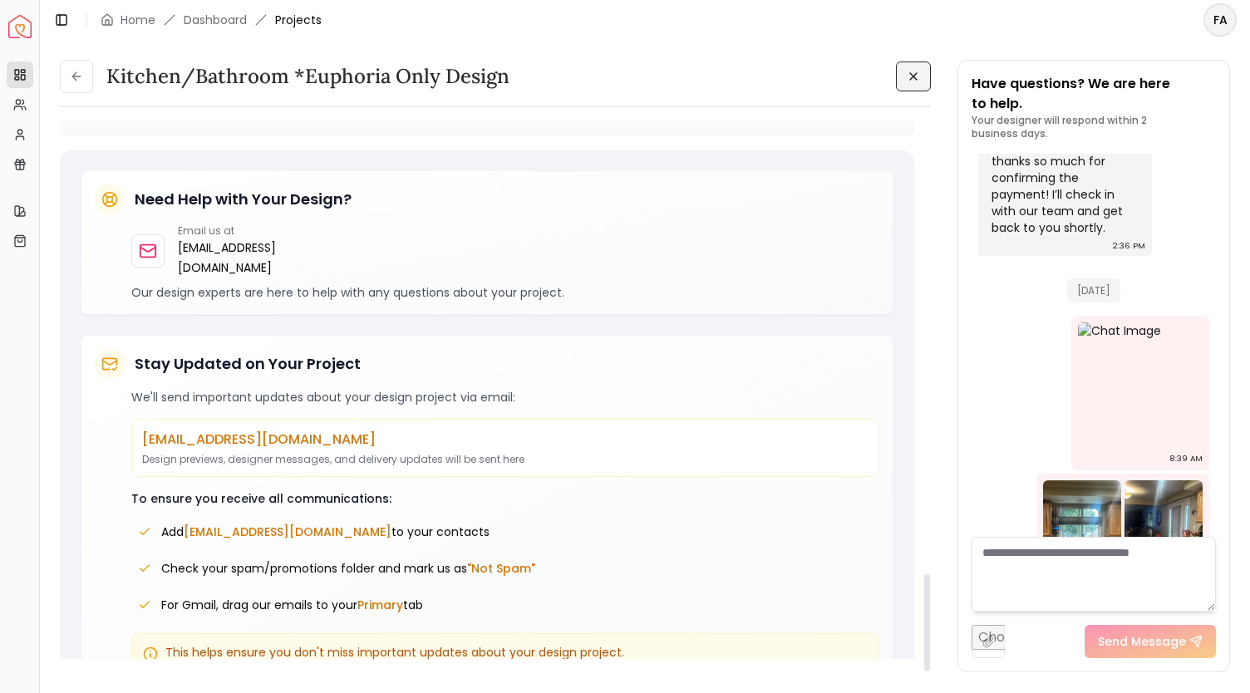
scroll to position [2503, 0]
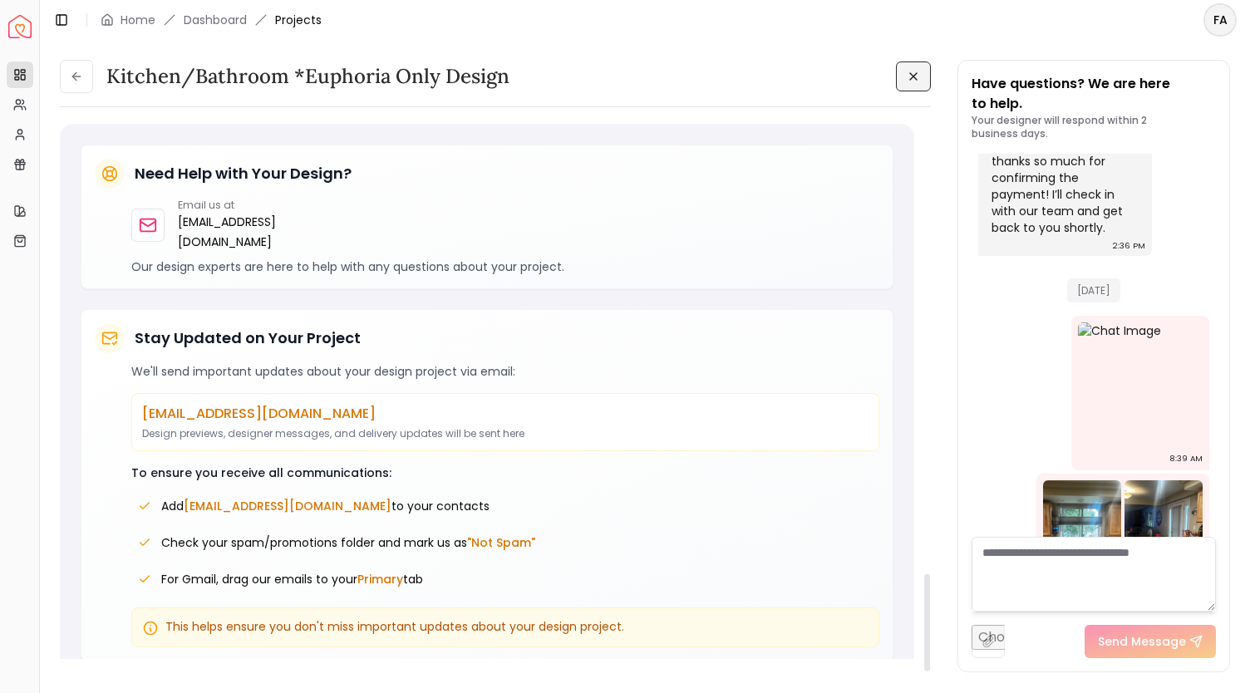
drag, startPoint x: 928, startPoint y: 177, endPoint x: 930, endPoint y: 707, distance: 530.3
click at [930, 672] on div at bounding box center [927, 622] width 6 height 97
click at [986, 637] on input "file" at bounding box center [988, 641] width 33 height 33
type input "**********"
click at [1141, 639] on button "Send Message" at bounding box center [1151, 641] width 131 height 33
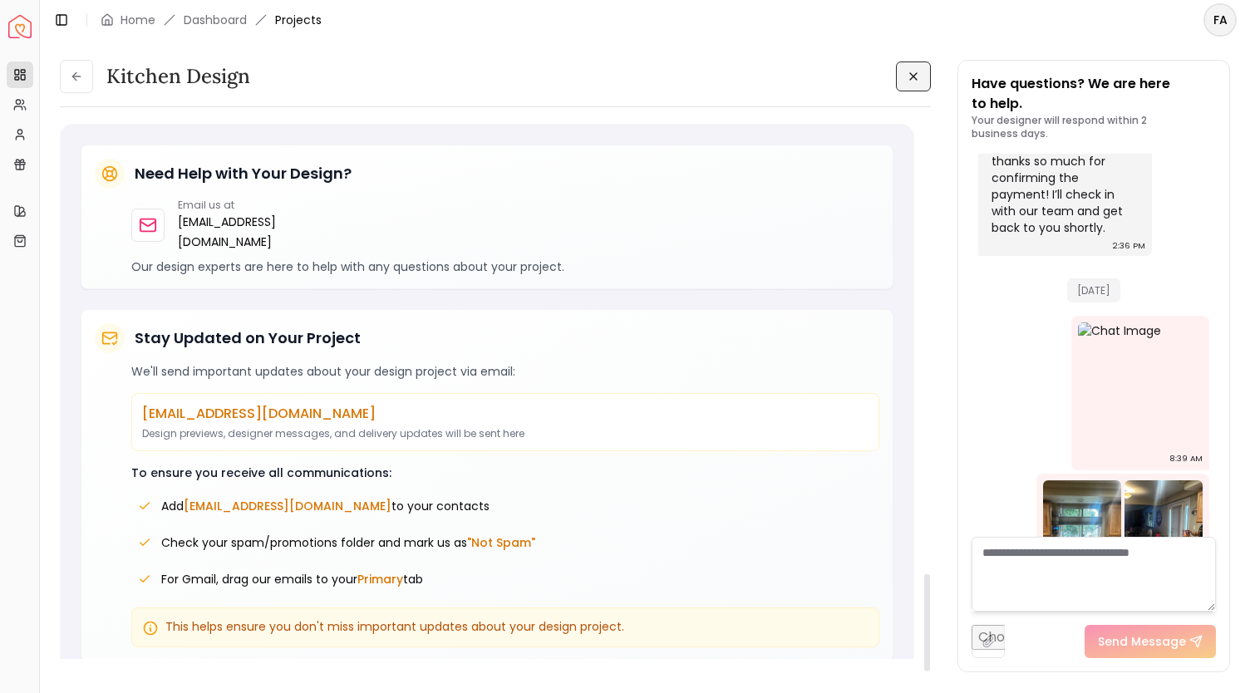
click at [988, 646] on input "file" at bounding box center [988, 641] width 33 height 33
type input "**********"
click at [1149, 646] on button "Send Message" at bounding box center [1151, 641] width 131 height 33
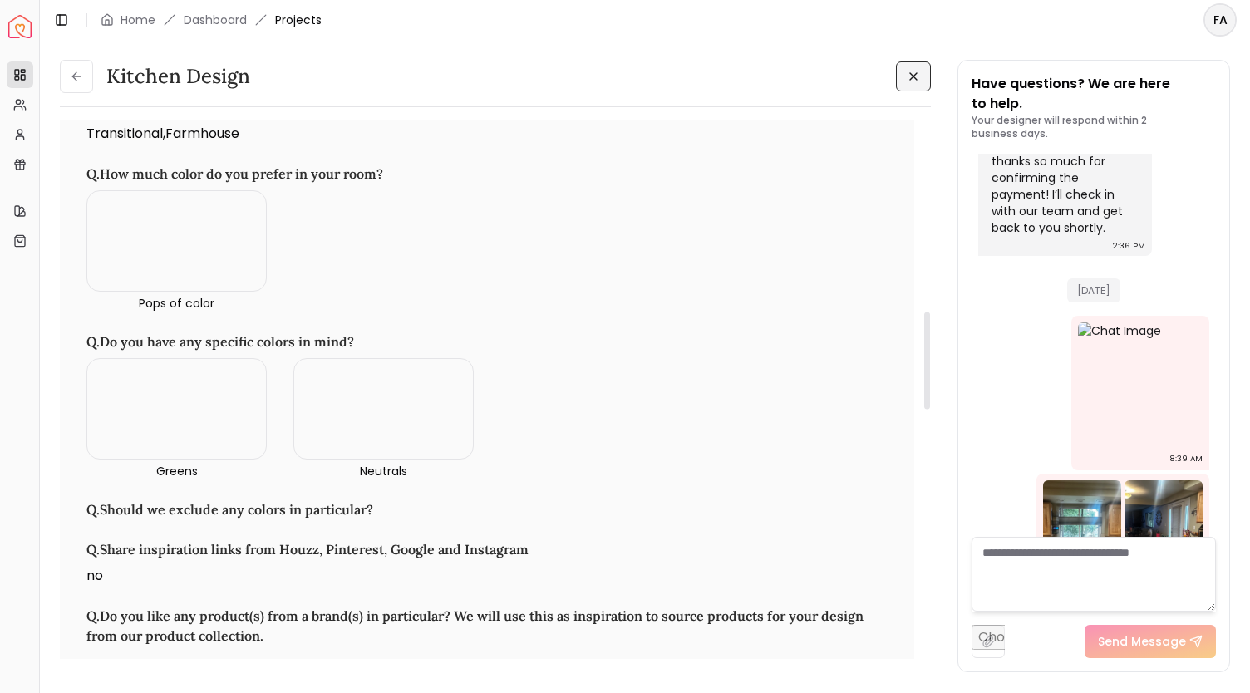
drag, startPoint x: 924, startPoint y: 598, endPoint x: 961, endPoint y: 337, distance: 264.4
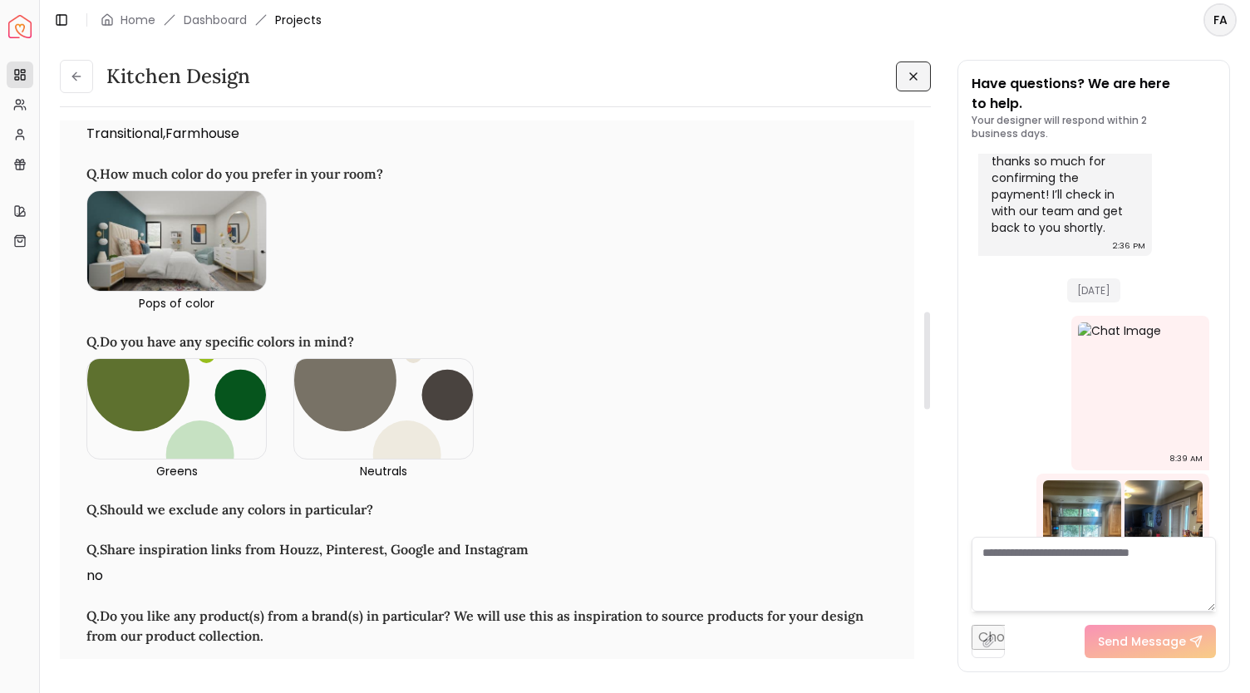
click at [930, 337] on div at bounding box center [927, 360] width 6 height 97
click at [218, 17] on link "Dashboard" at bounding box center [215, 20] width 63 height 17
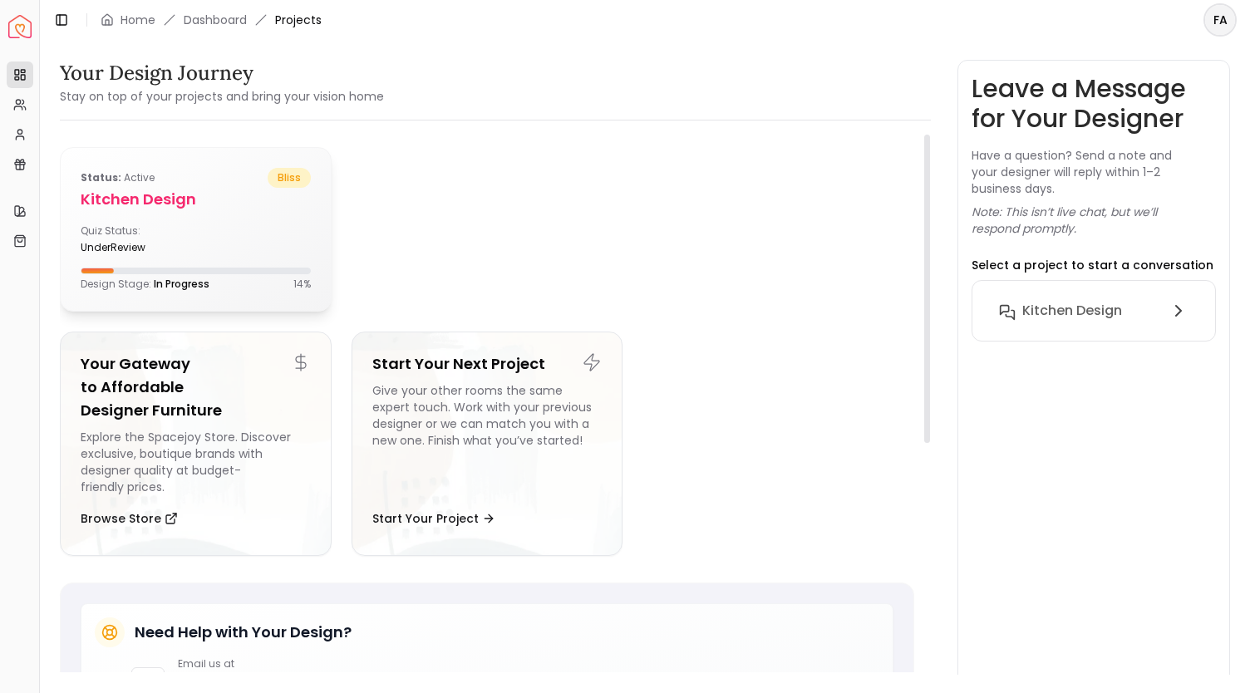
click at [166, 188] on h5 "Kitchen design" at bounding box center [196, 199] width 230 height 23
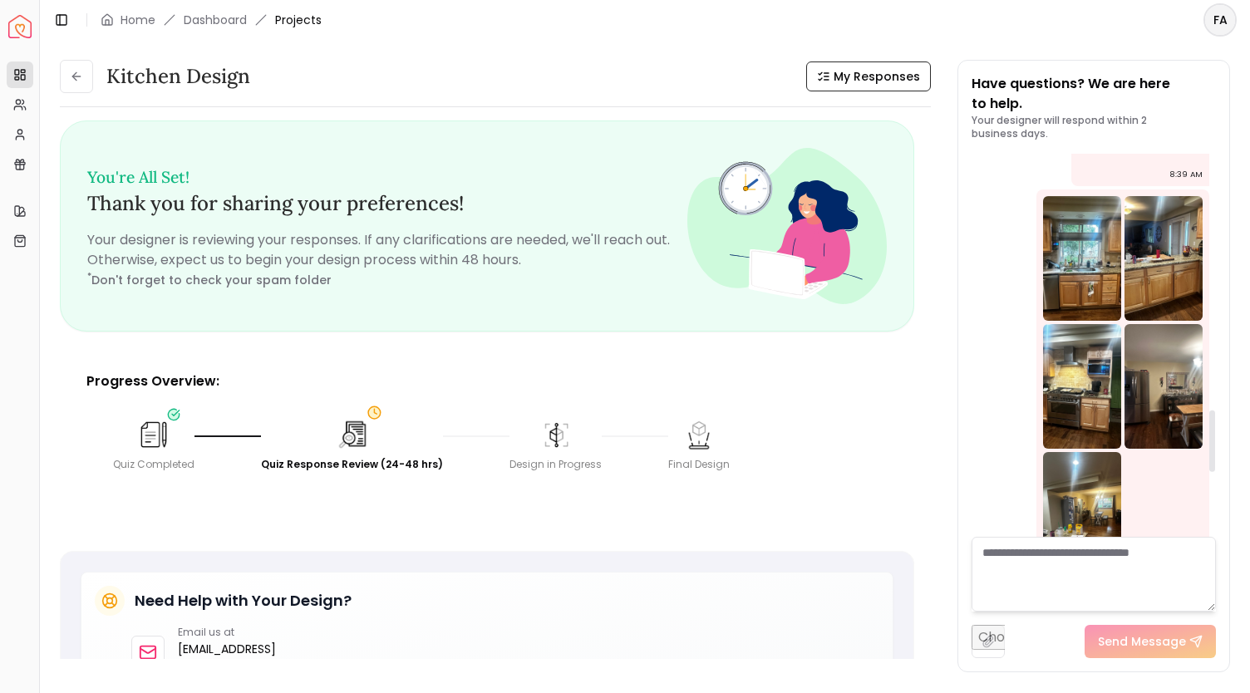
scroll to position [2018, 0]
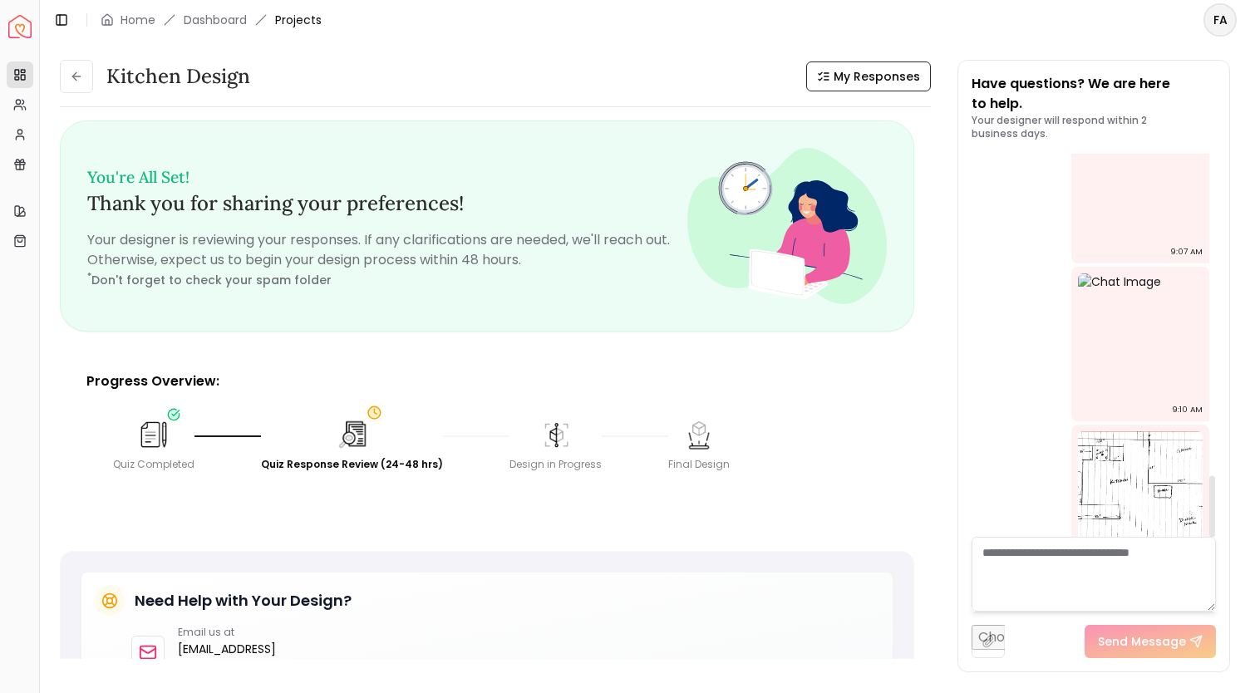
drag, startPoint x: 1214, startPoint y: 501, endPoint x: 1234, endPoint y: 554, distance: 56.5
click at [1215, 537] on div at bounding box center [1212, 506] width 6 height 62
click at [1001, 556] on textarea at bounding box center [1094, 574] width 244 height 75
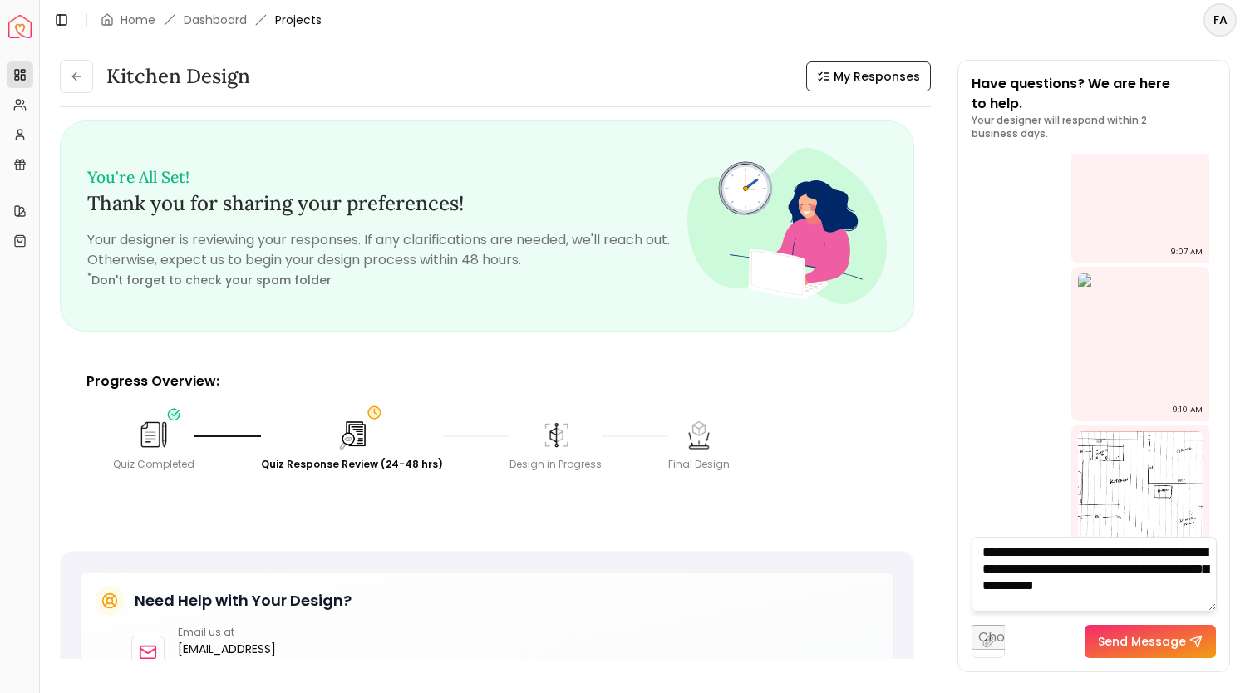
scroll to position [0, 0]
type textarea "**********"
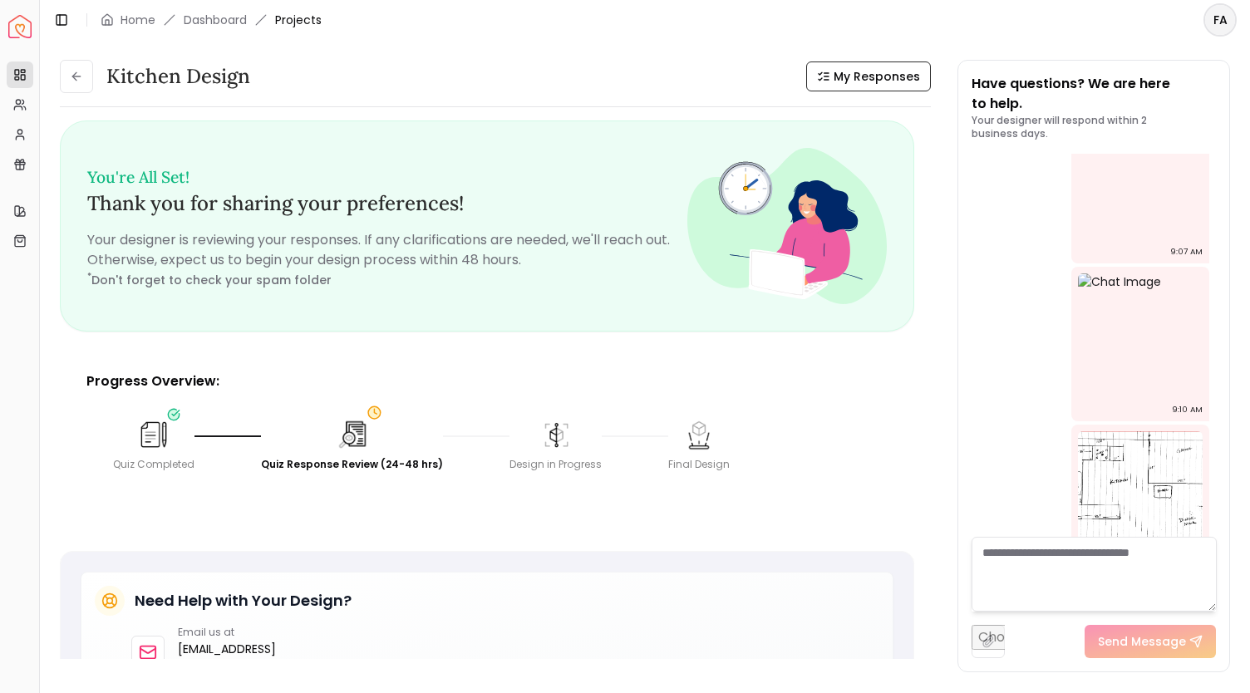
click at [1078, 643] on div "Send Message" at bounding box center [1094, 635] width 244 height 47
click at [874, 78] on span "My Responses" at bounding box center [877, 76] width 86 height 17
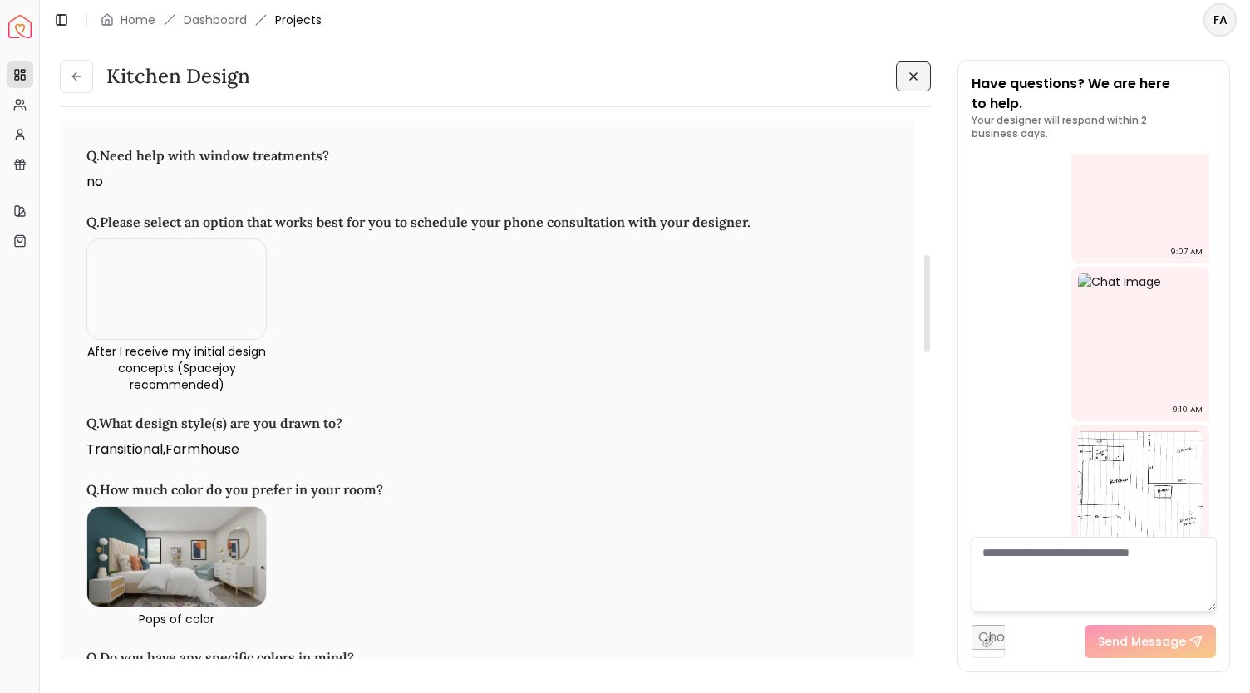
scroll to position [744, 0]
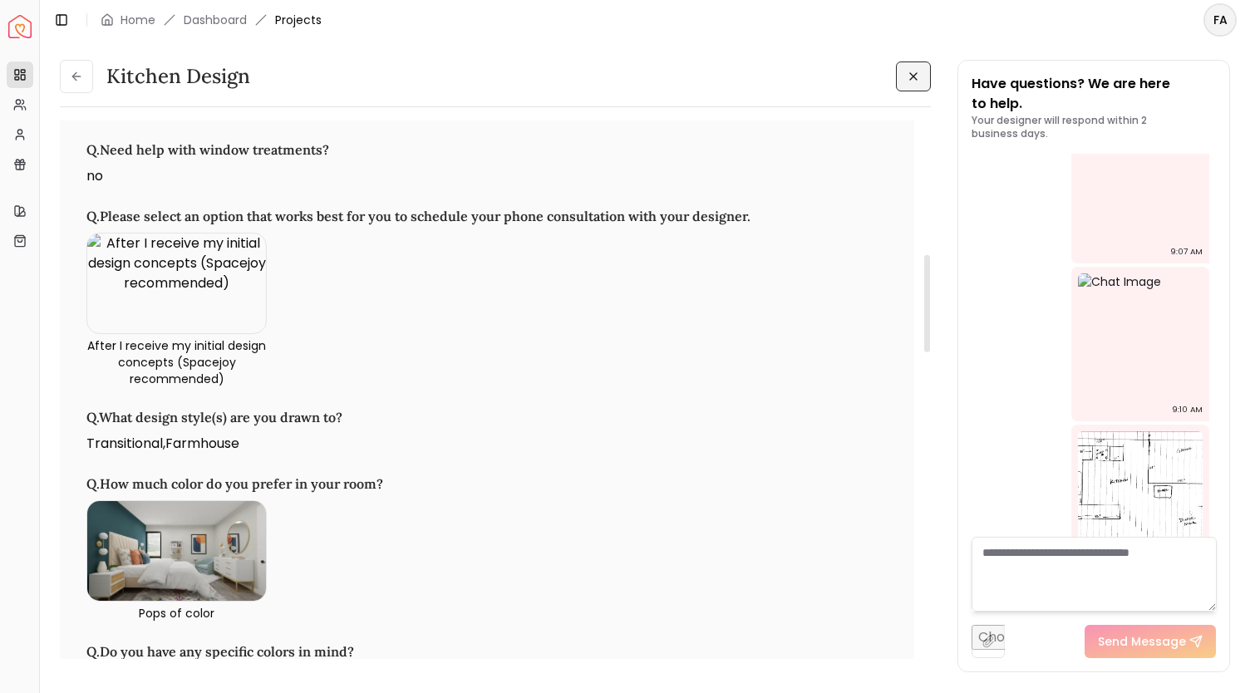
drag, startPoint x: 929, startPoint y: 193, endPoint x: 933, endPoint y: 327, distance: 133.9
click at [930, 327] on div at bounding box center [927, 303] width 6 height 97
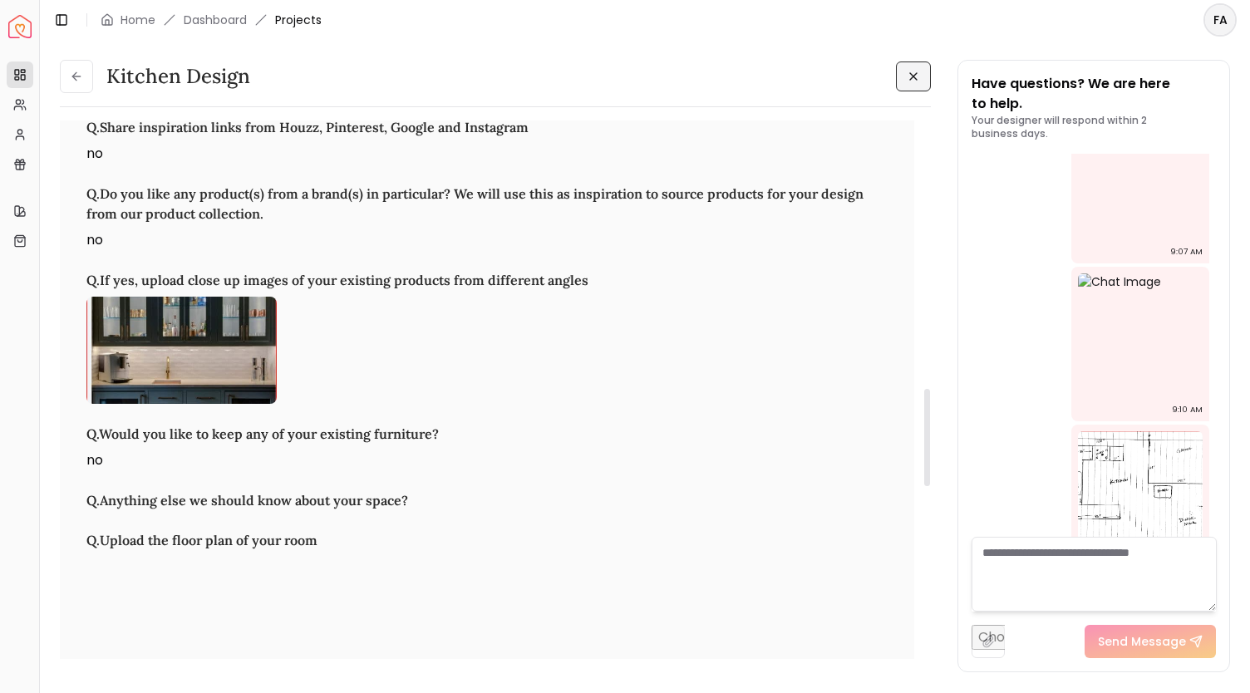
scroll to position [1480, 0]
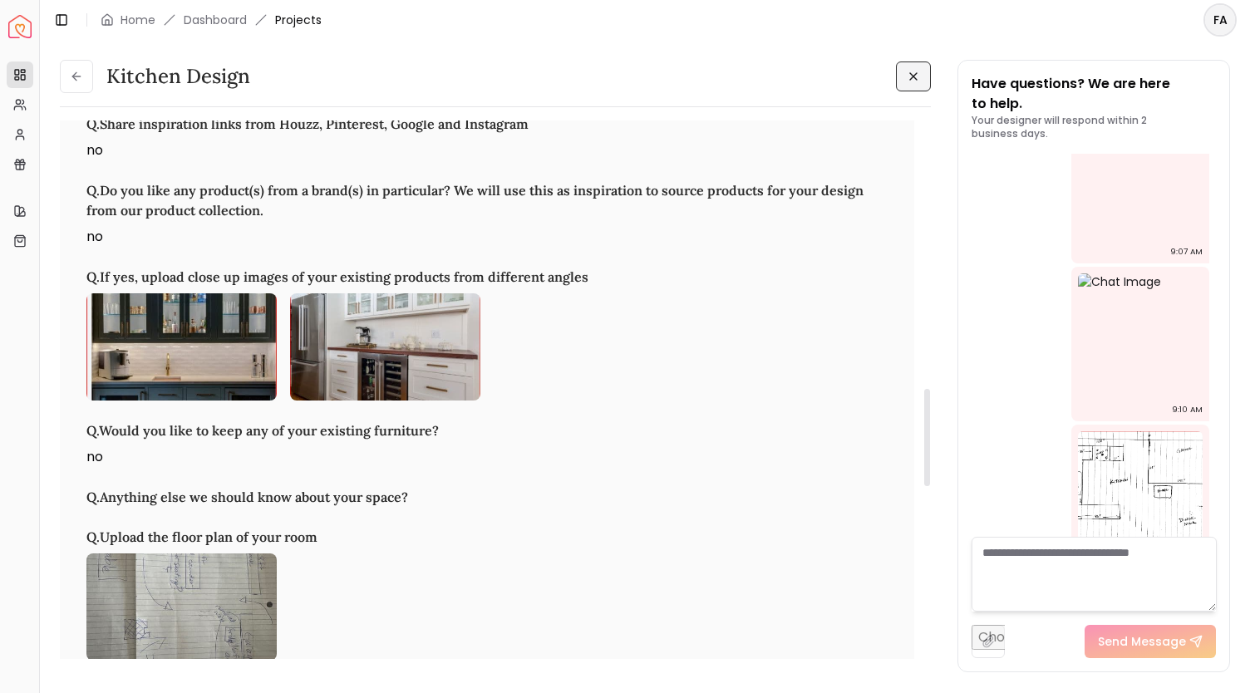
drag, startPoint x: 928, startPoint y: 330, endPoint x: 934, endPoint y: 463, distance: 133.1
click at [930, 463] on div at bounding box center [927, 437] width 6 height 97
click at [160, 426] on h3 "Q. Would you like to keep any of your existing furniture?" at bounding box center [486, 431] width 801 height 20
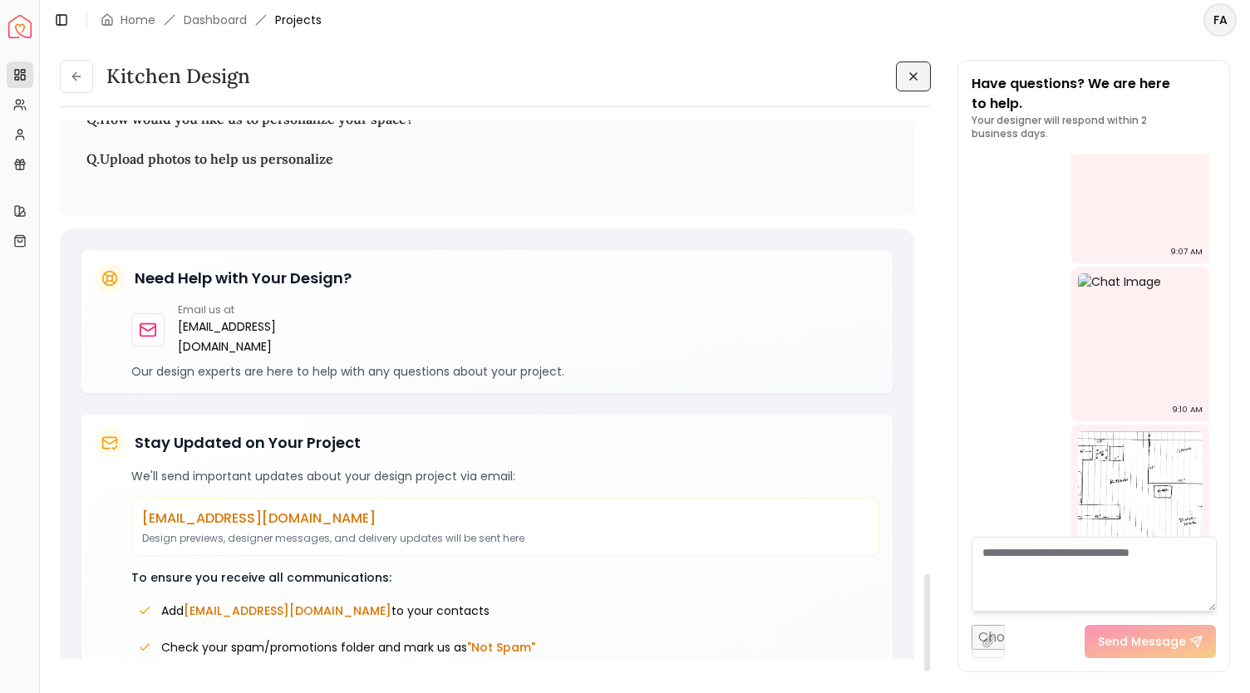
scroll to position [2503, 0]
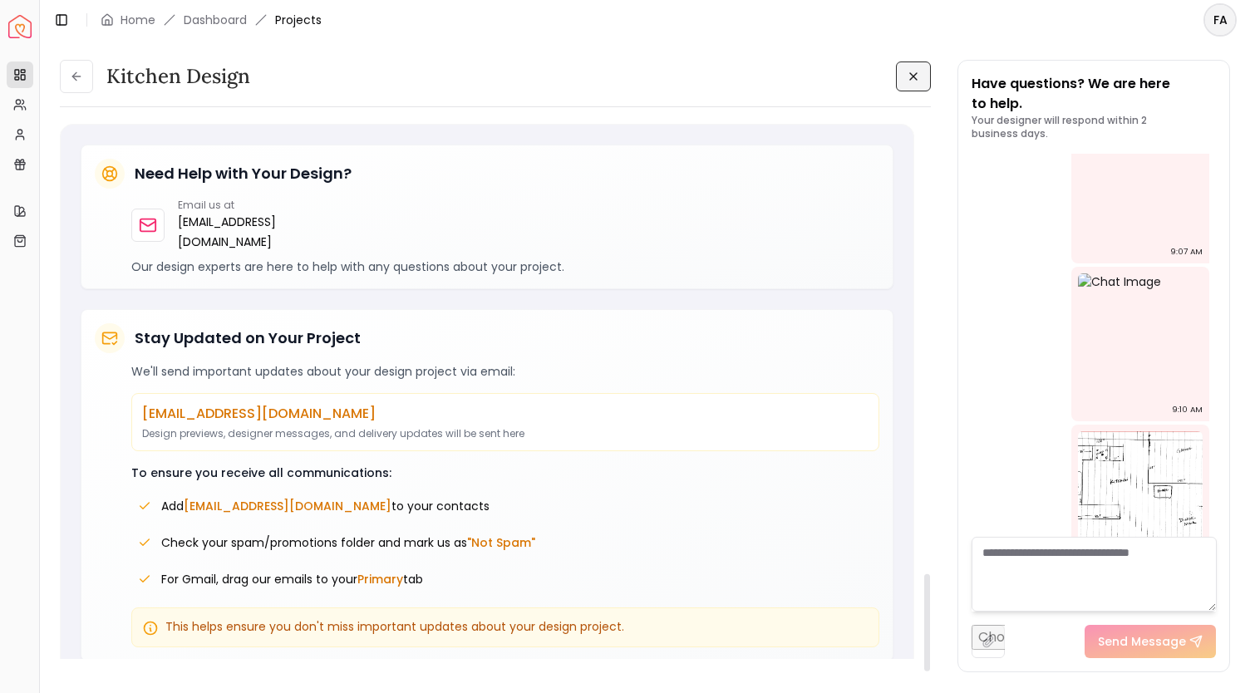
drag, startPoint x: 924, startPoint y: 421, endPoint x: 921, endPoint y: 657, distance: 236.1
click at [924, 657] on div at bounding box center [927, 622] width 6 height 97
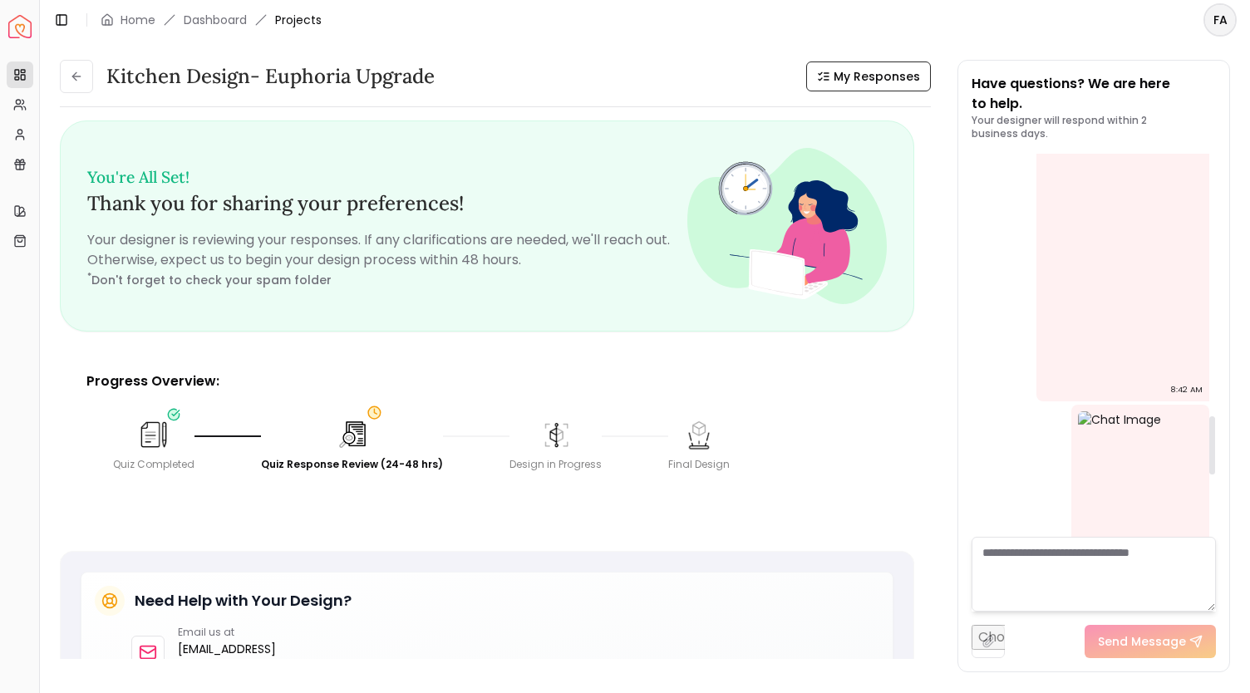
scroll to position [2131, 0]
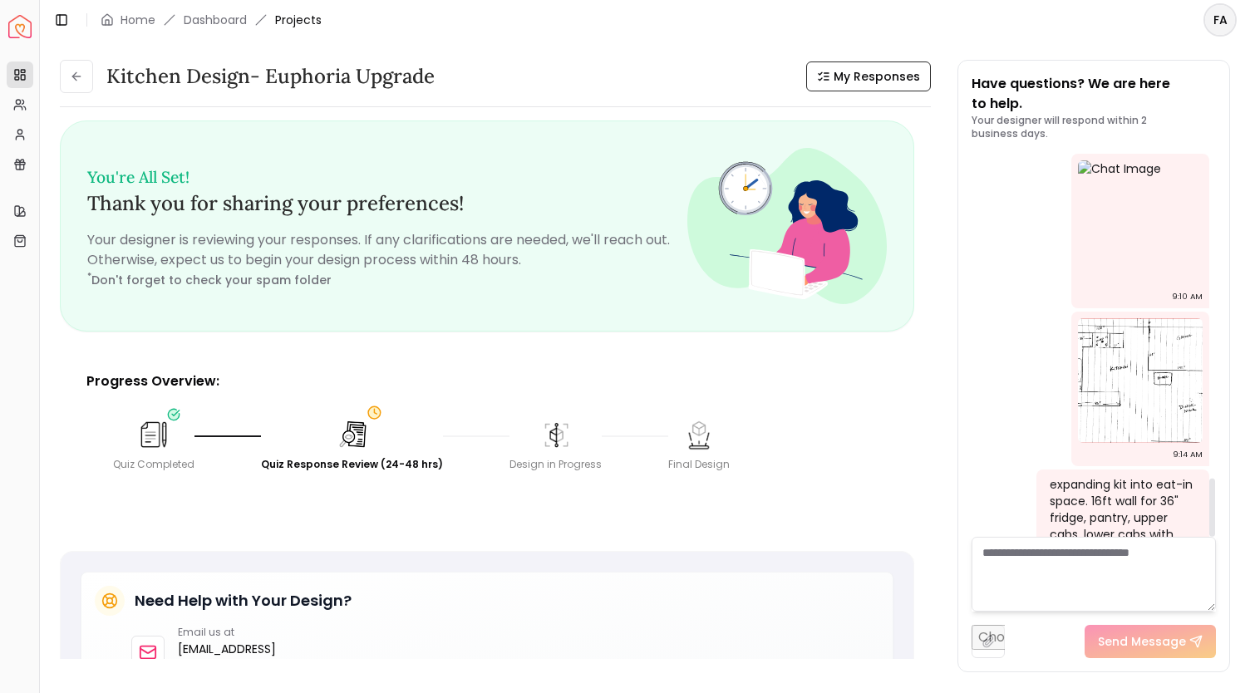
drag, startPoint x: 1214, startPoint y: 495, endPoint x: 1220, endPoint y: 579, distance: 84.2
click at [1215, 537] on div at bounding box center [1212, 508] width 6 height 58
click at [1019, 550] on textarea at bounding box center [1094, 574] width 244 height 75
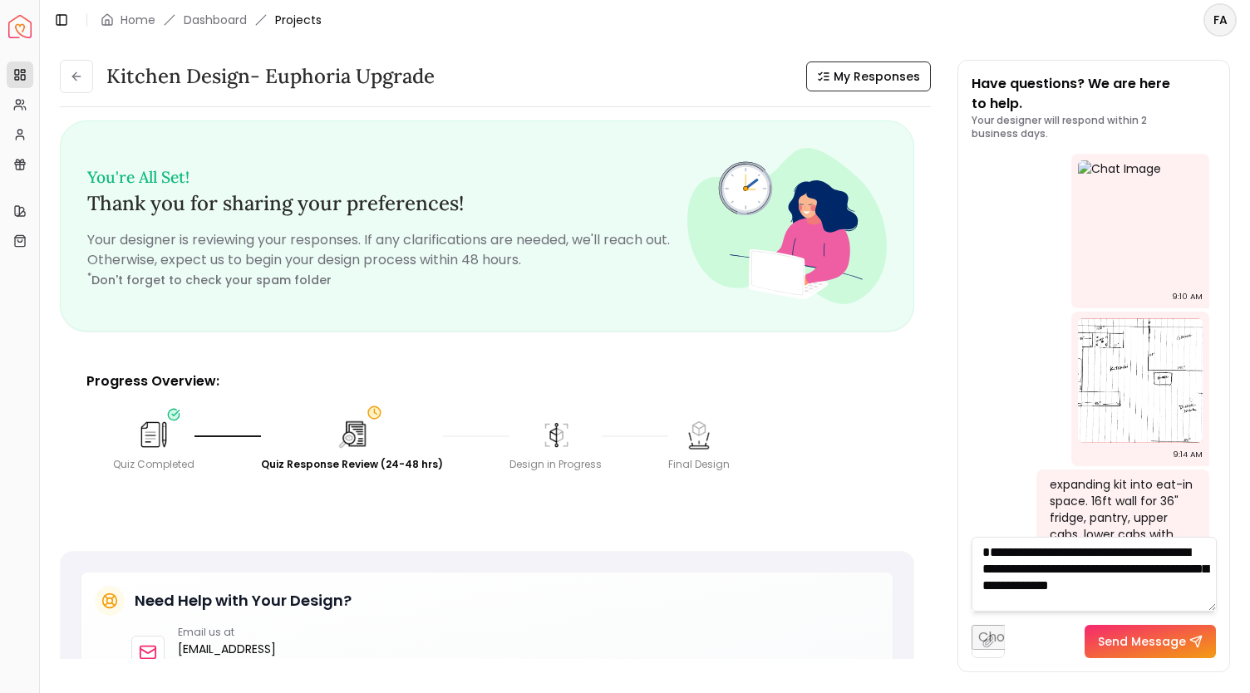
scroll to position [0, 0]
type textarea "**********"
